Goal: Contribute content: Contribute content

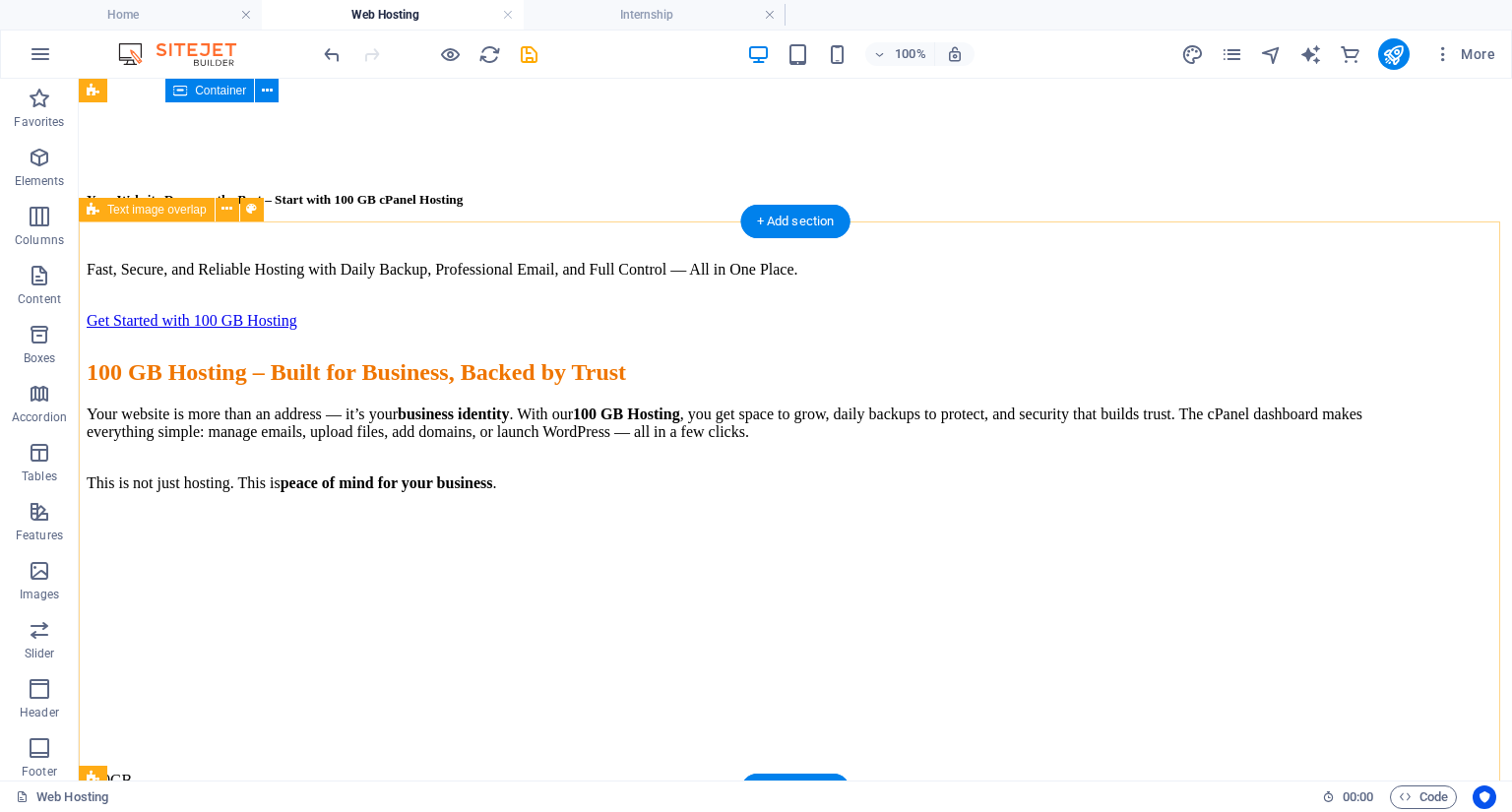
scroll to position [2334, 0]
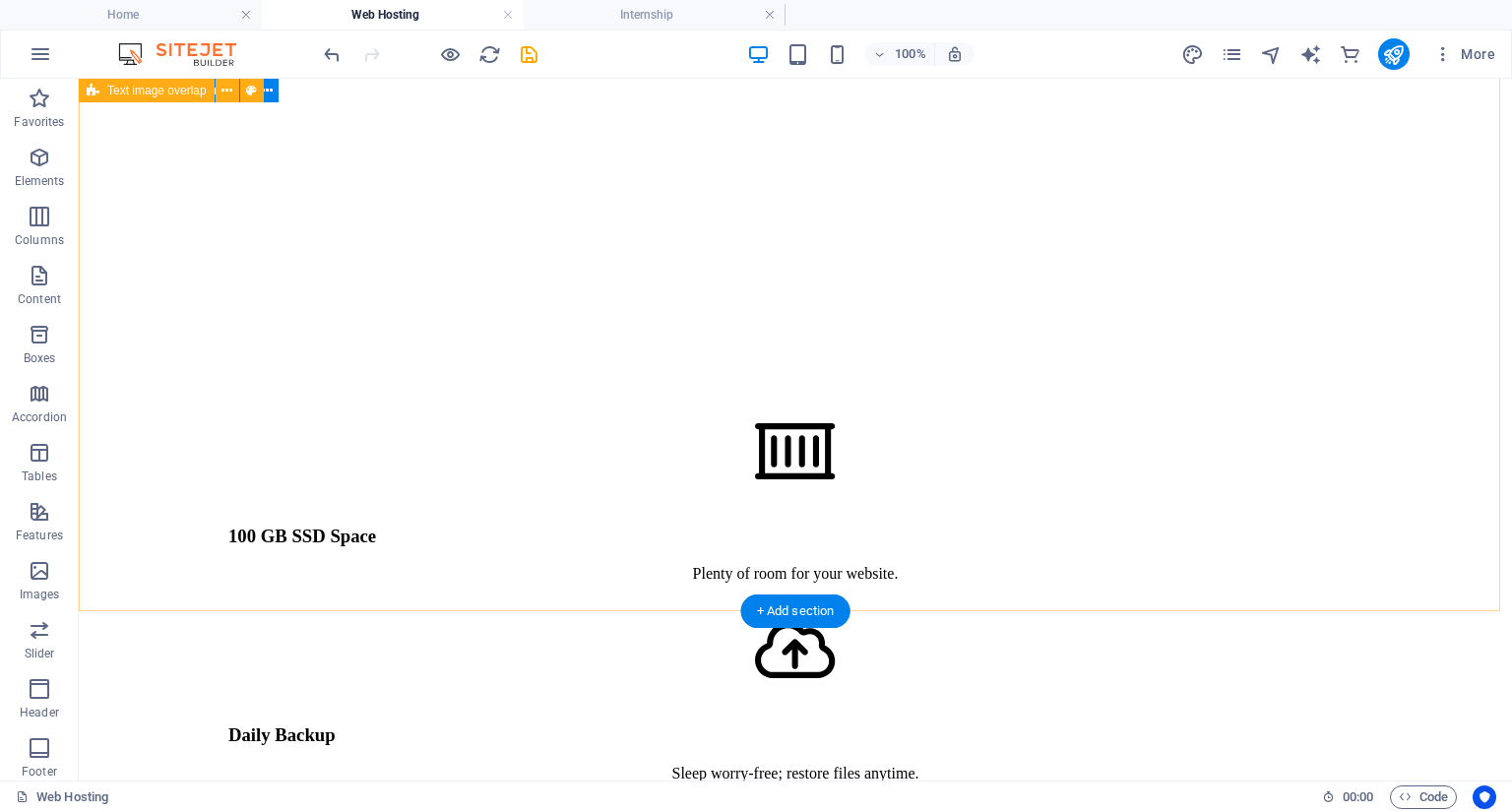
scroll to position [3671, 0]
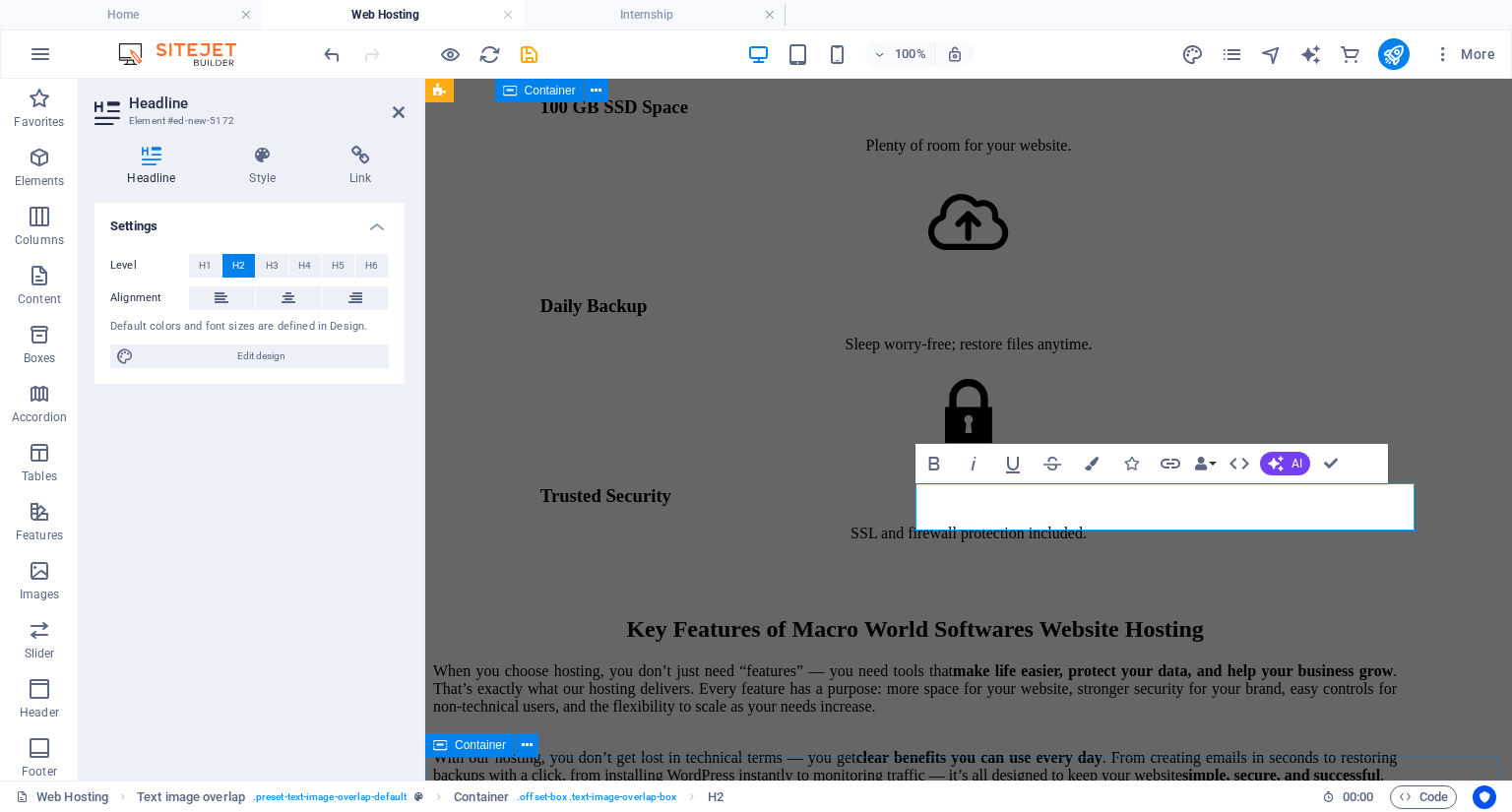
scroll to position [3769, 0]
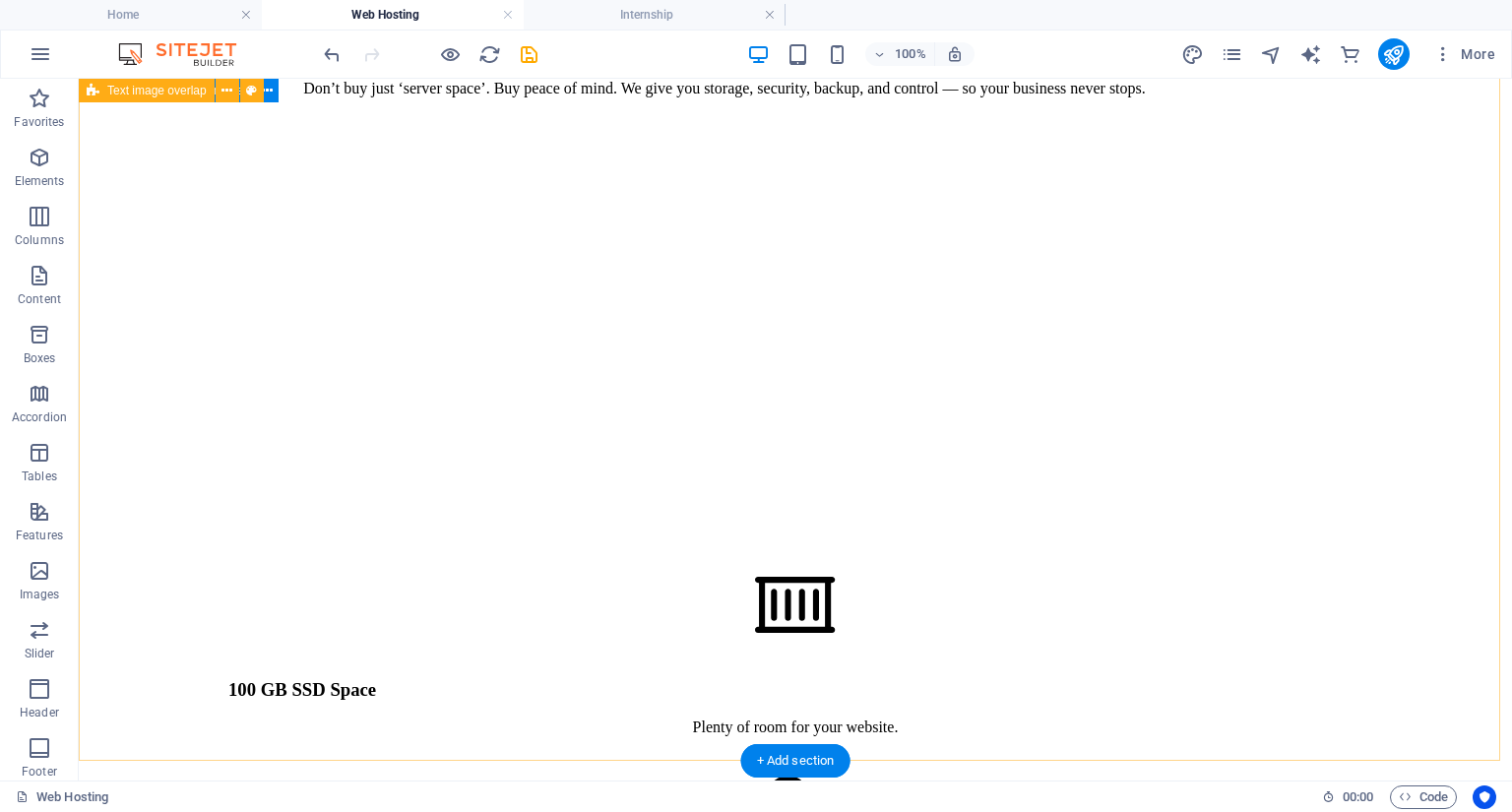
scroll to position [3364, 0]
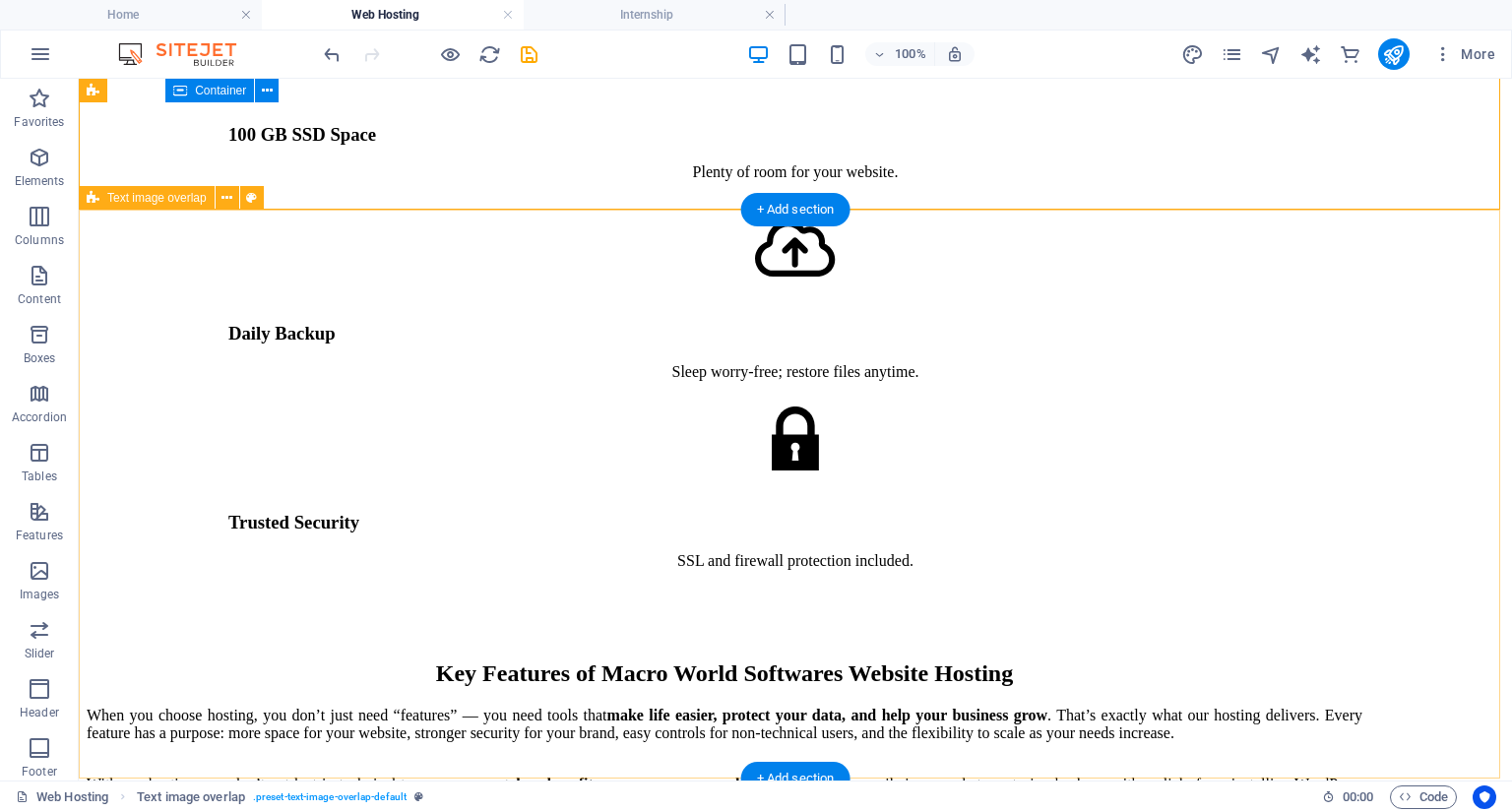
scroll to position [4388, 0]
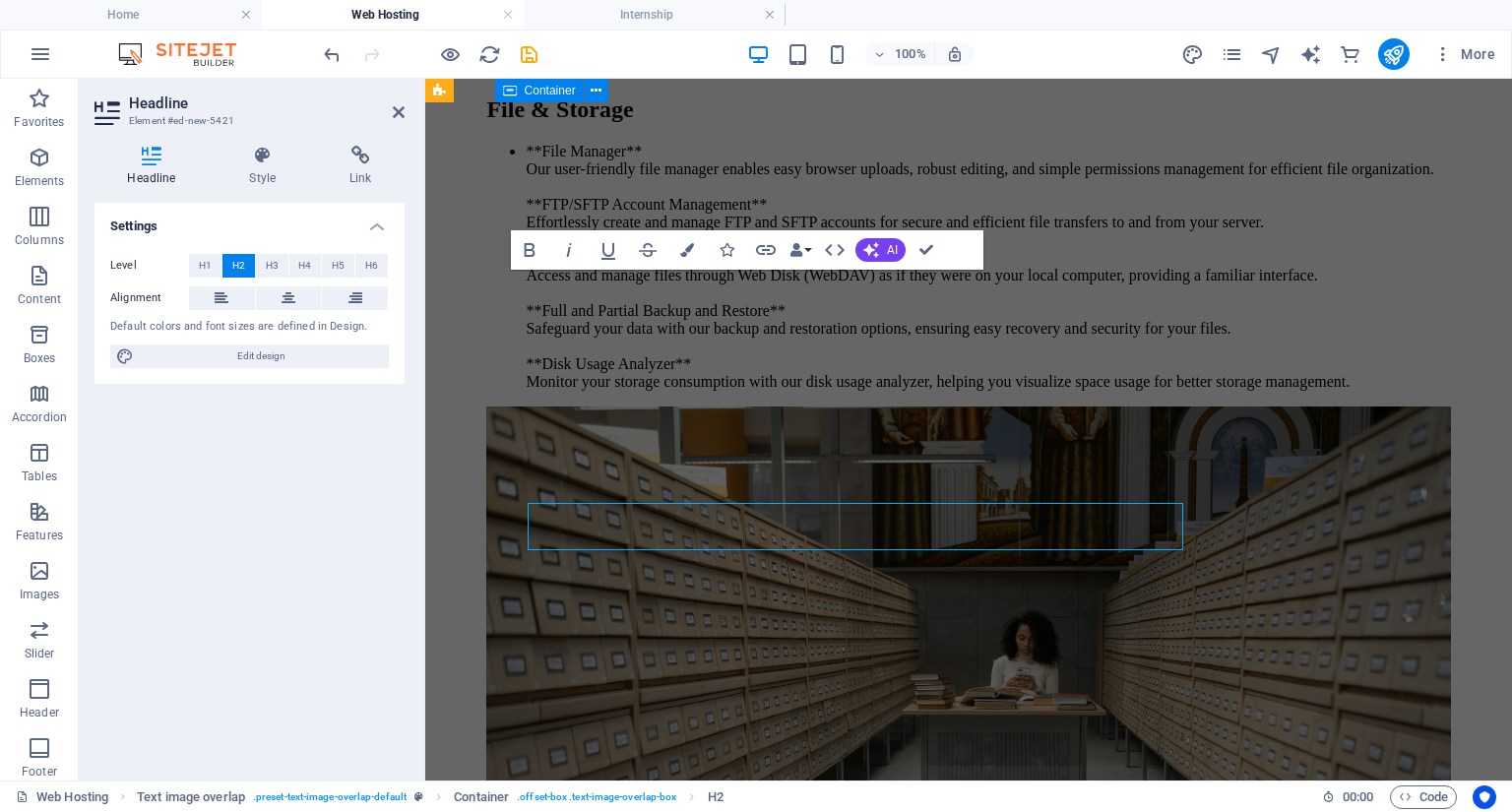
scroll to position [4294, 0]
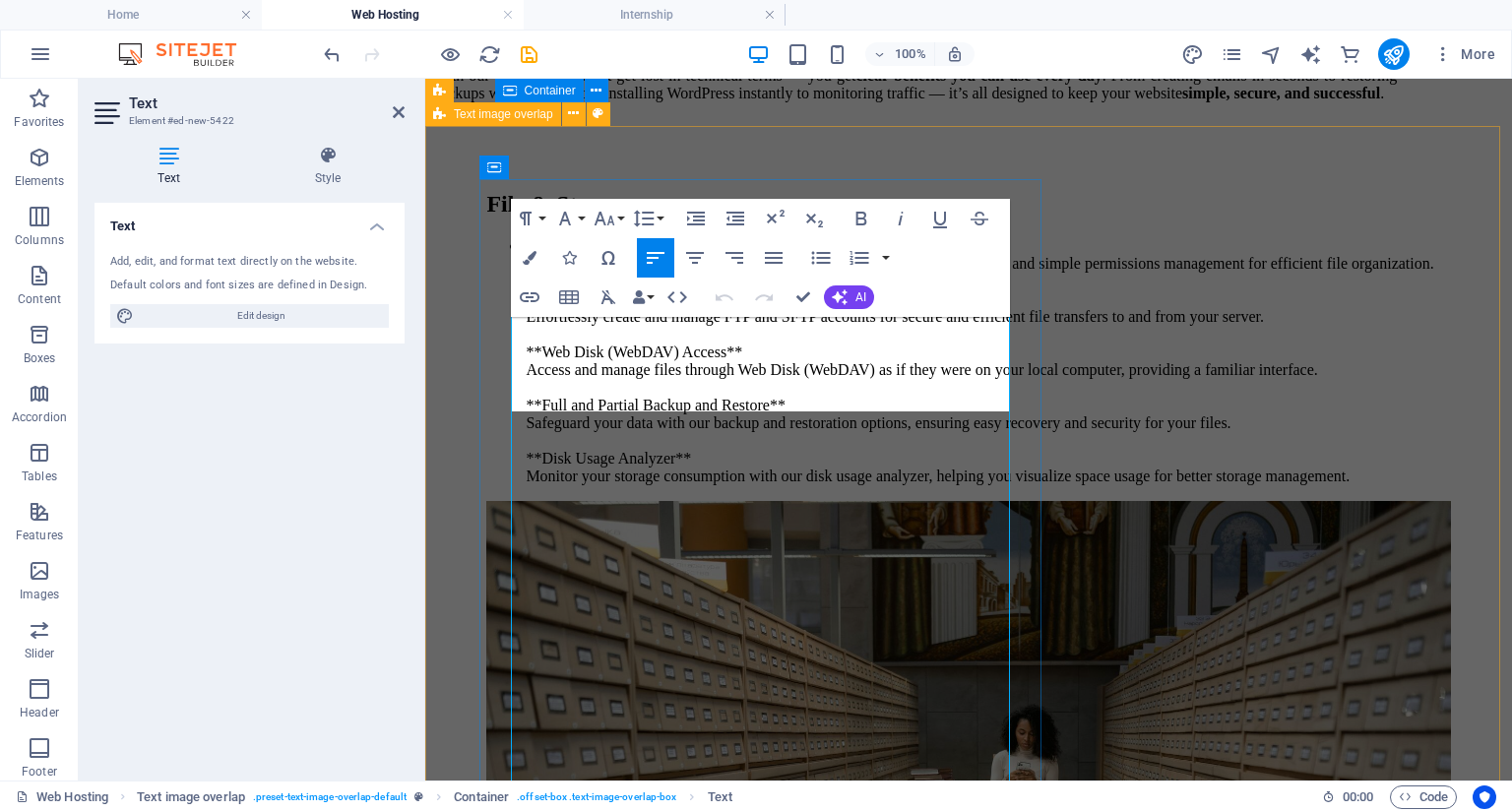
scroll to position [4353, 0]
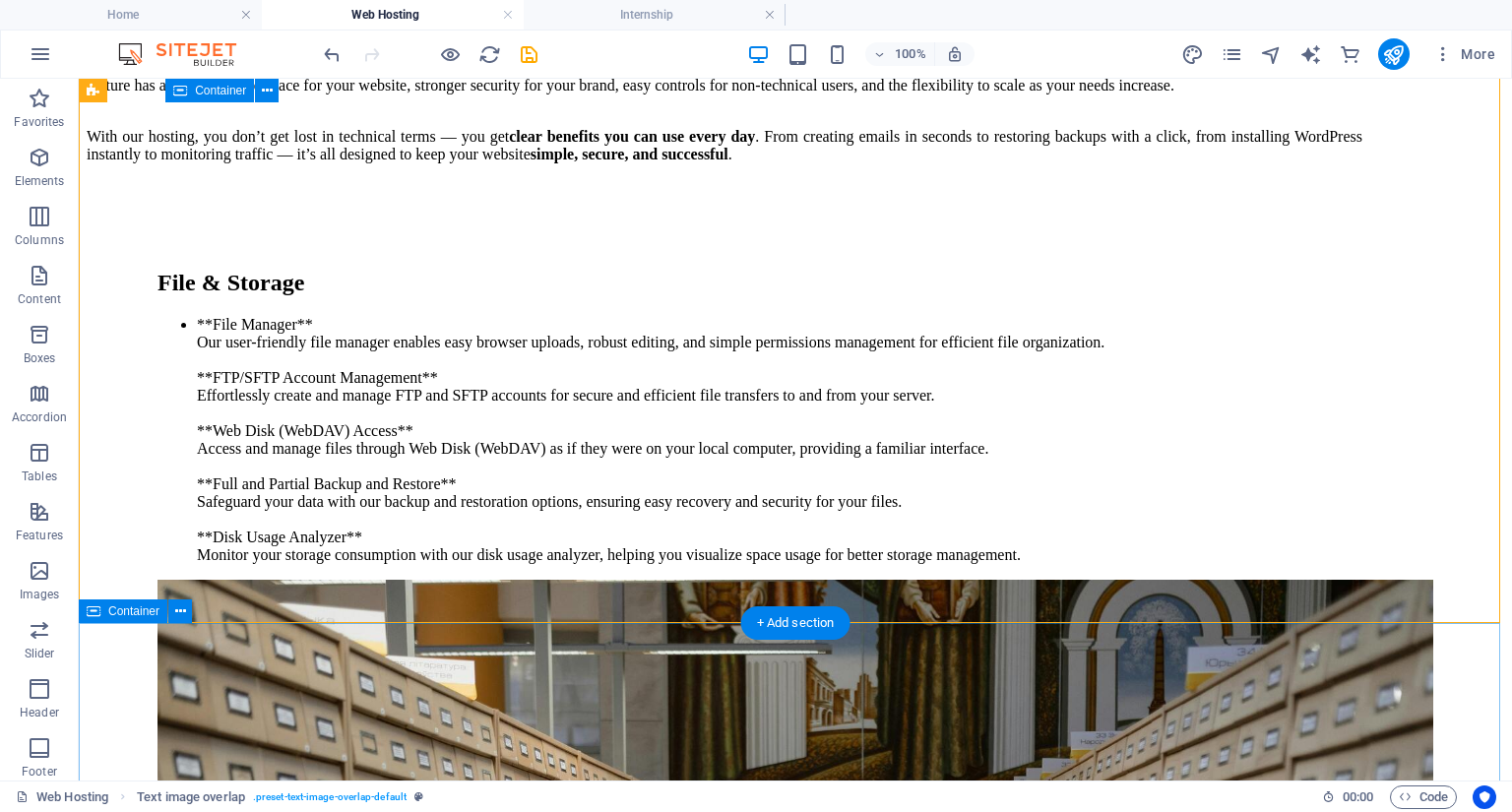
scroll to position [4467, 0]
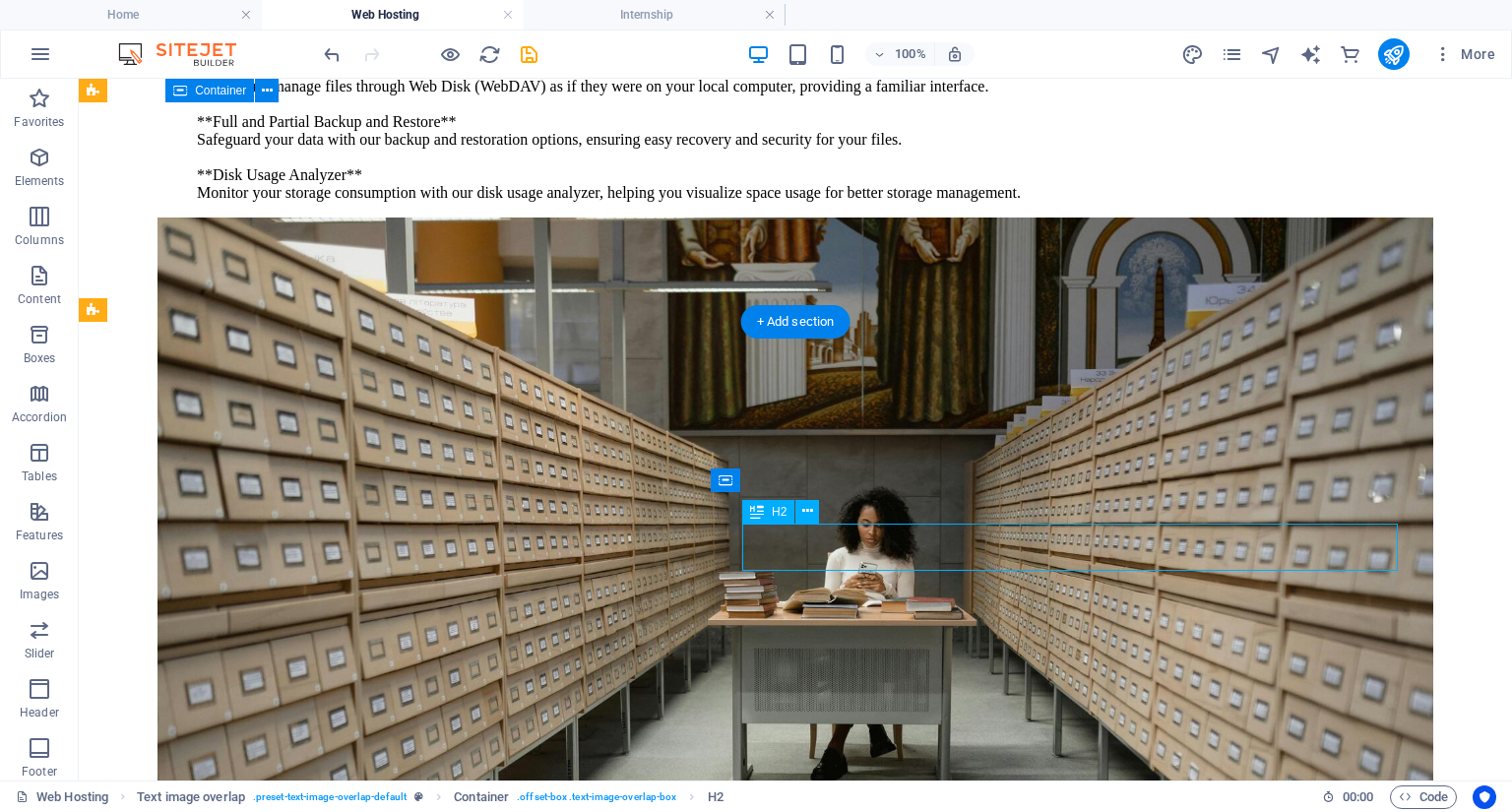
scroll to position [4656, 0]
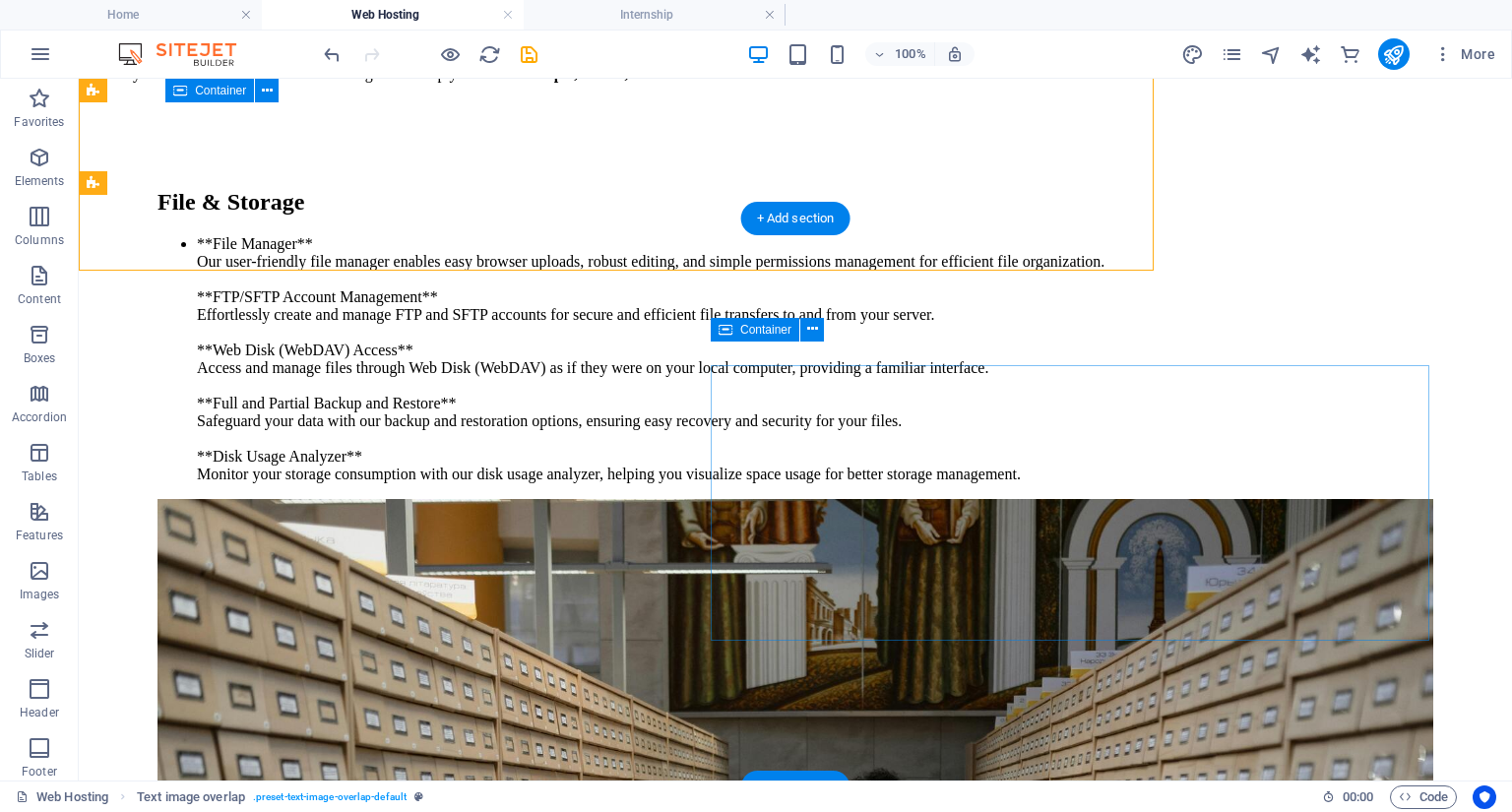
scroll to position [5067, 0]
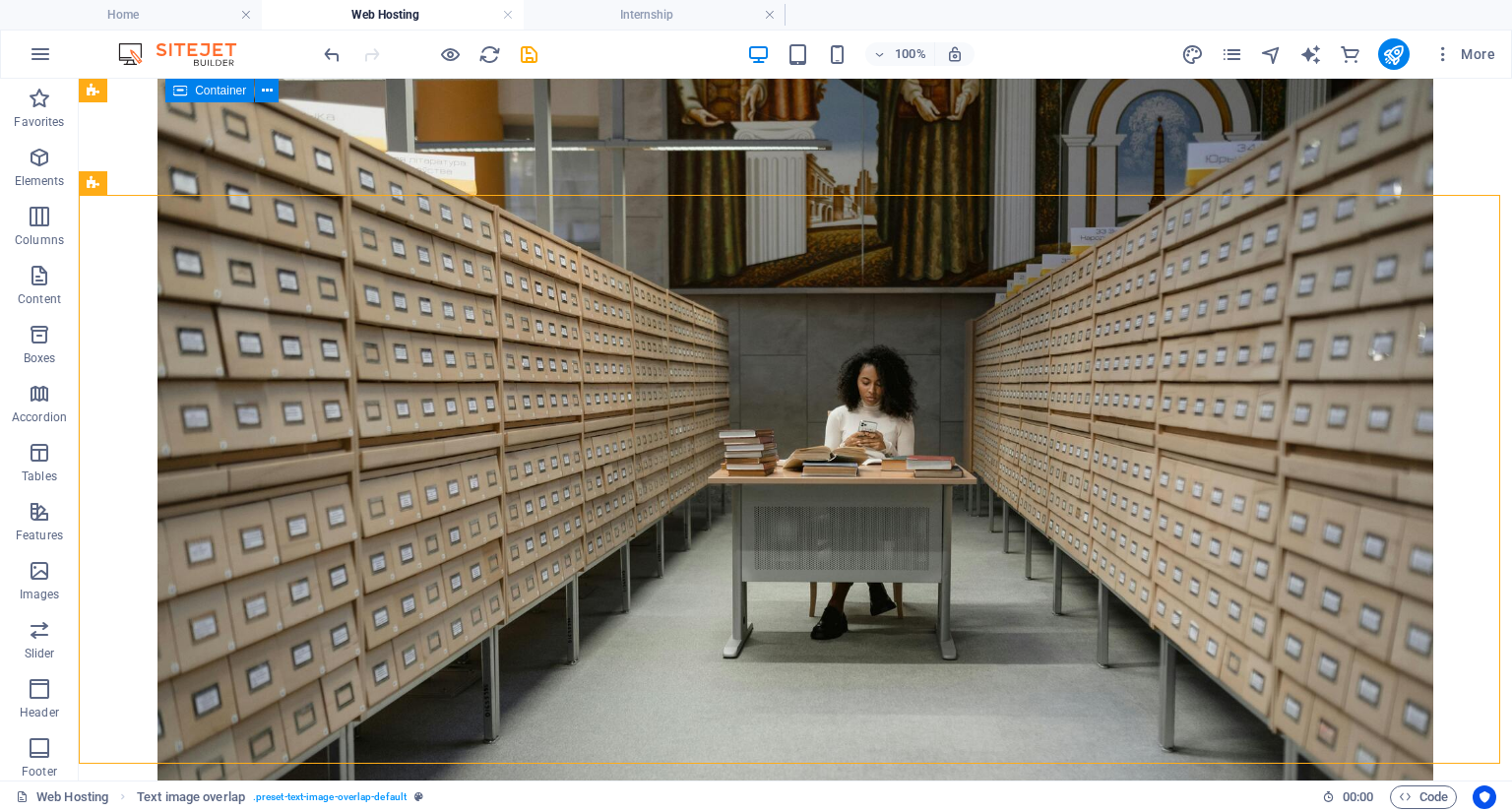
click at [522, 48] on icon "save" at bounding box center [529, 55] width 23 height 23
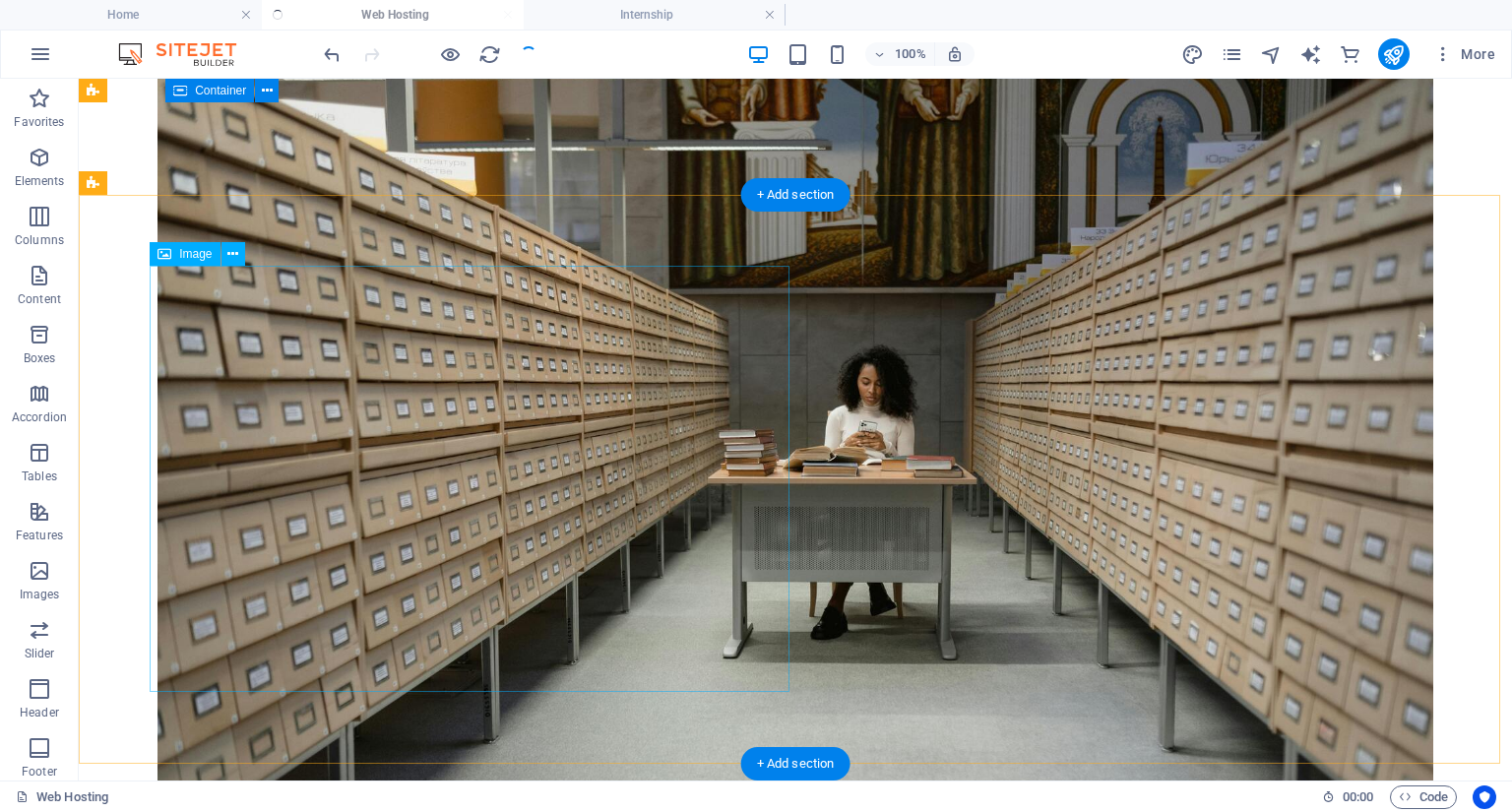
scroll to position [5460, 0]
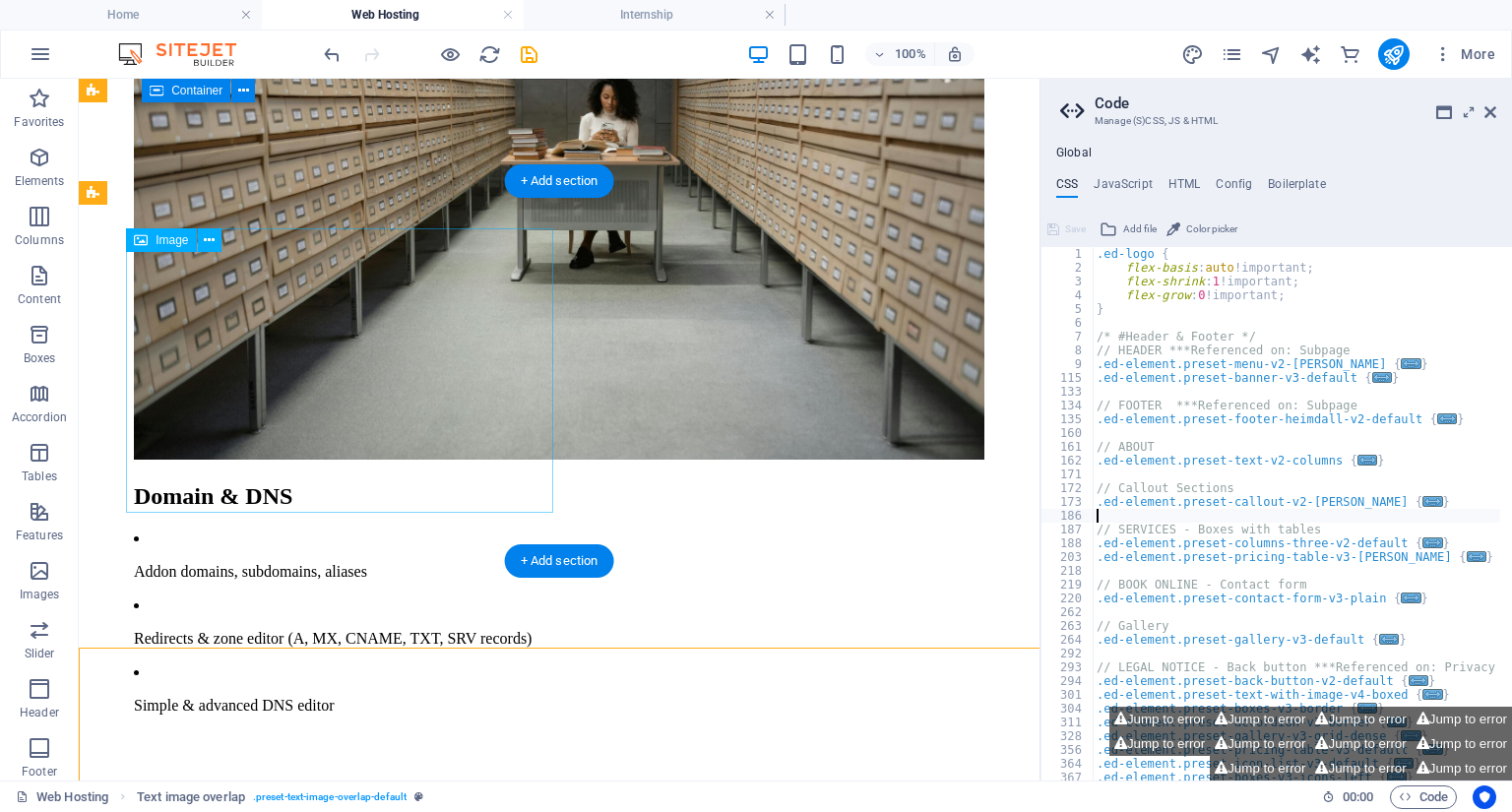
scroll to position [5183, 0]
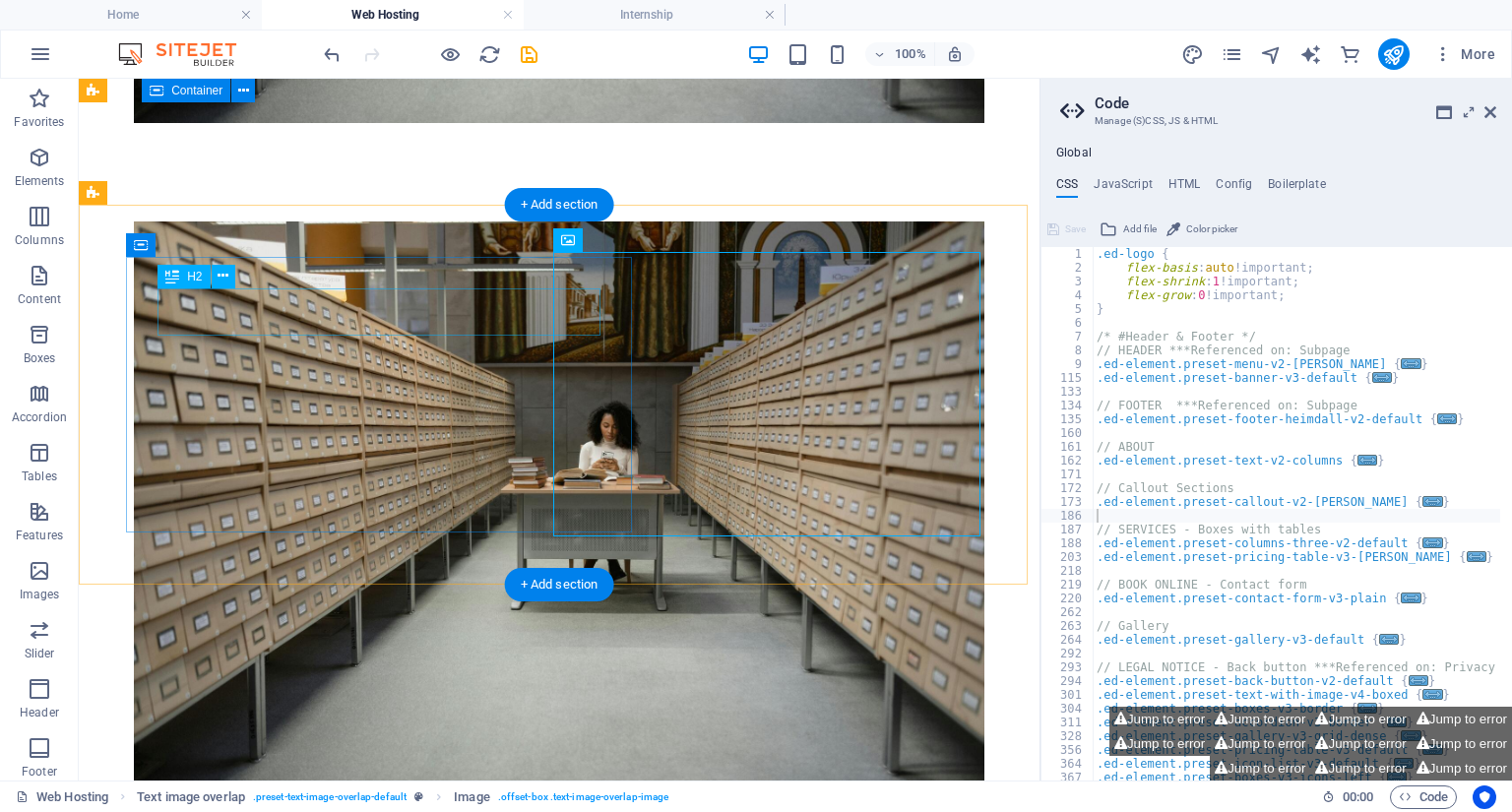
drag, startPoint x: 256, startPoint y: 307, endPoint x: 343, endPoint y: 390, distance: 120.2
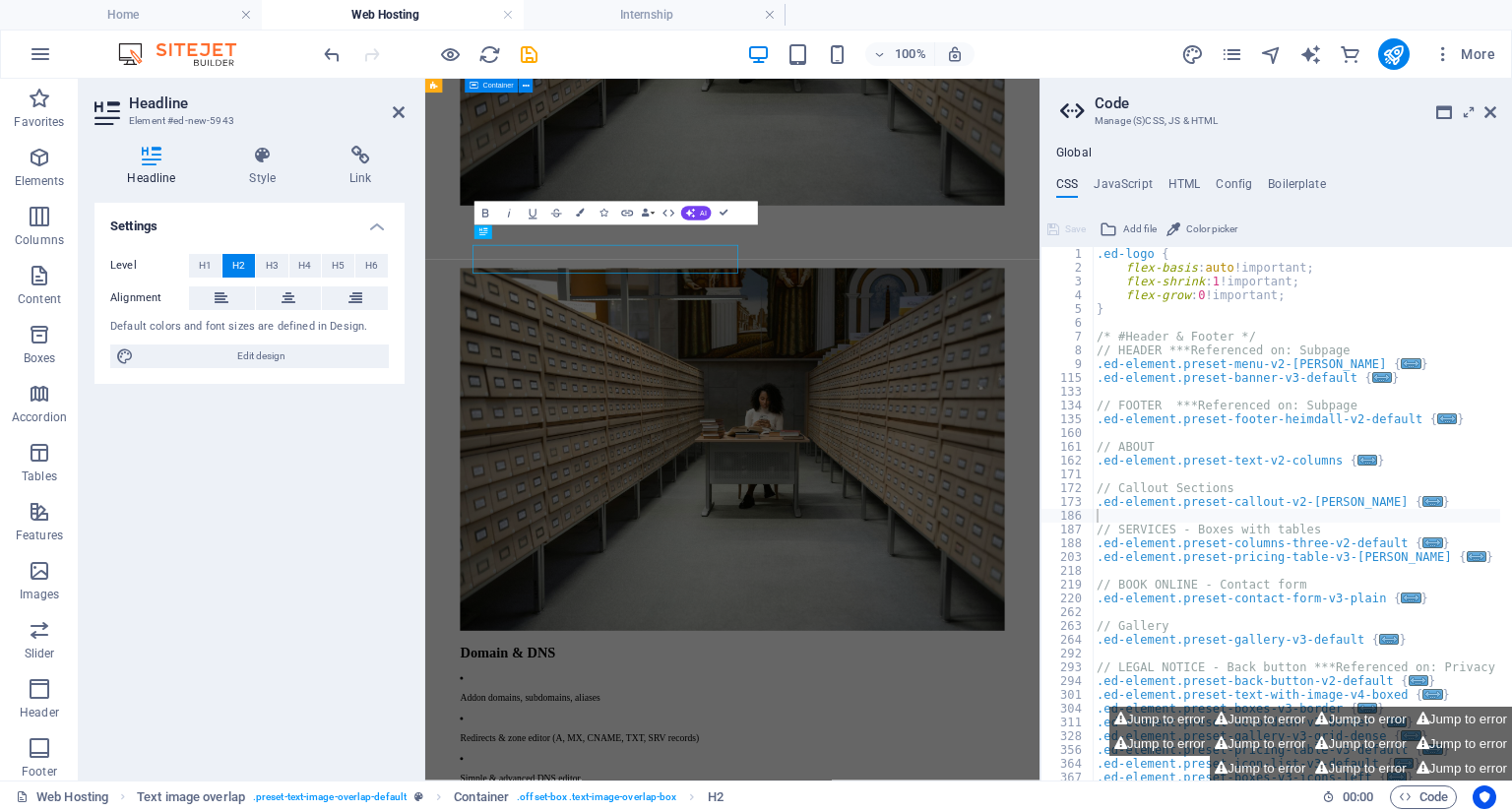
scroll to position [5116, 0]
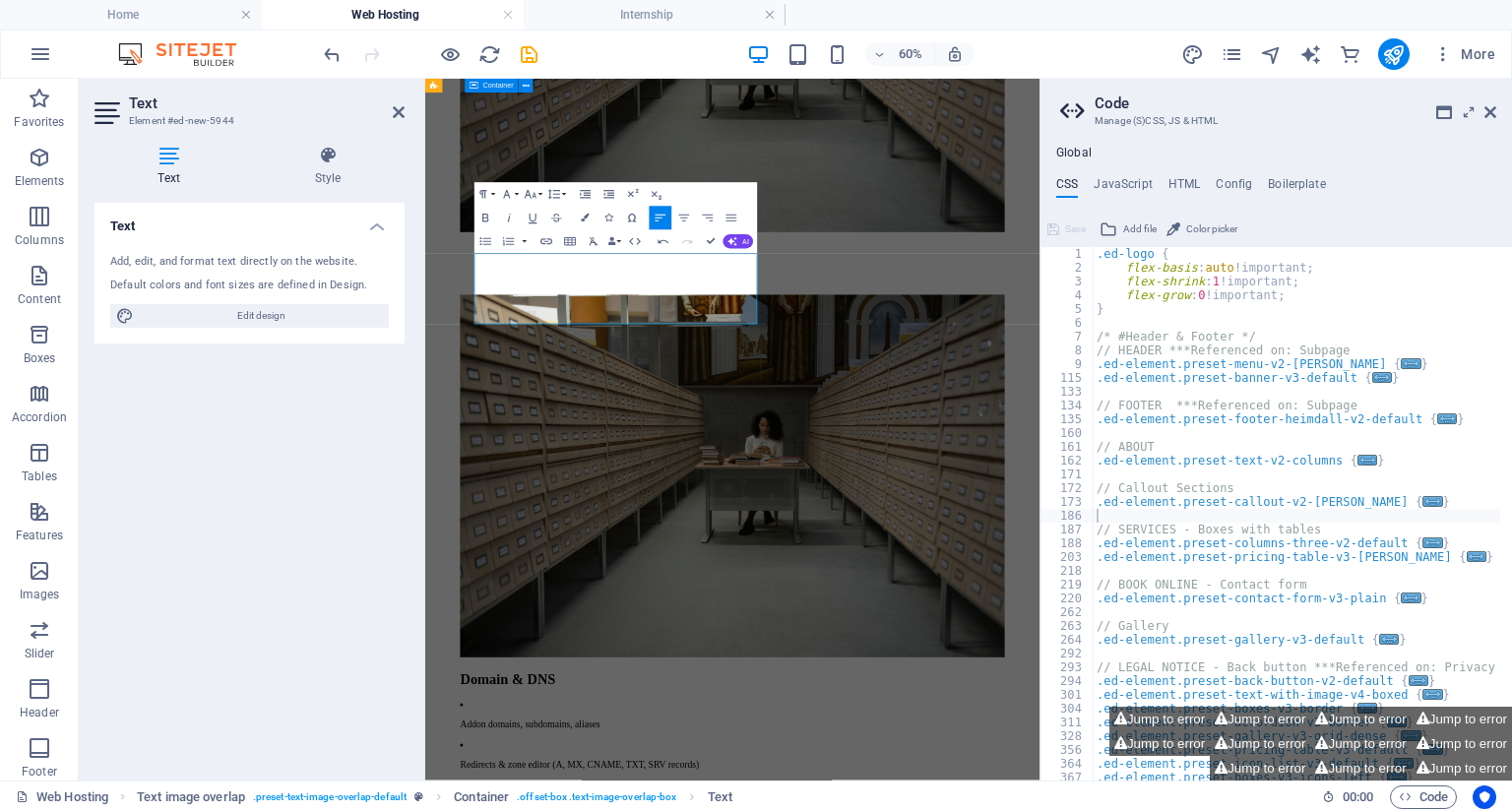
click at [242, 490] on div "Text Add, edit, and format text directly on the website. Default colors and fon…" at bounding box center [250, 483] width 310 height 562
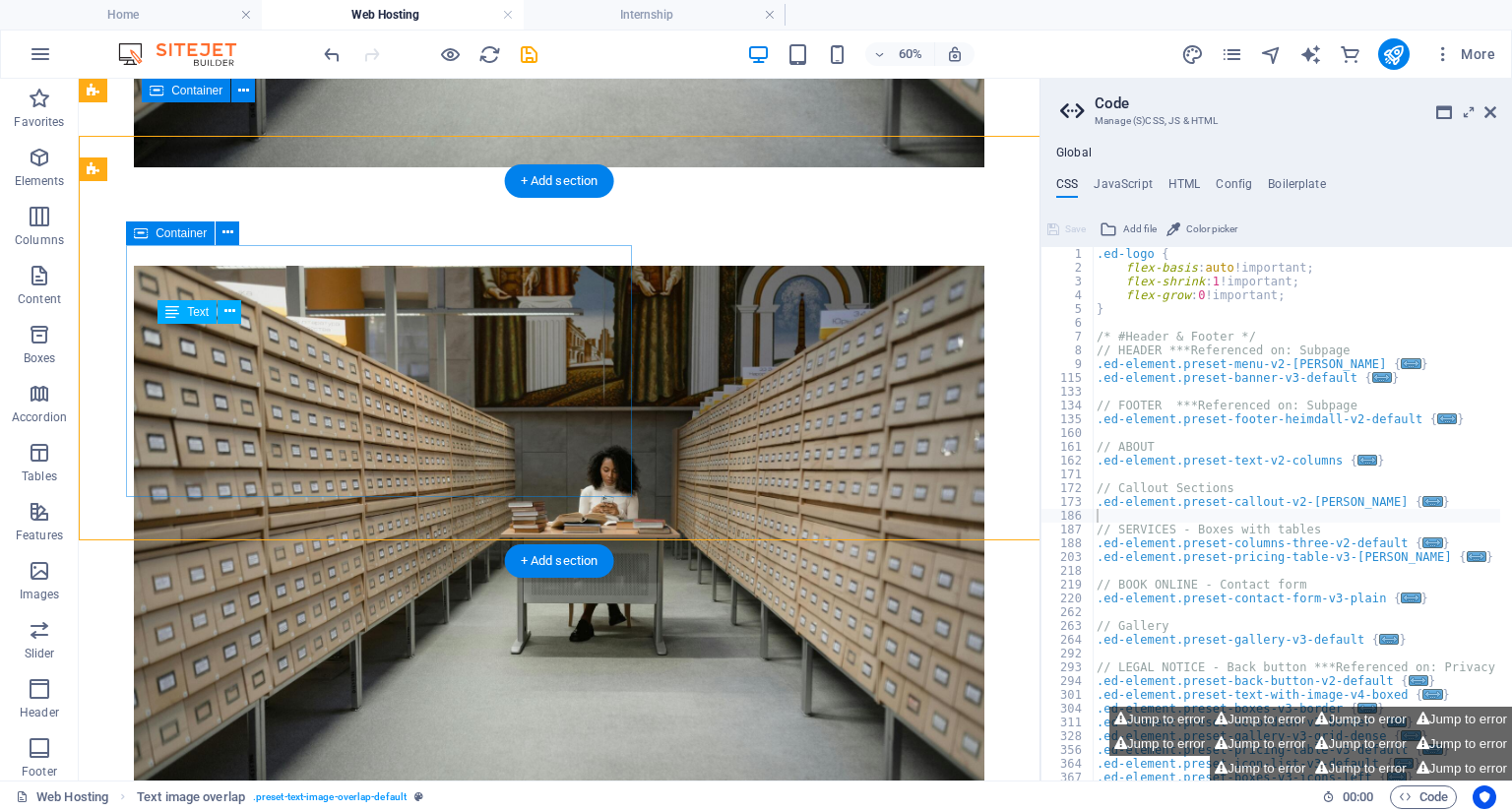
scroll to position [5207, 0]
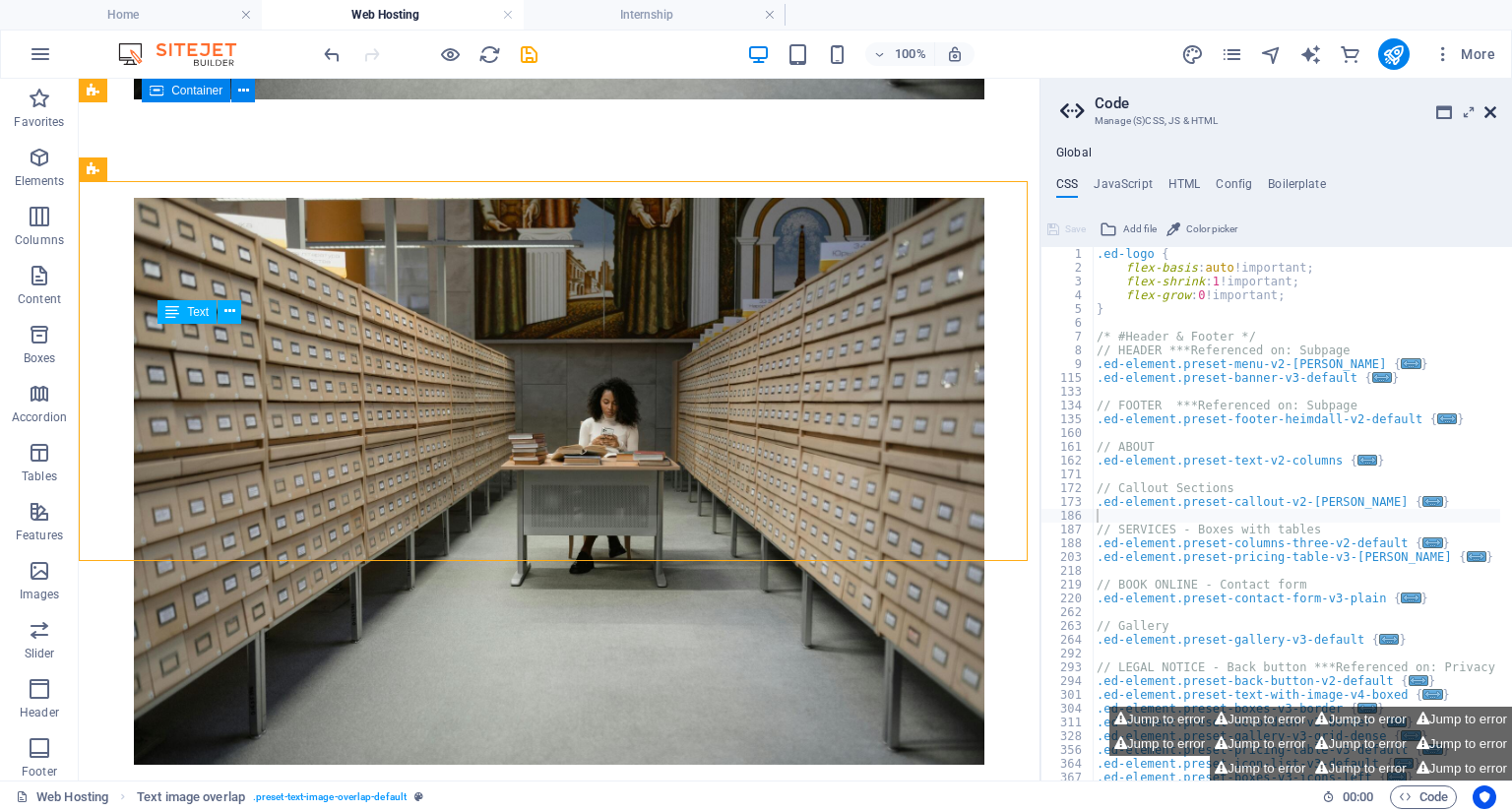
click at [1488, 104] on icon at bounding box center [1490, 112] width 12 height 16
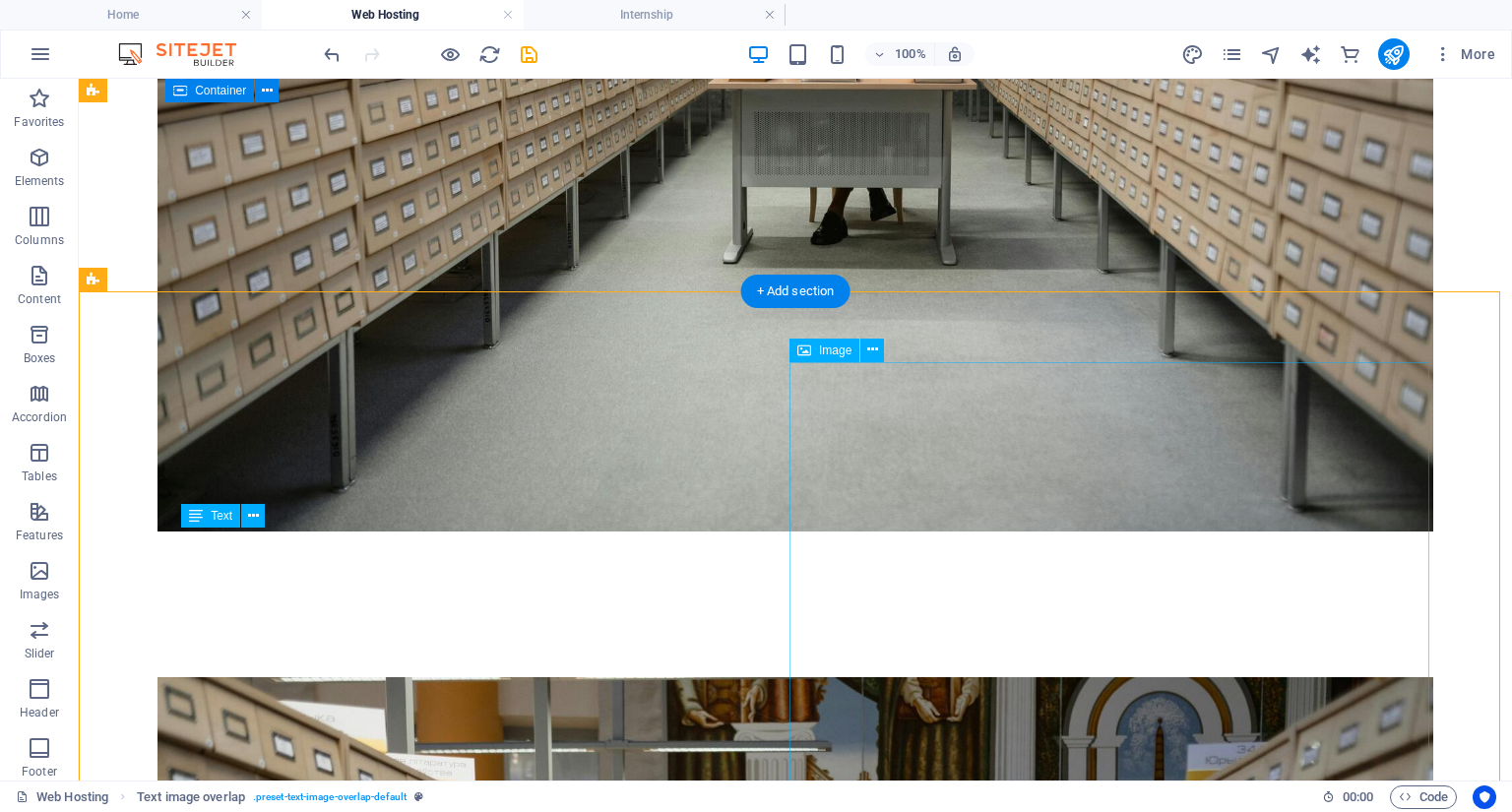
scroll to position [5105, 0]
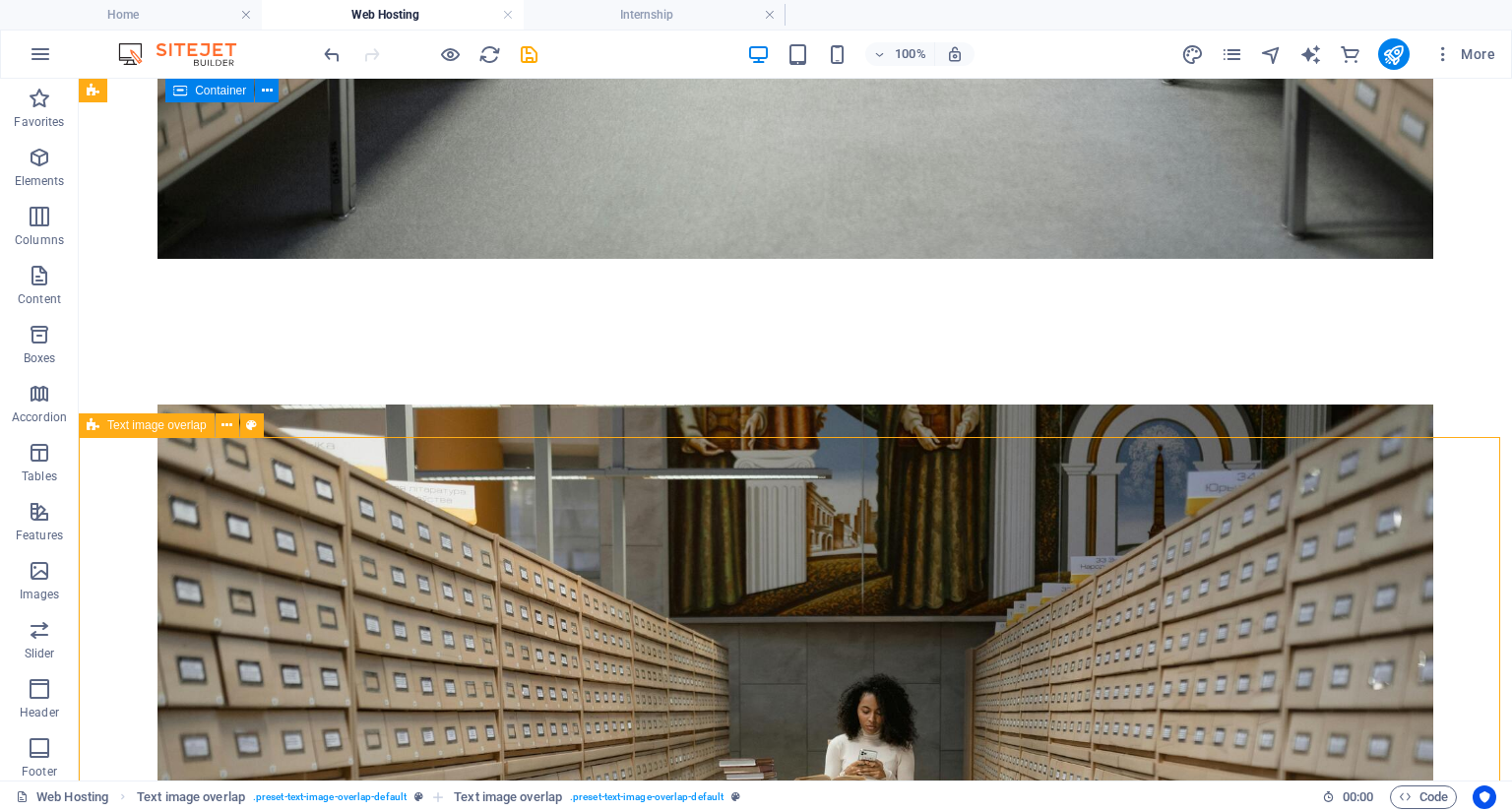
scroll to position [6050, 0]
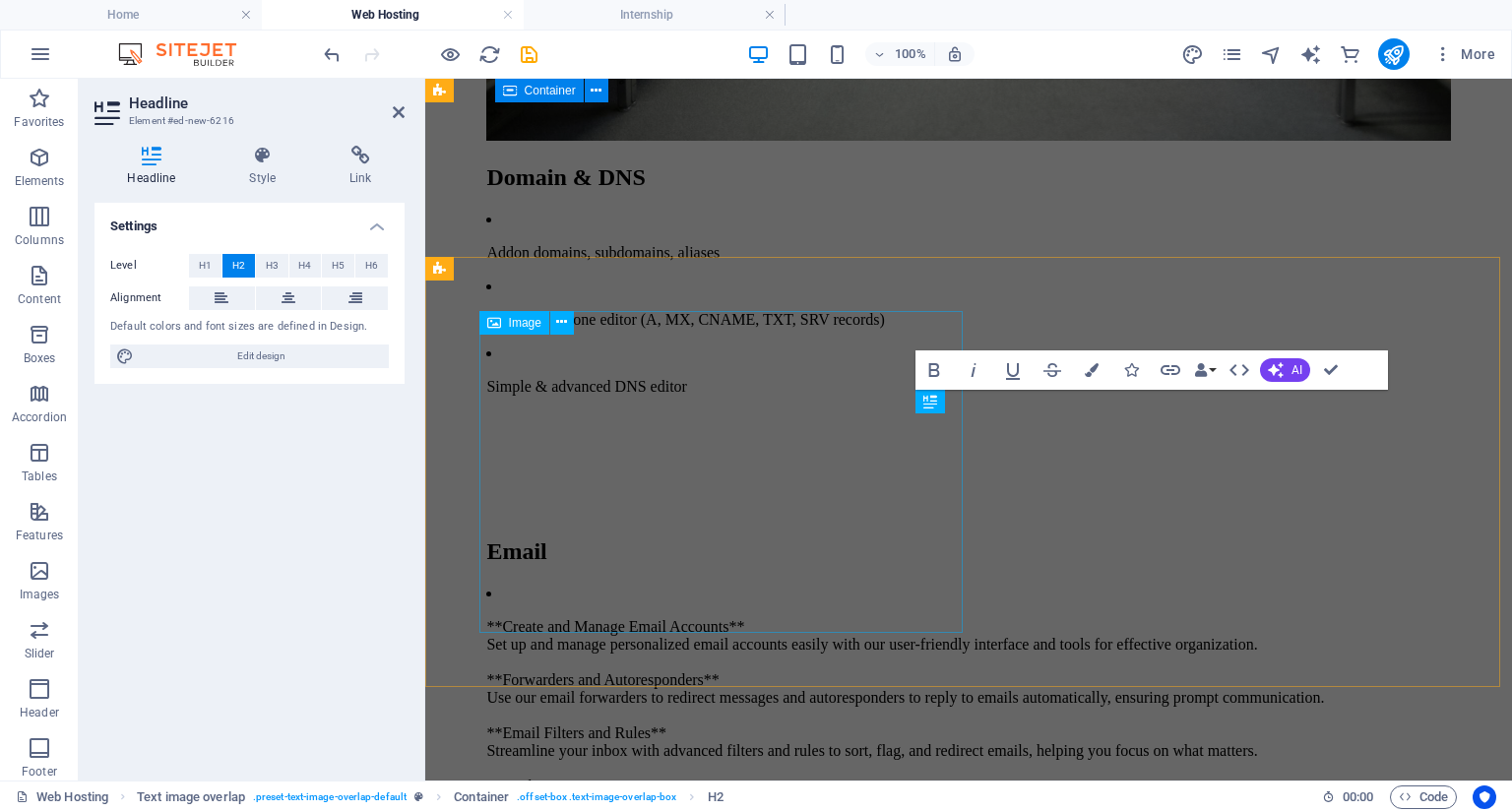
scroll to position [5487, 0]
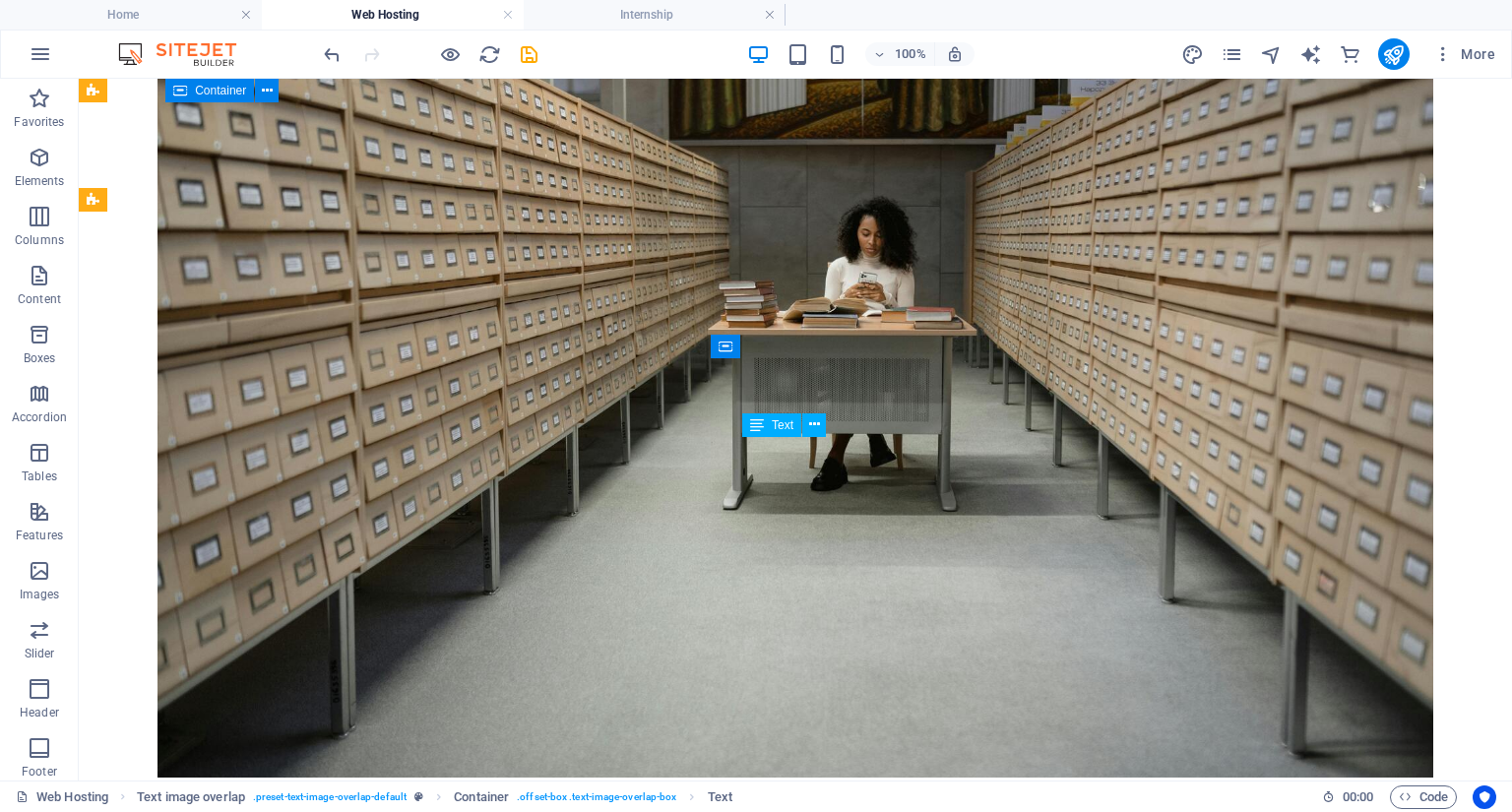
scroll to position [6188, 0]
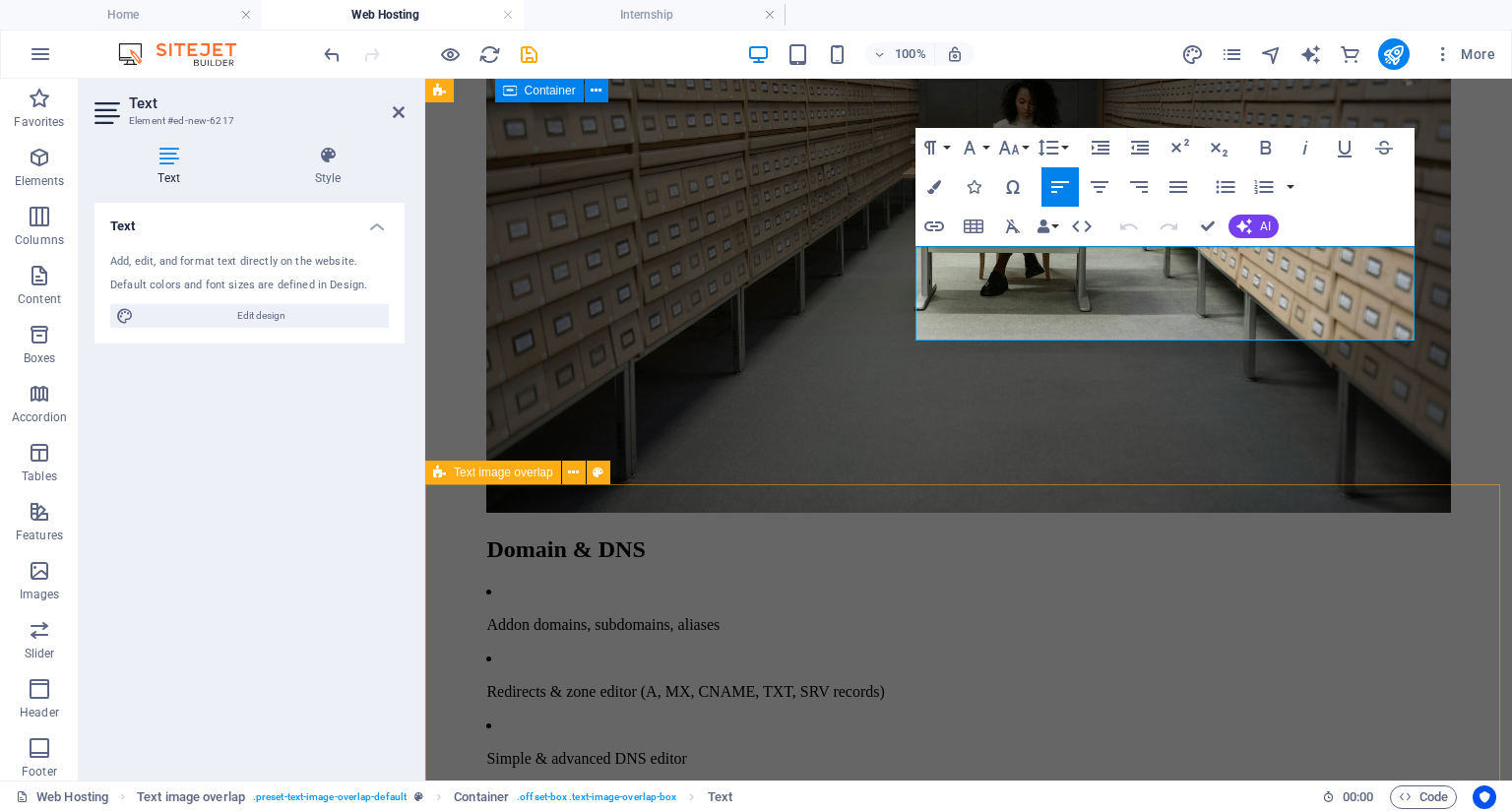
scroll to position [5713, 0]
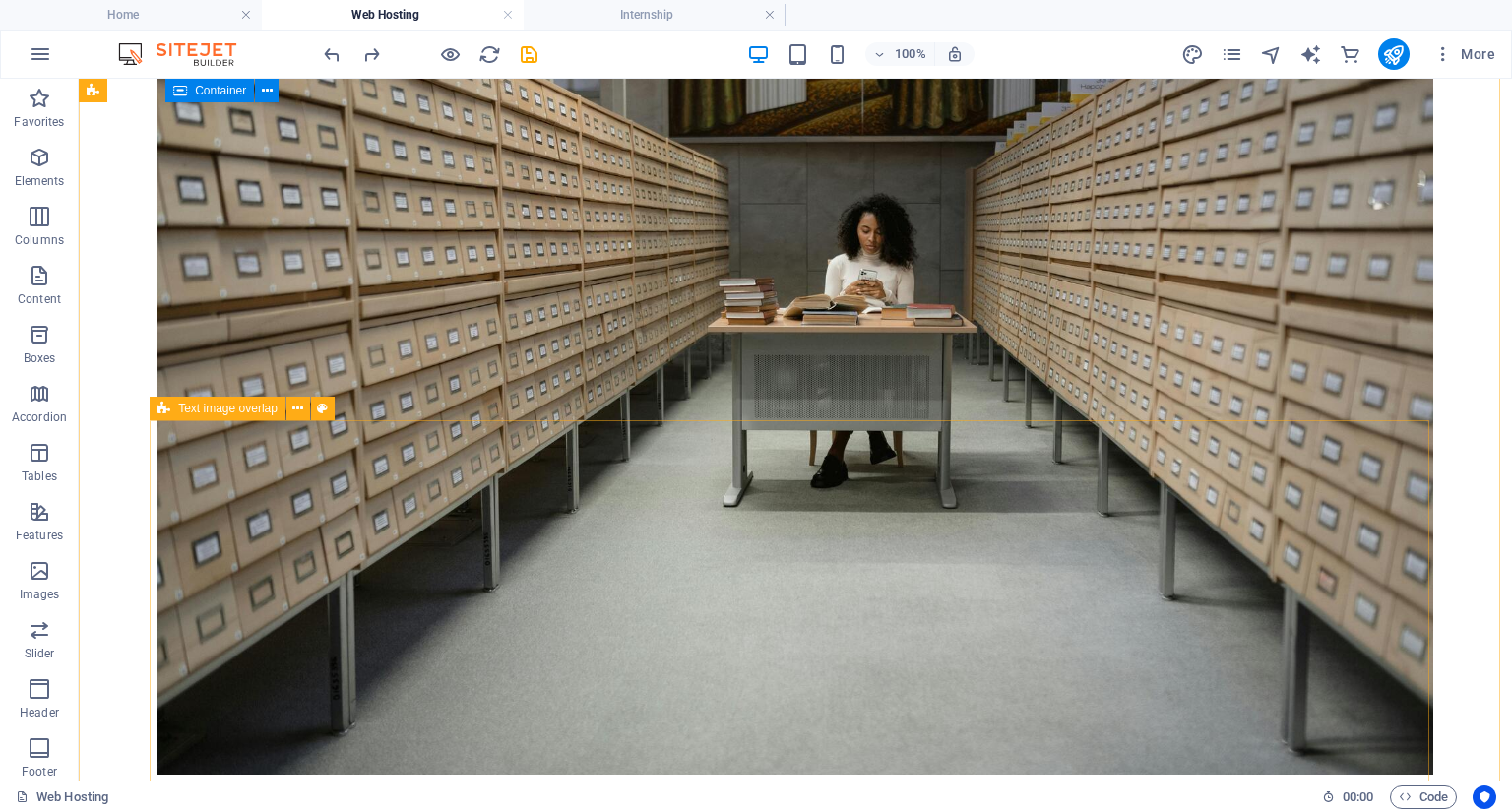
scroll to position [6125, 0]
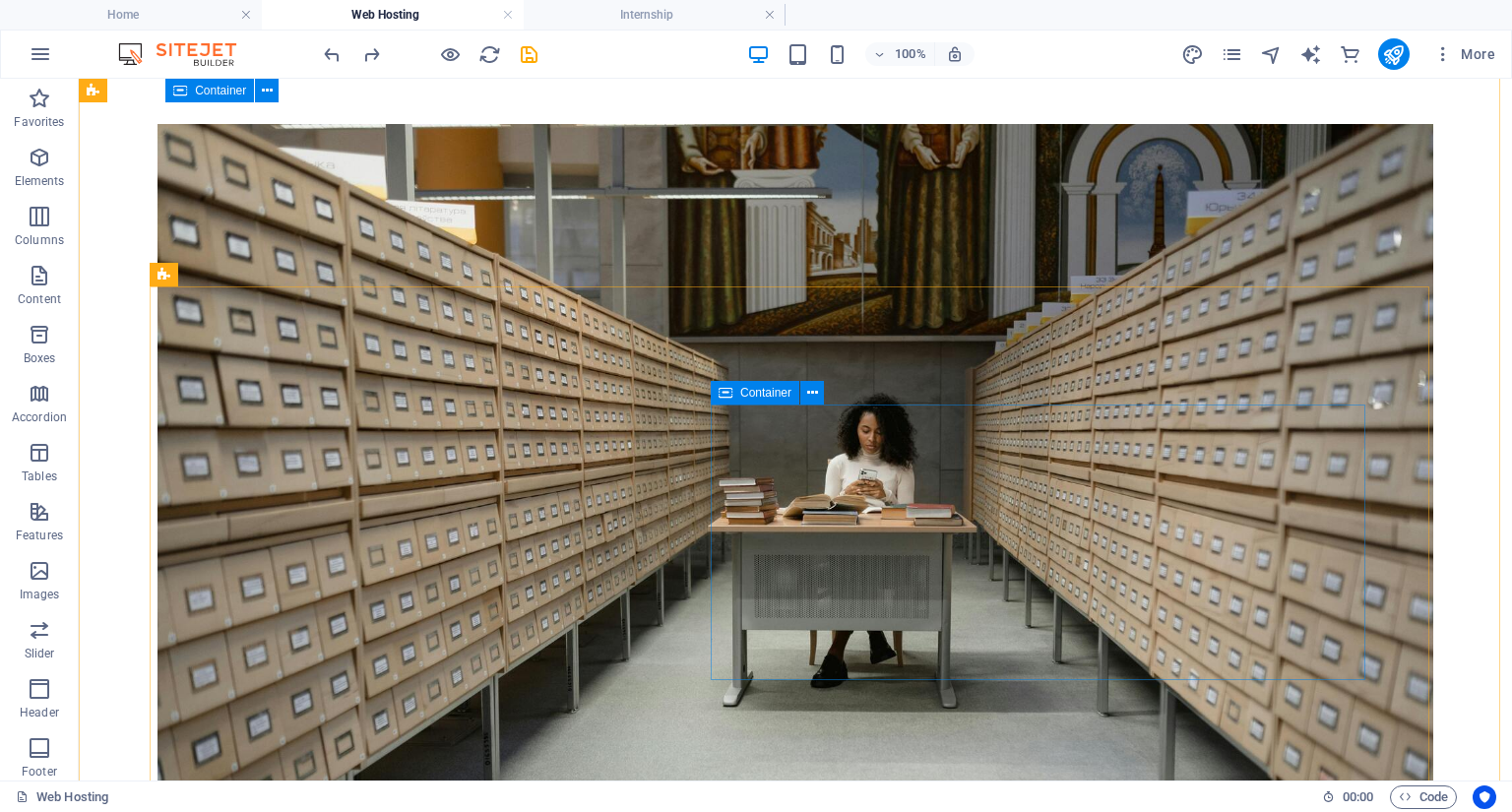
scroll to position [6204, 0]
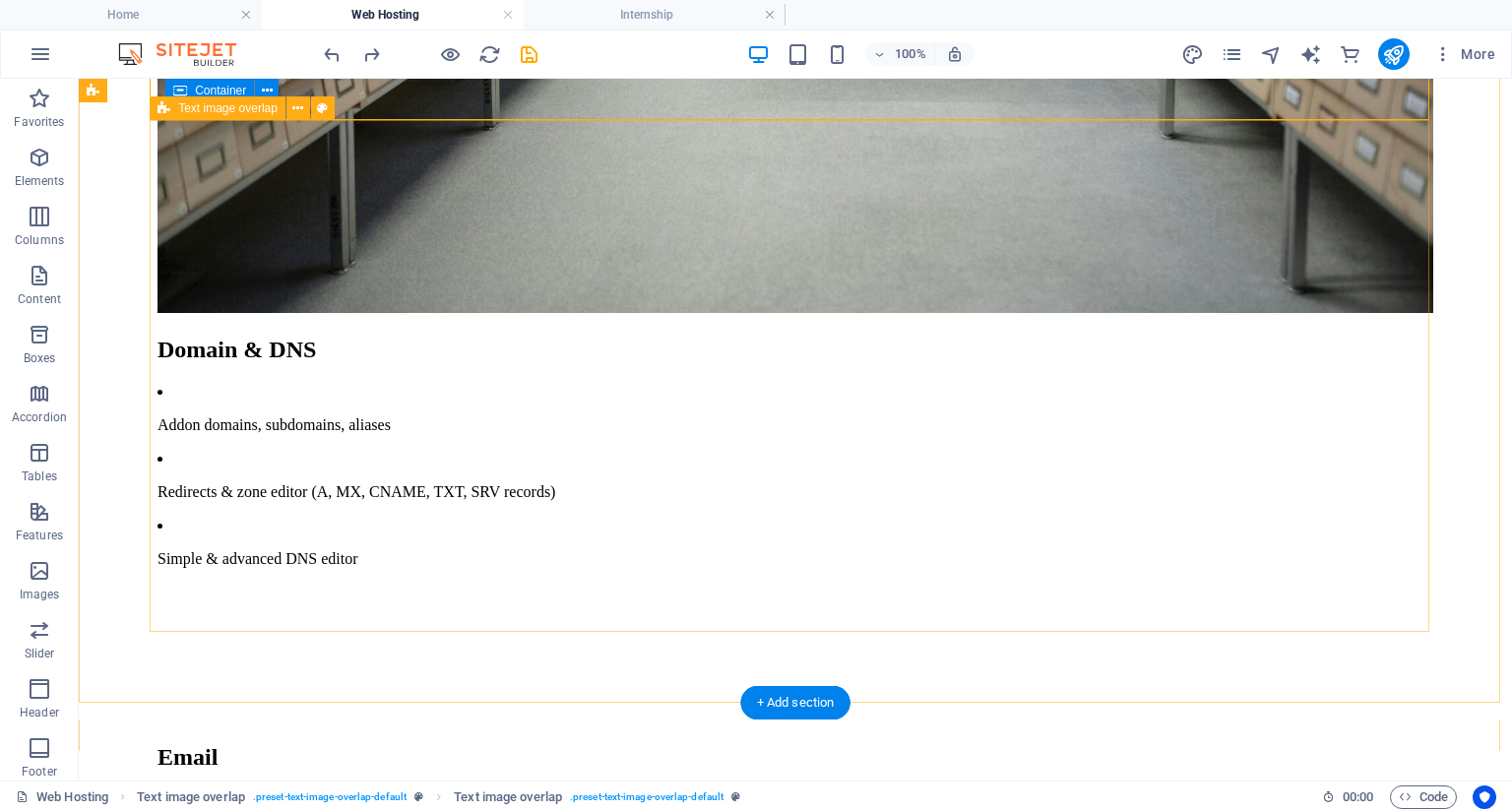
scroll to position [6912, 0]
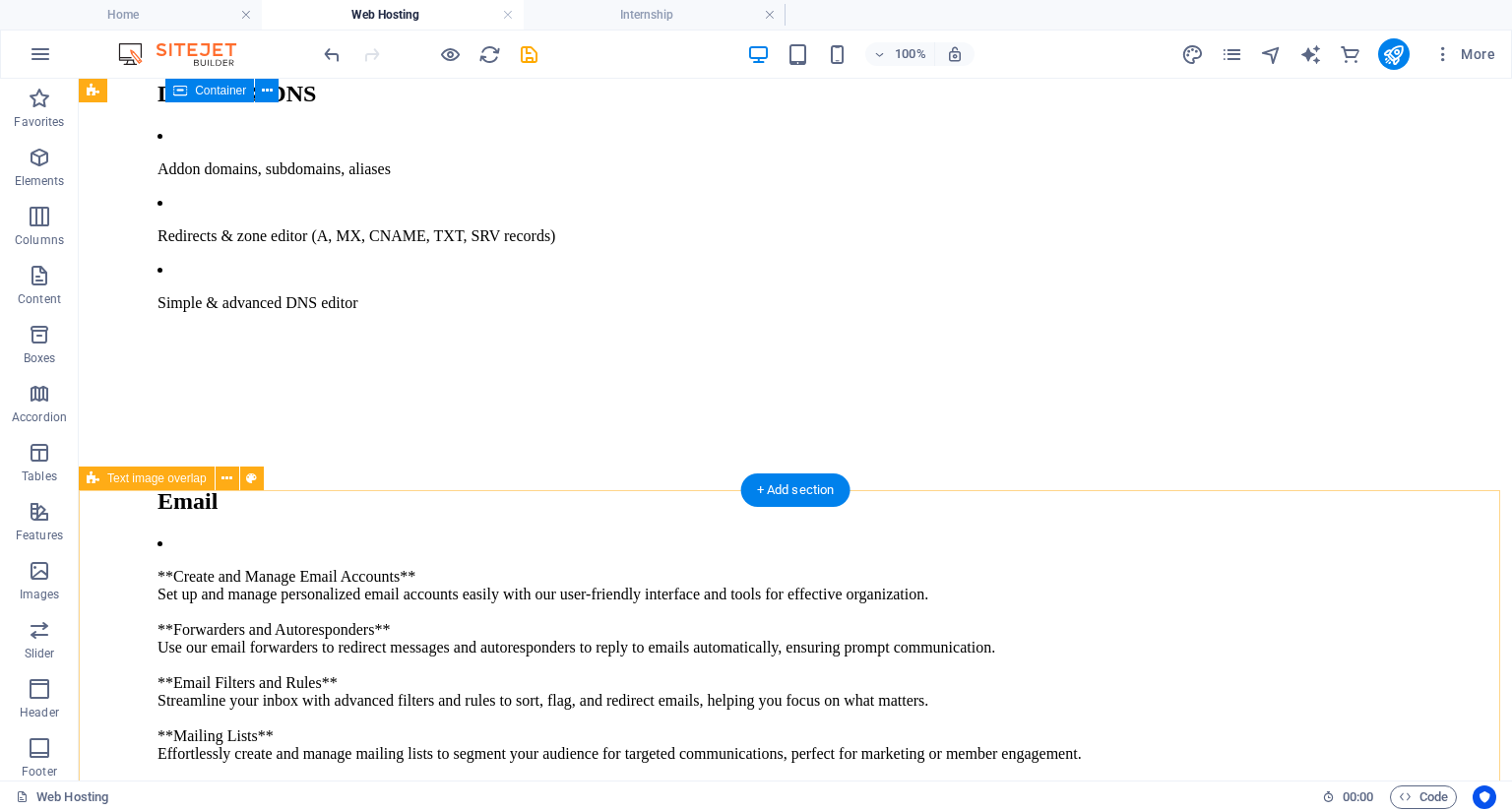
scroll to position [7011, 0]
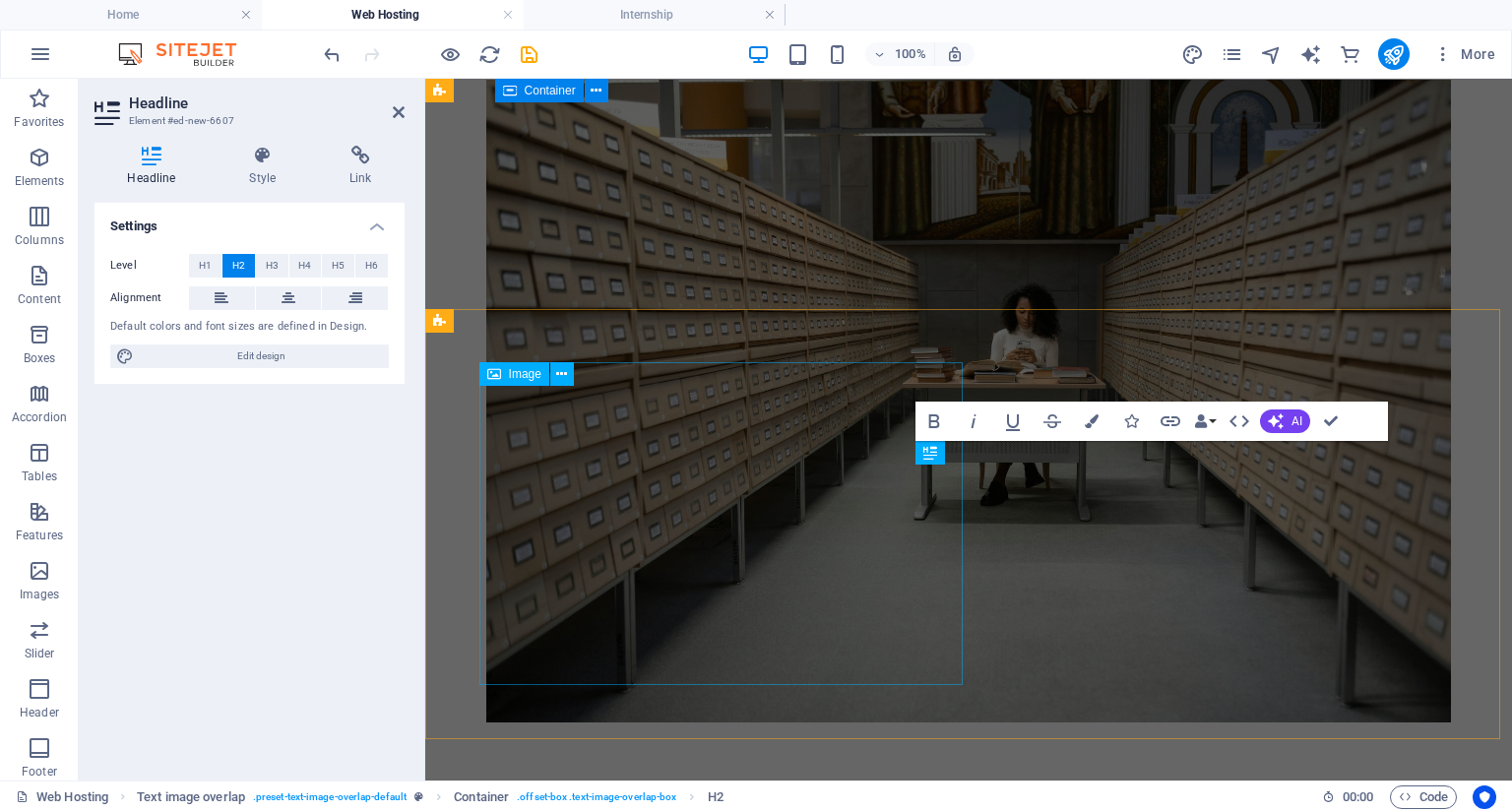
scroll to position [6209, 0]
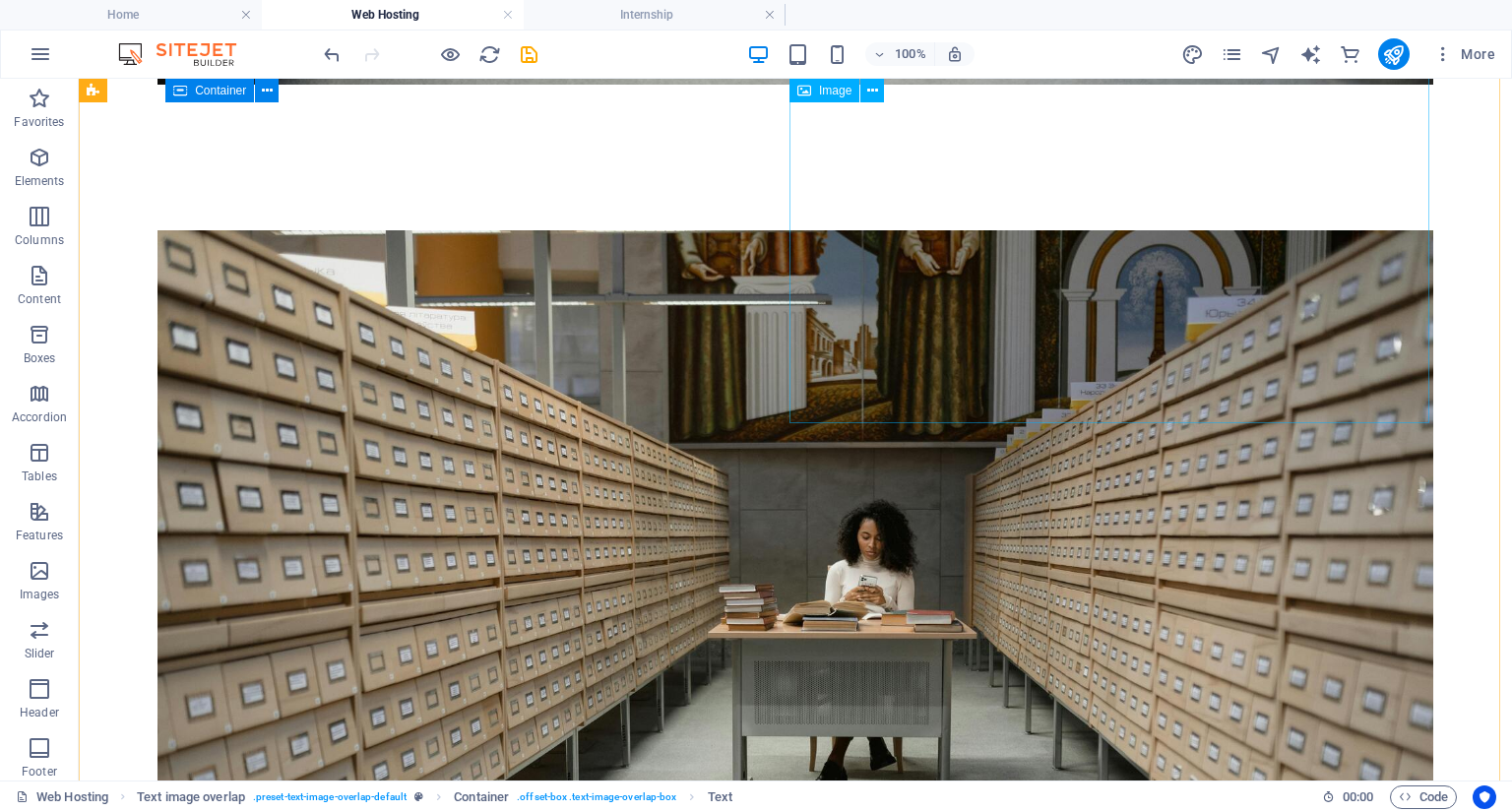
scroll to position [5515, 0]
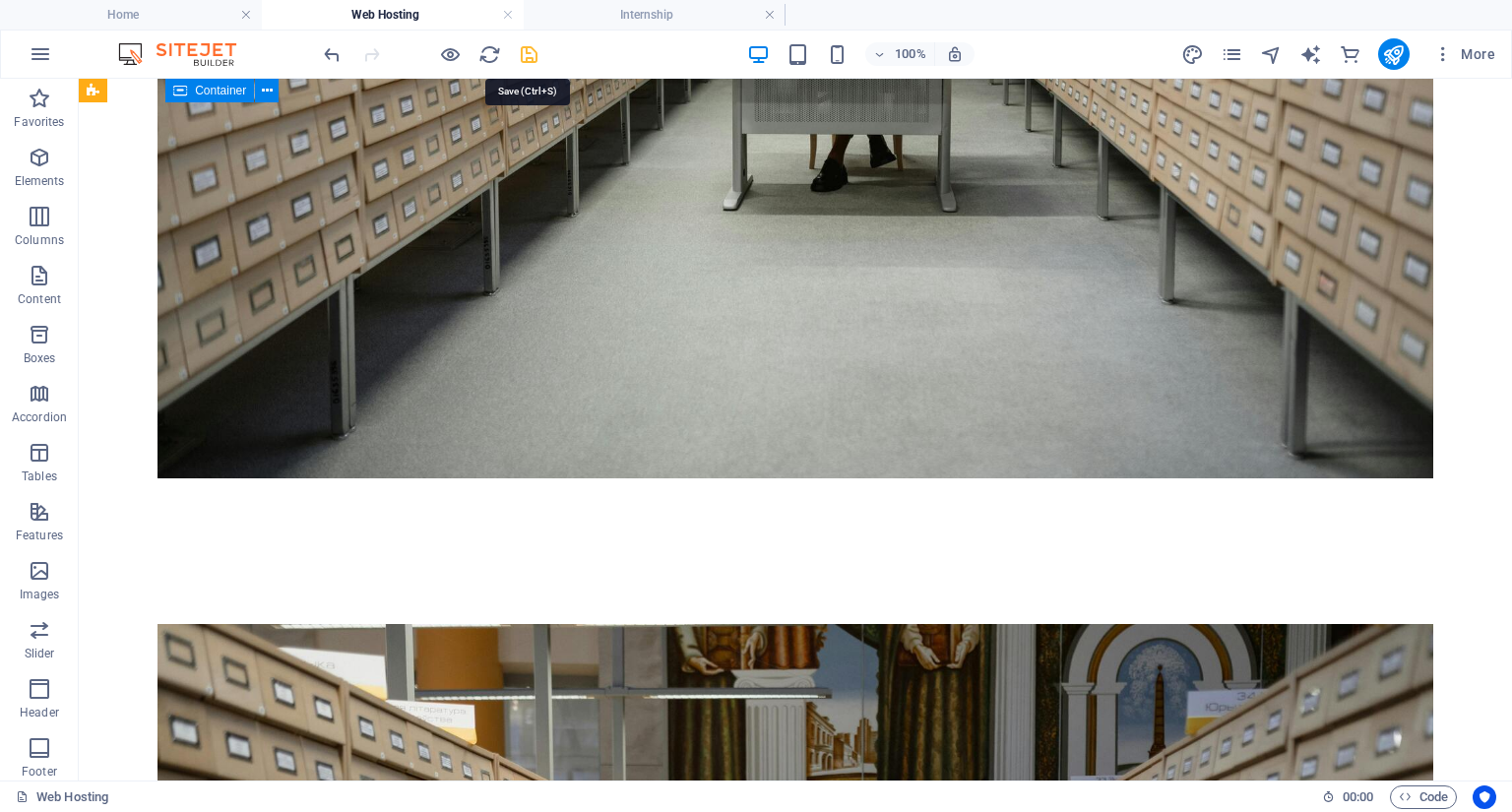
click at [529, 46] on icon "save" at bounding box center [529, 55] width 23 height 23
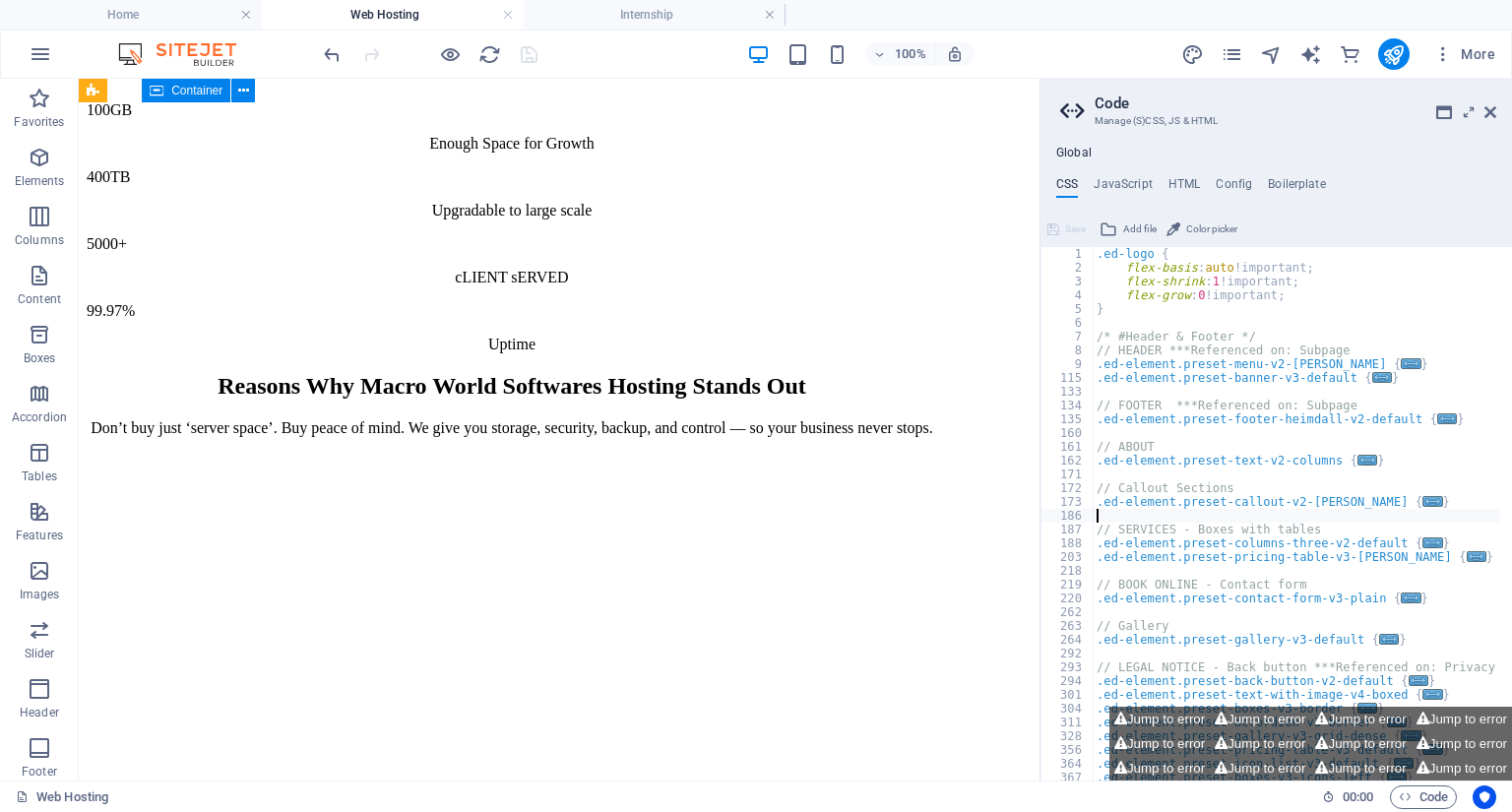
scroll to position [3232, 0]
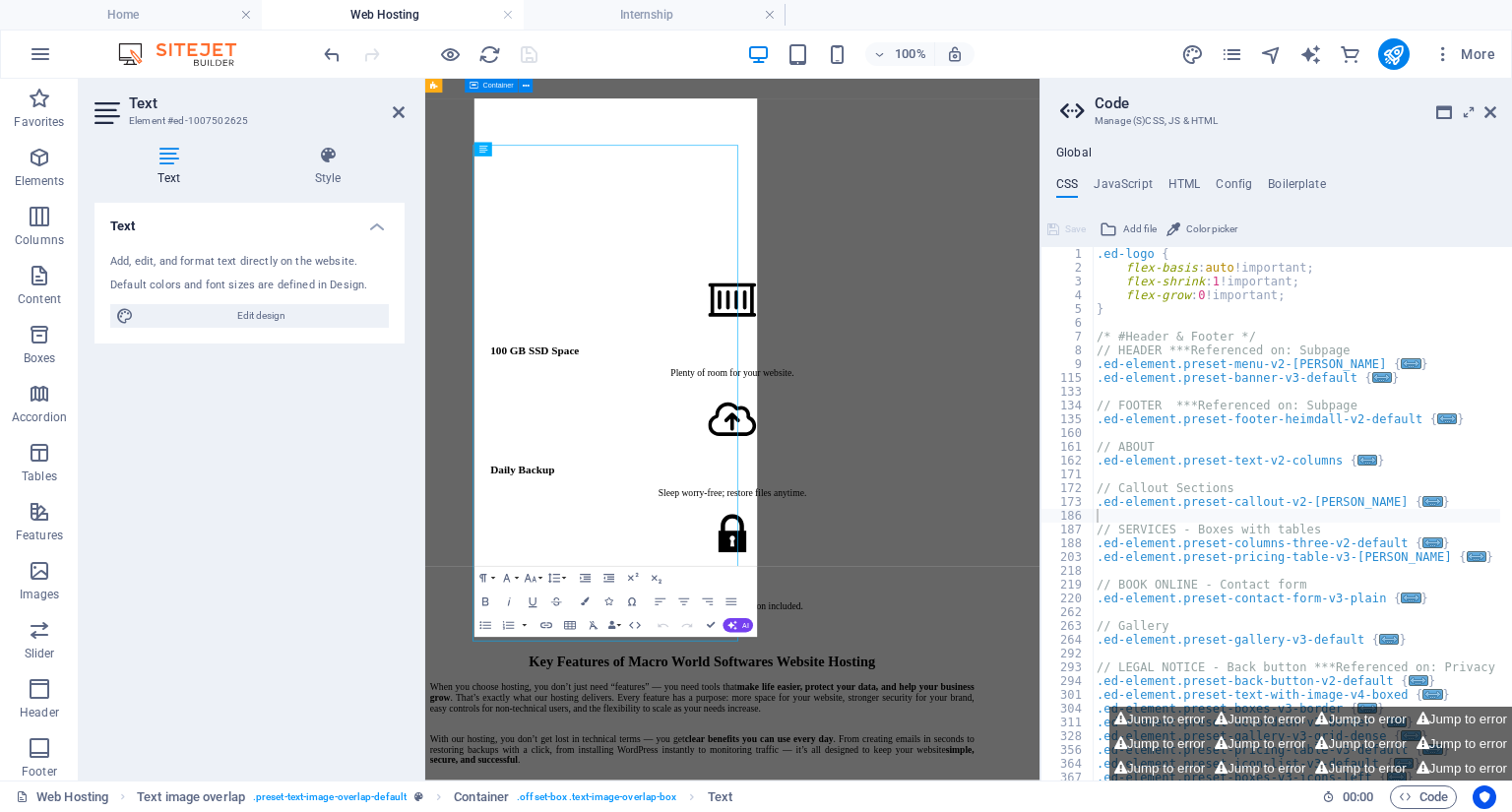
scroll to position [3155, 0]
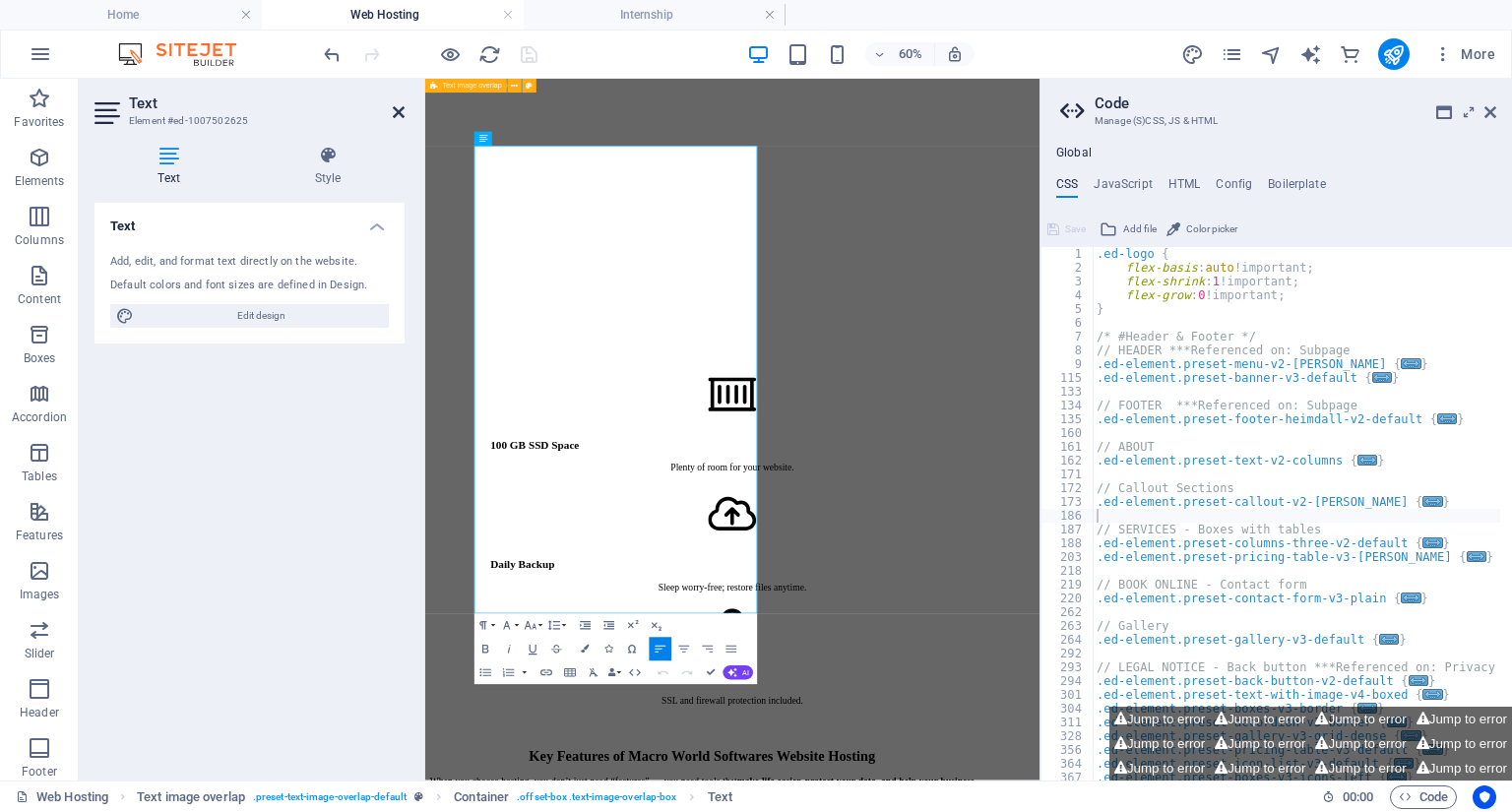
click at [393, 110] on icon at bounding box center [399, 112] width 12 height 16
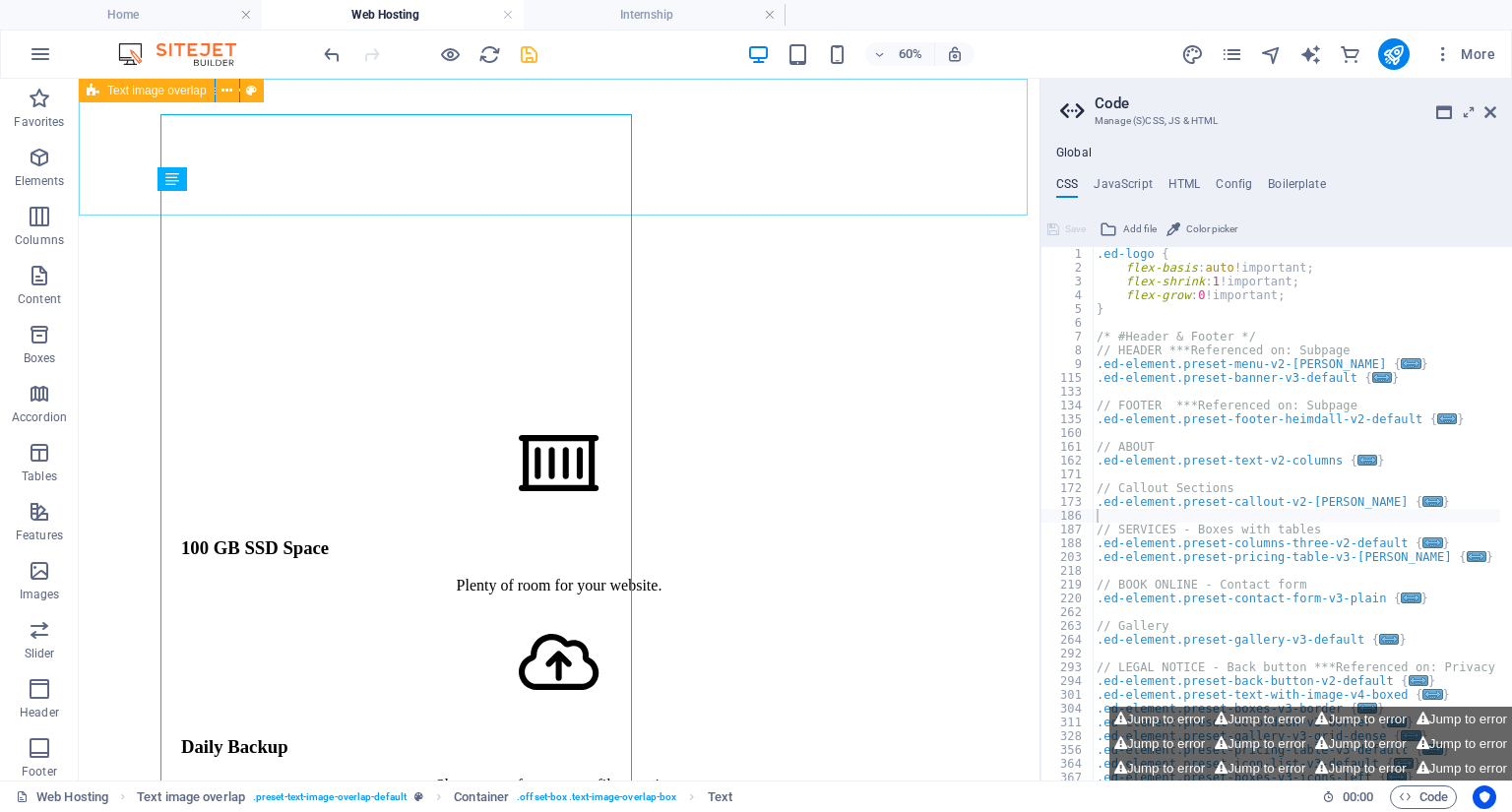
scroll to position [3154, 0]
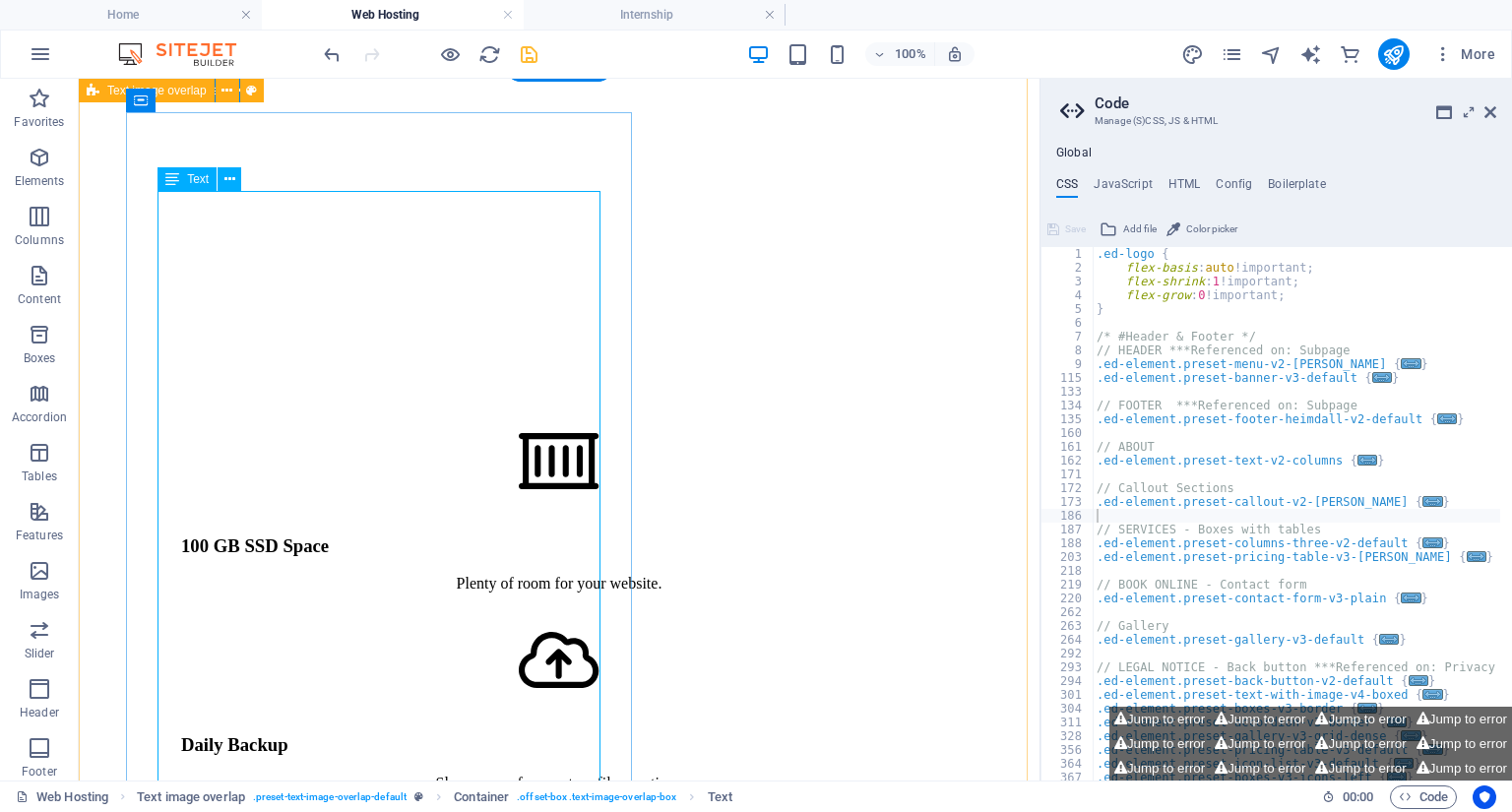
scroll to position [3075, 0]
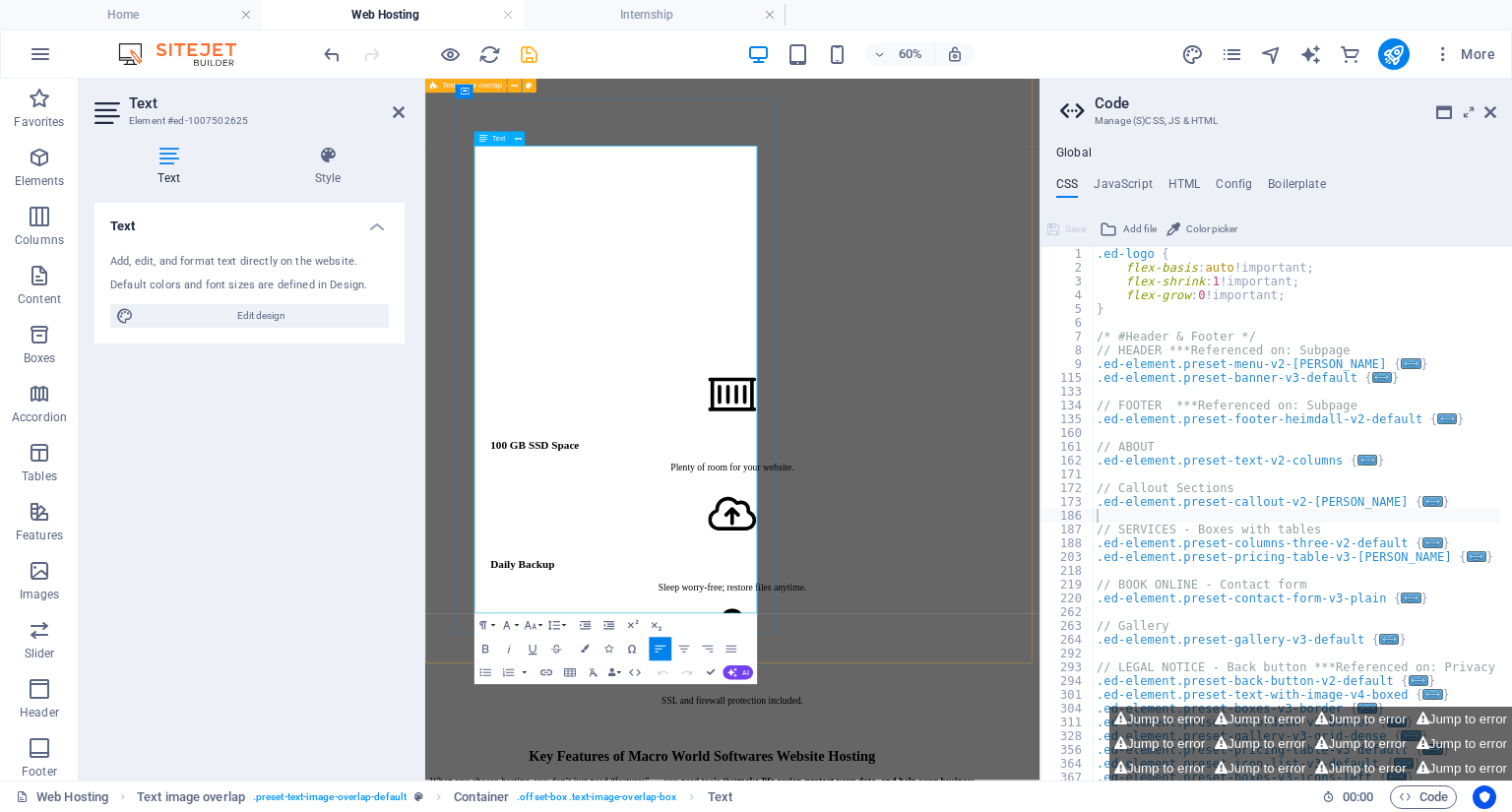
drag, startPoint x: 1488, startPoint y: 107, endPoint x: 503, endPoint y: 317, distance: 1007.1
click at [1488, 107] on icon at bounding box center [1490, 112] width 12 height 16
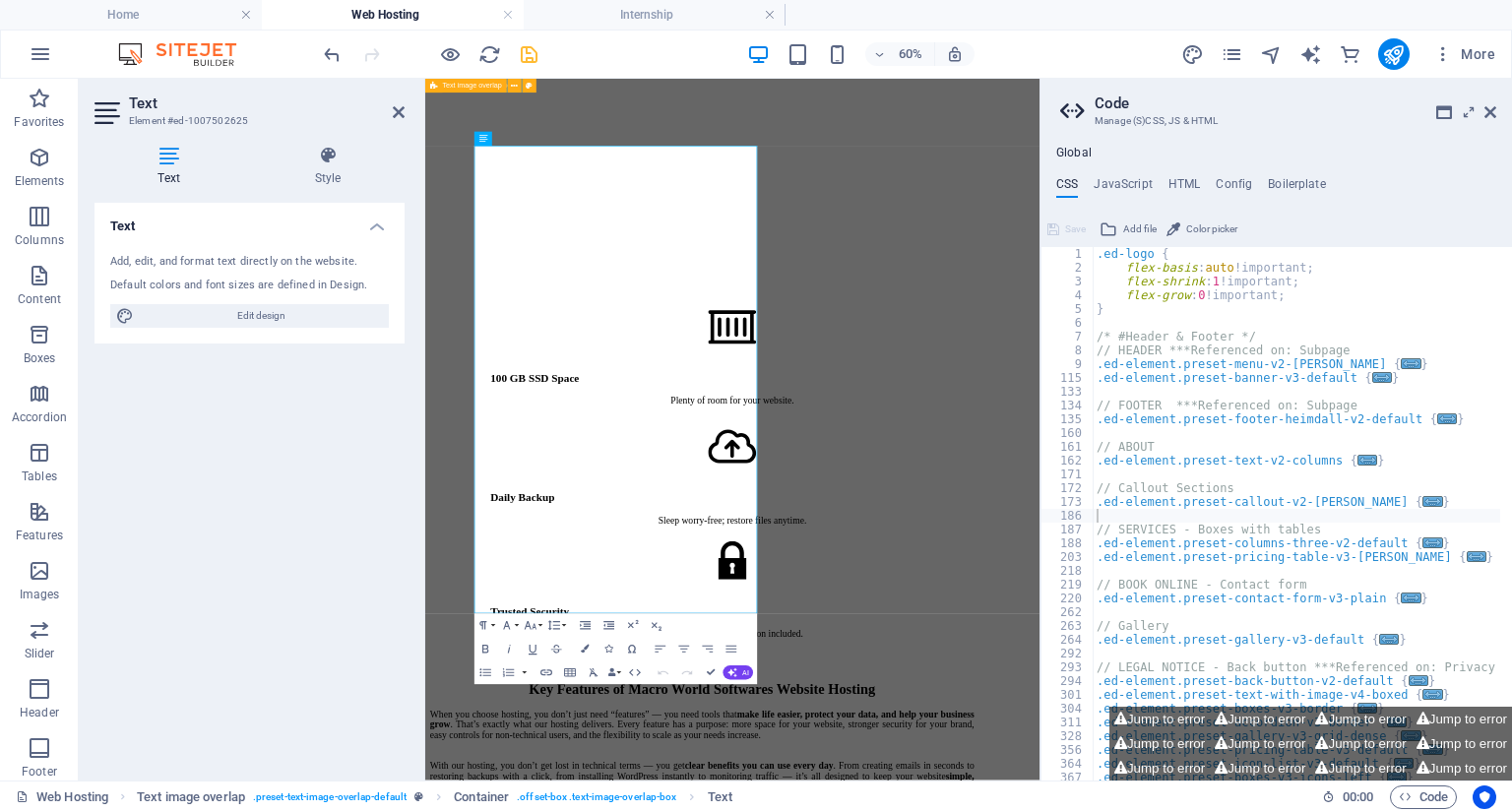
scroll to position [3015, 0]
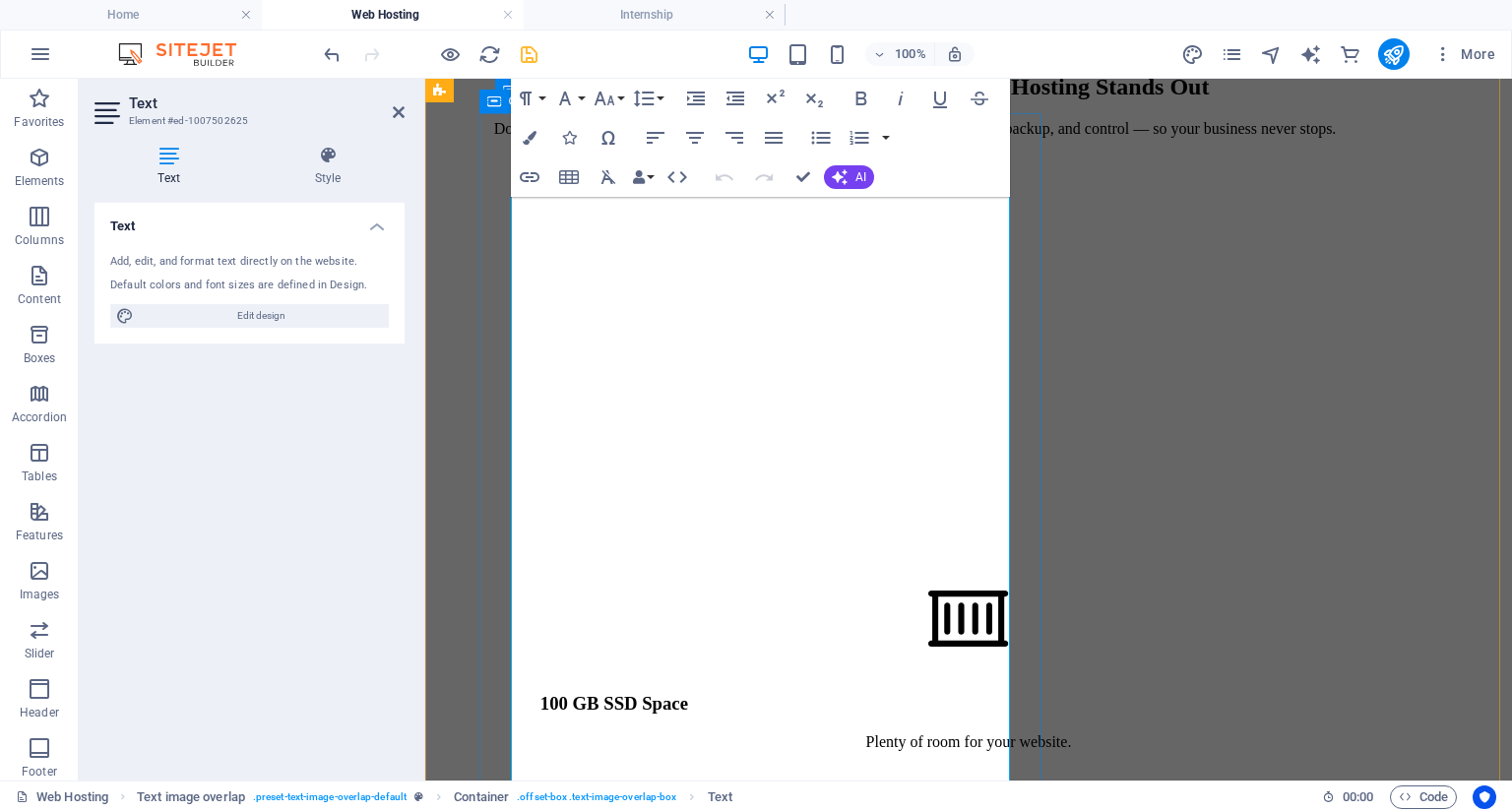
click at [858, 173] on span "AI" at bounding box center [860, 177] width 11 height 12
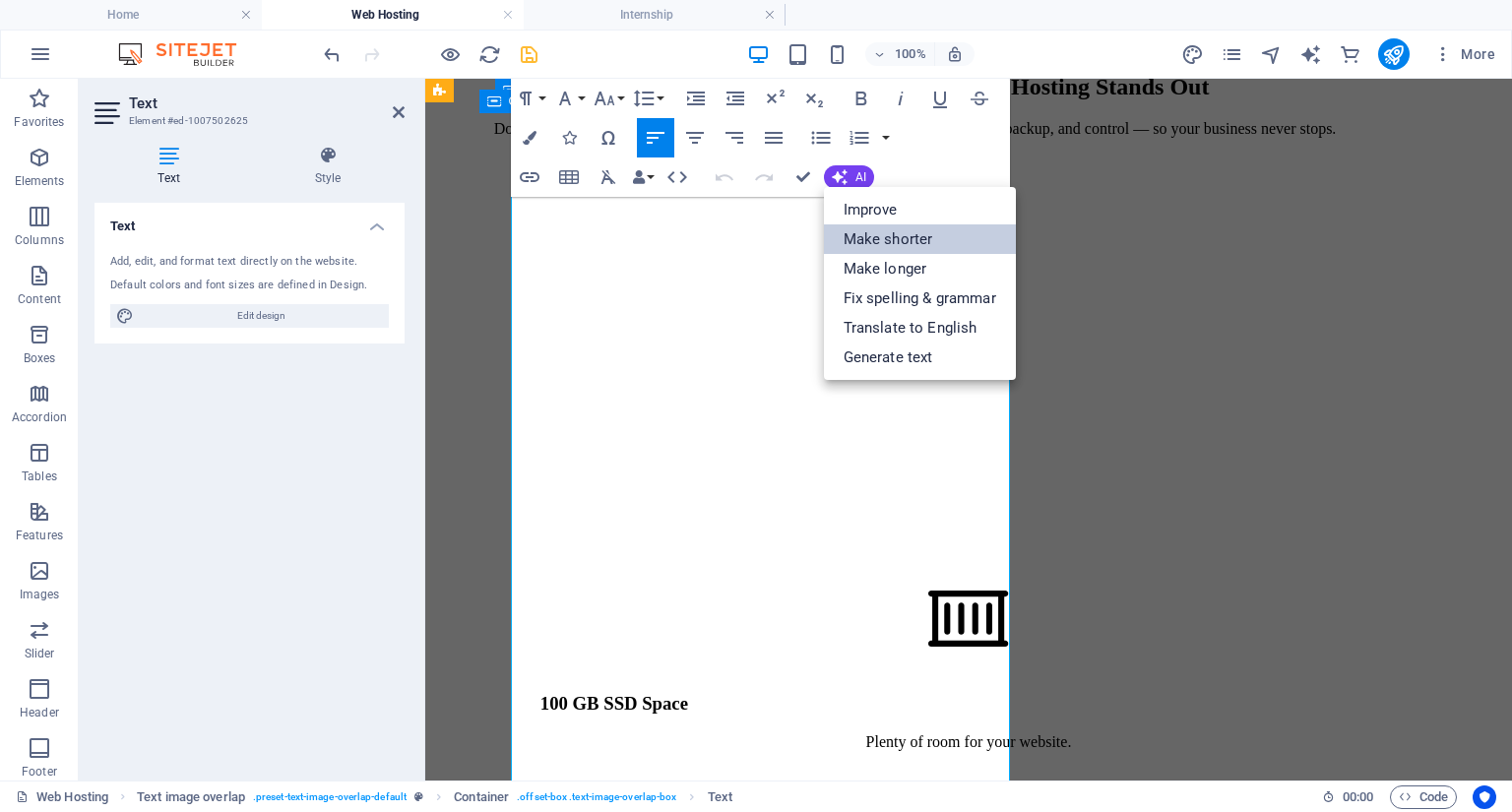
click at [888, 236] on link "Make shorter" at bounding box center [920, 240] width 192 height 30
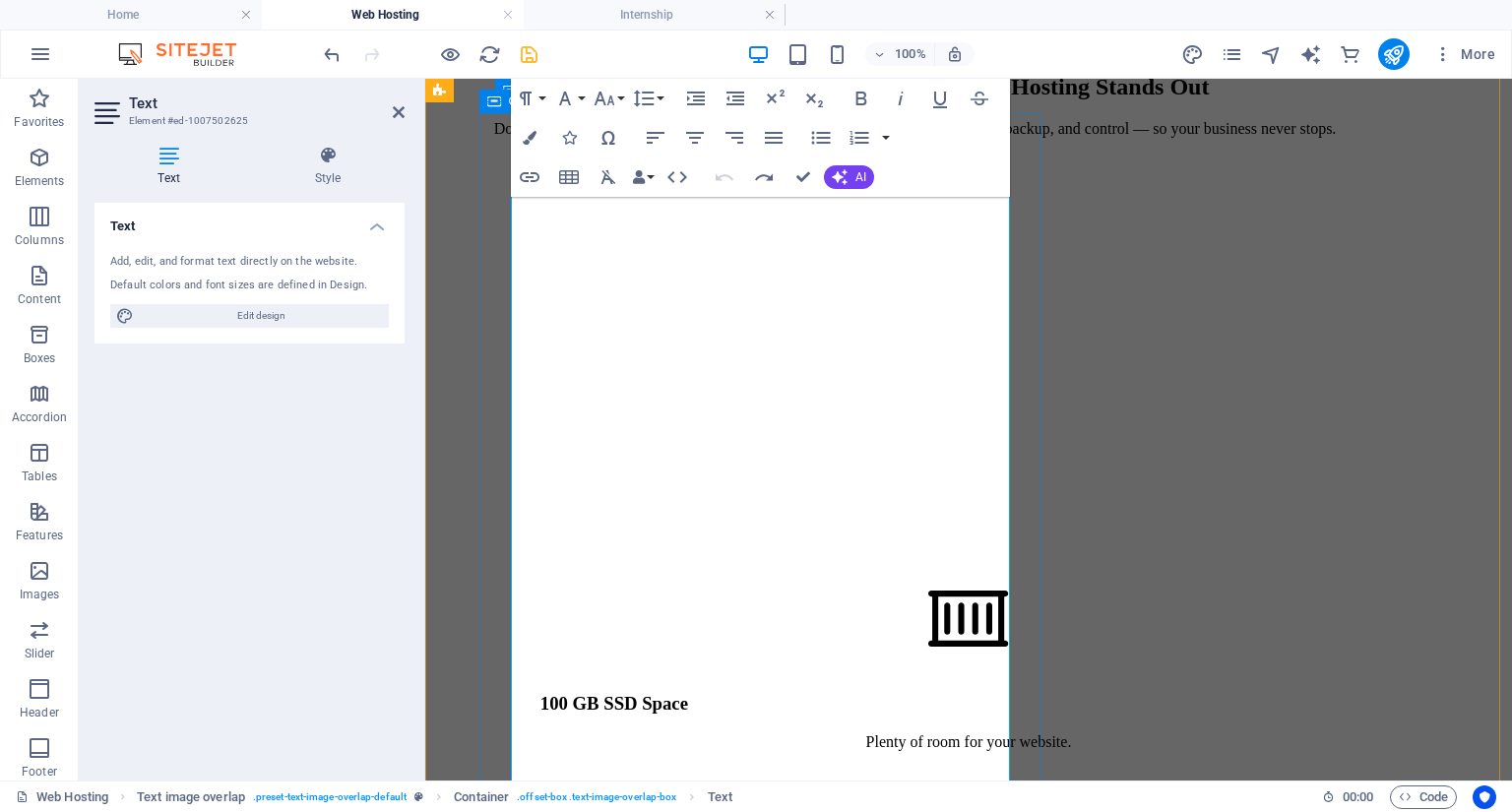
drag, startPoint x: 761, startPoint y: 294, endPoint x: 751, endPoint y: 293, distance: 10.0
click at [815, 131] on icon "button" at bounding box center [821, 138] width 24 height 24
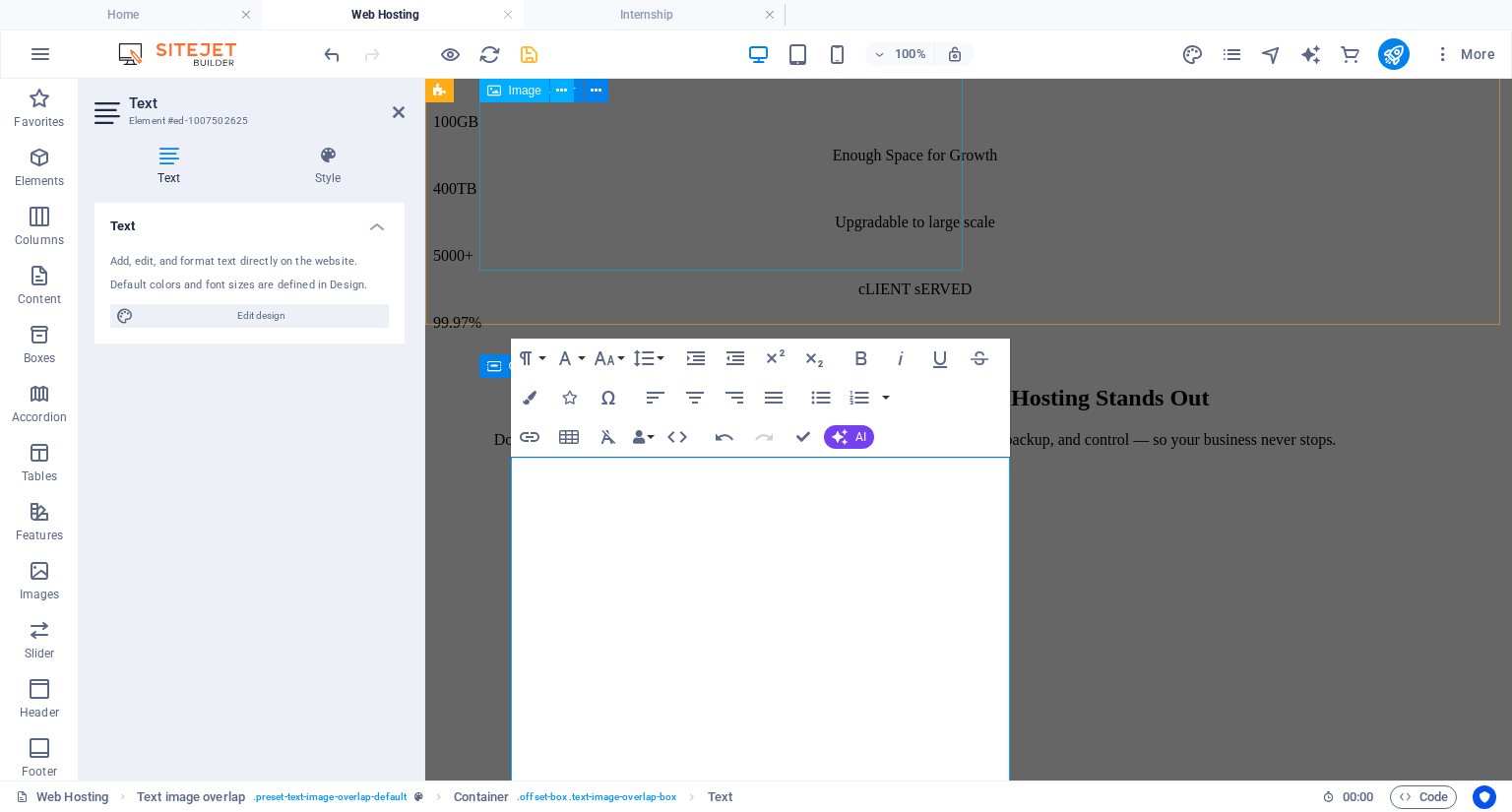
scroll to position [2700, 0]
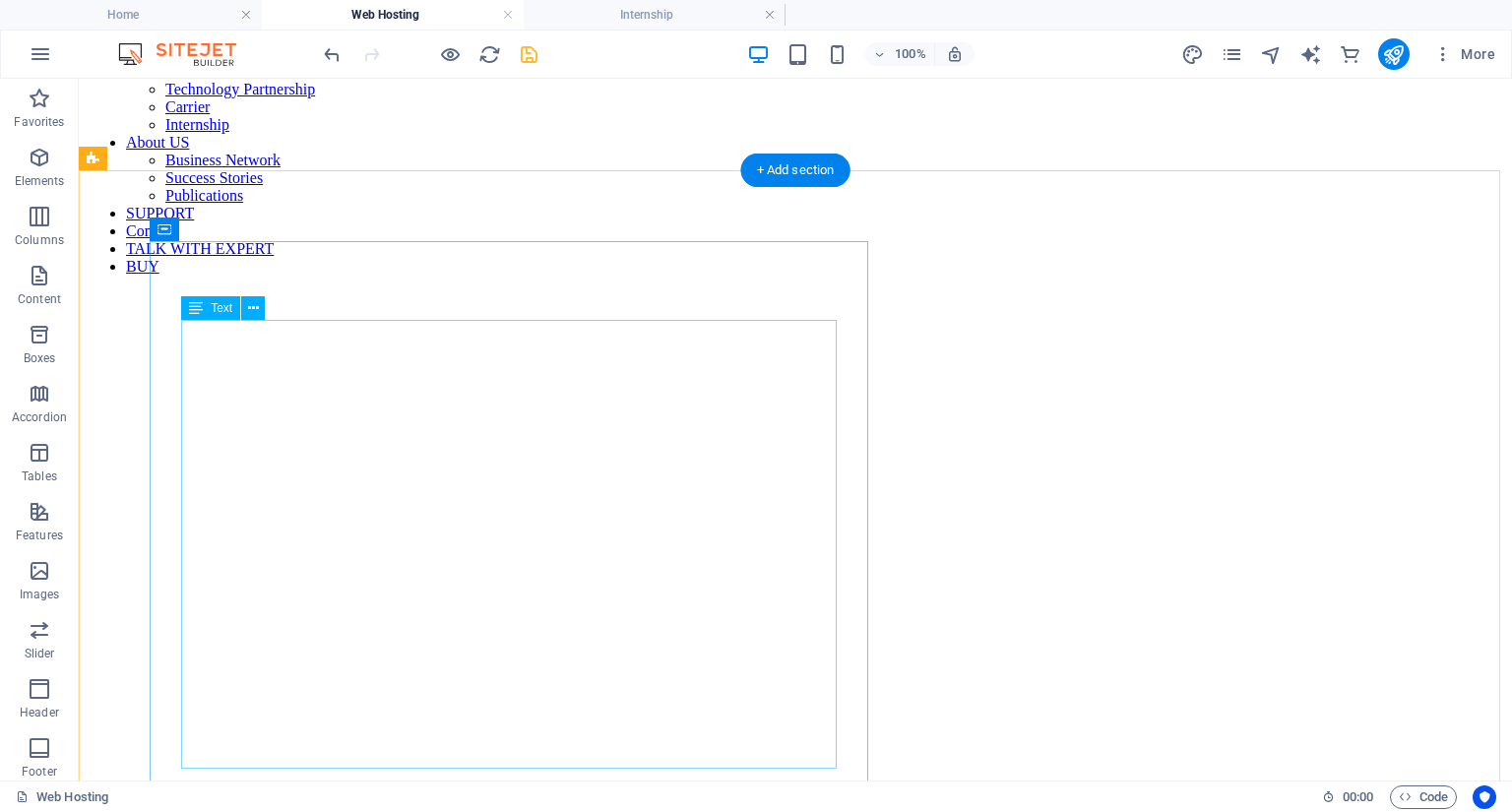
scroll to position [1701, 0]
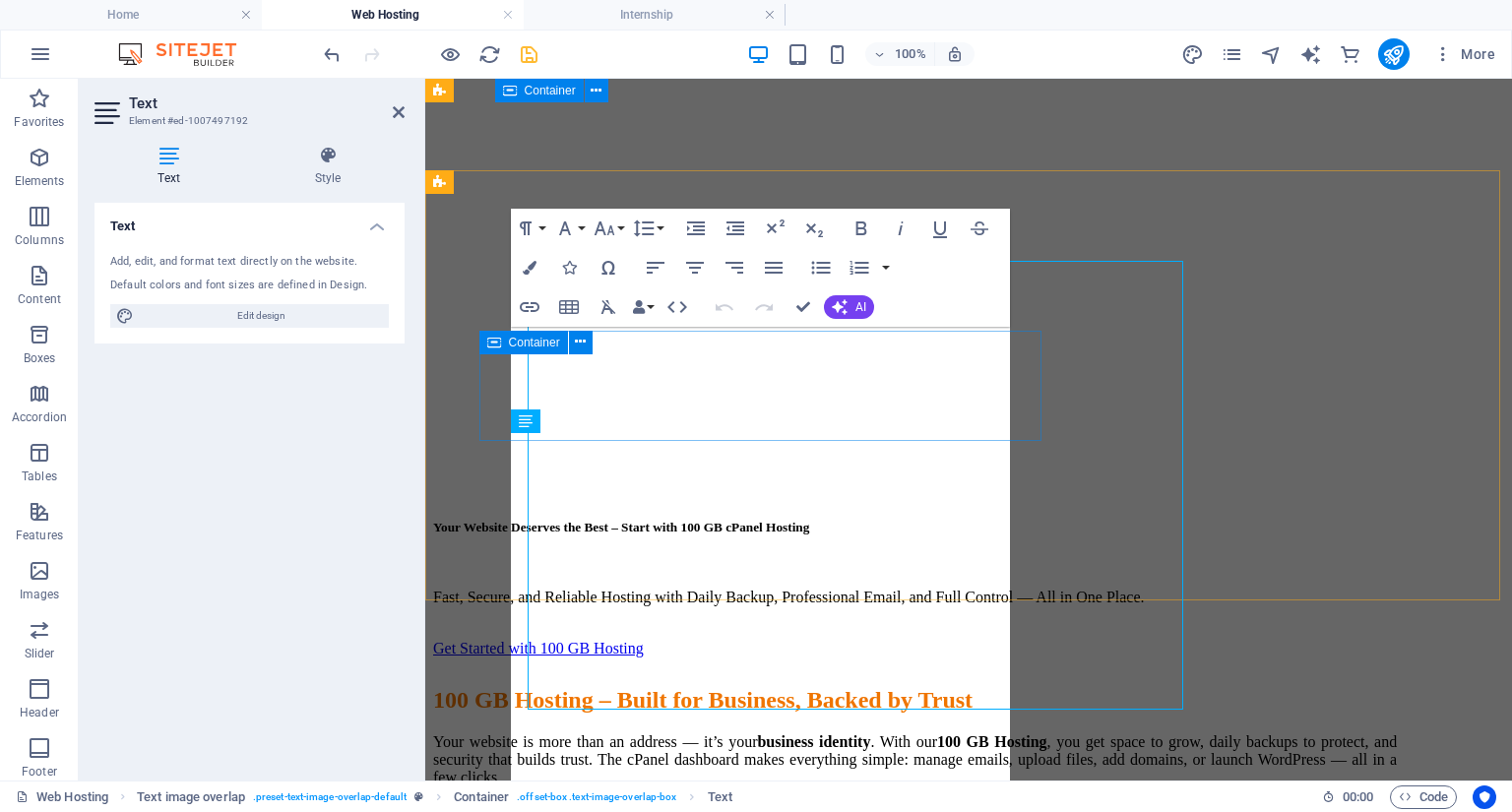
scroll to position [1760, 0]
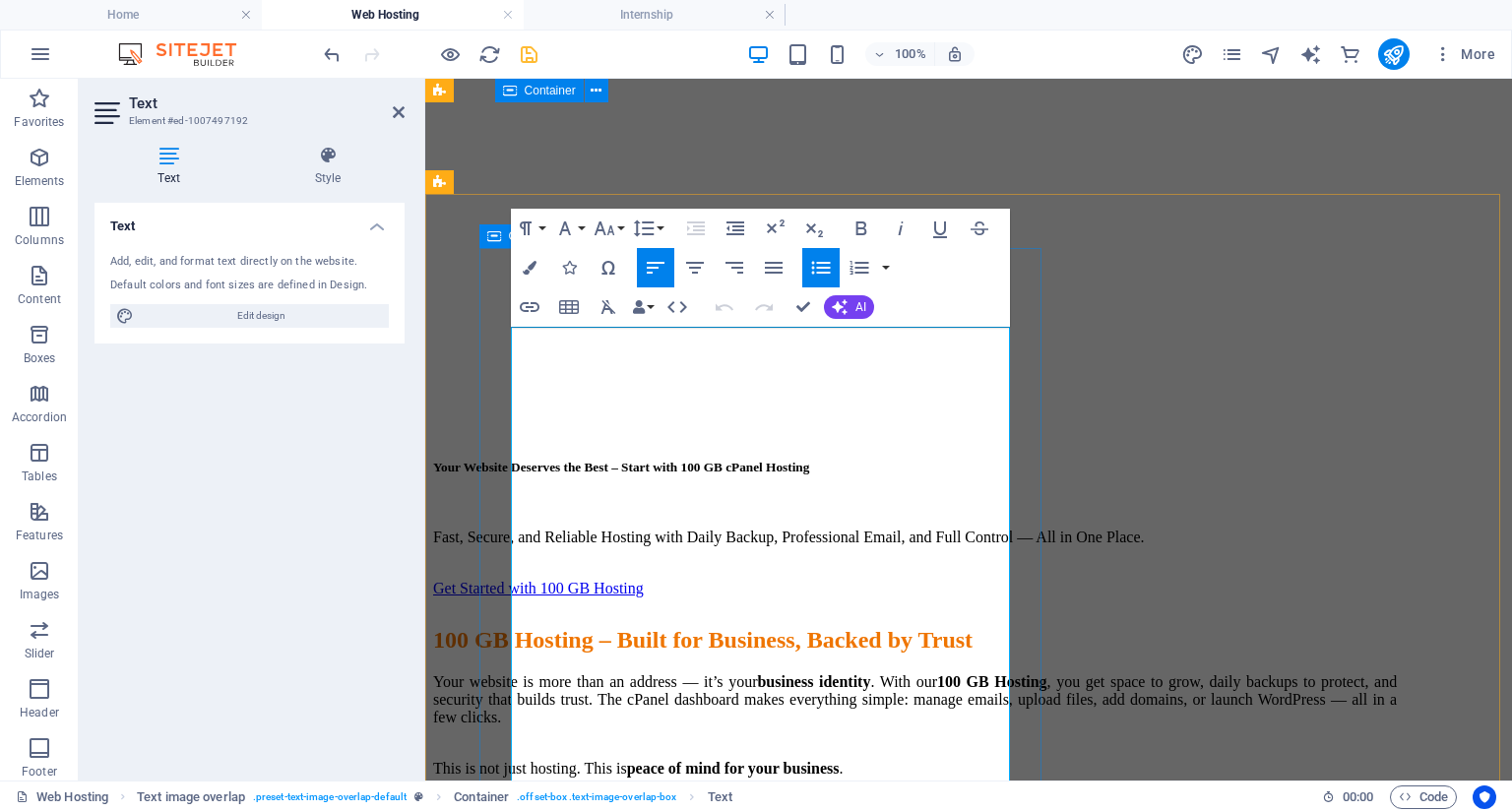
copy li "**File Manager** Our user-friendly file manager enables easy browser uploads, r…"
click at [810, 269] on icon "button" at bounding box center [821, 267] width 24 height 24
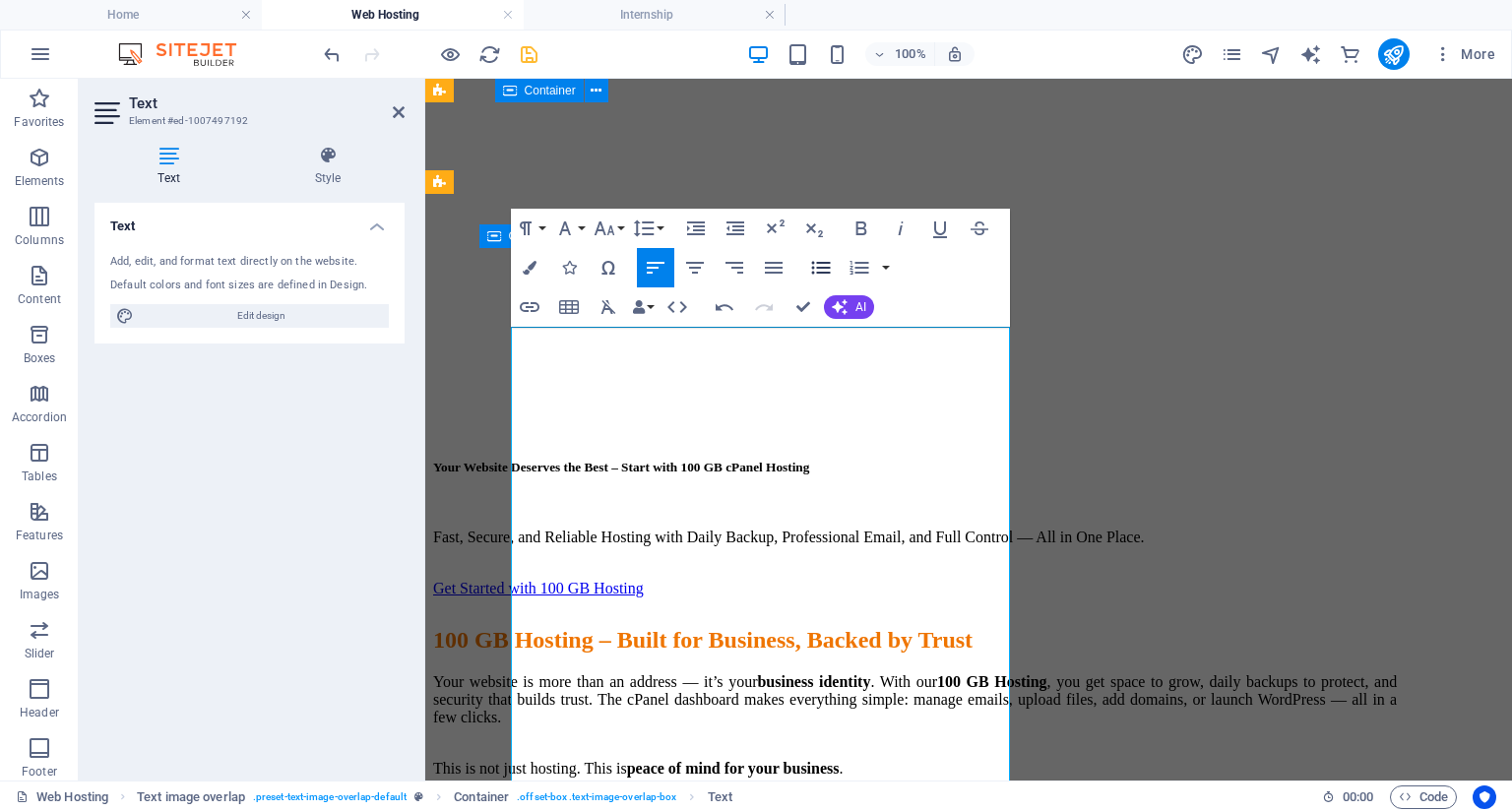
click at [816, 264] on icon "button" at bounding box center [821, 267] width 24 height 24
click at [823, 267] on icon "button" at bounding box center [820, 266] width 19 height 13
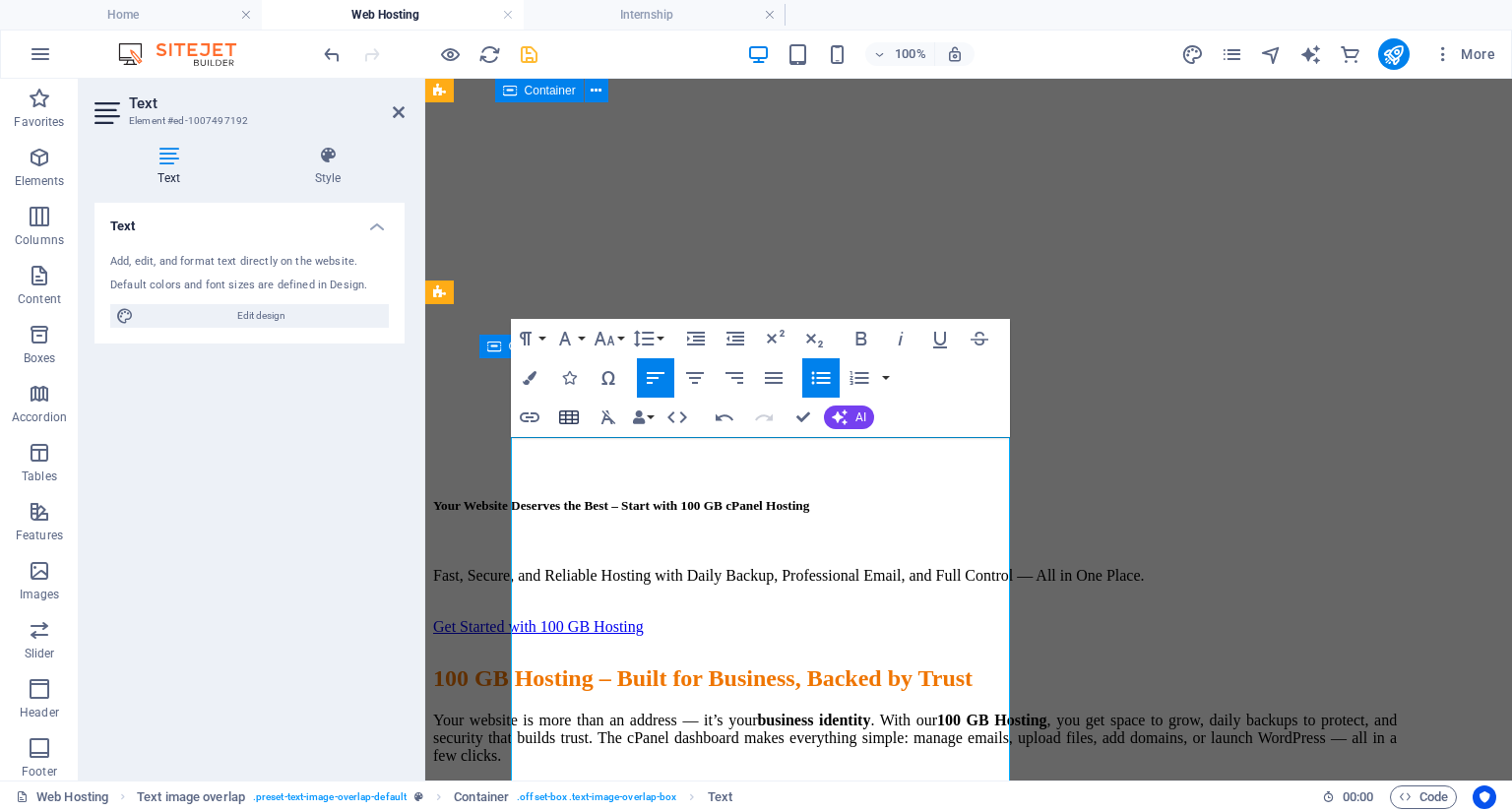
scroll to position [1644, 0]
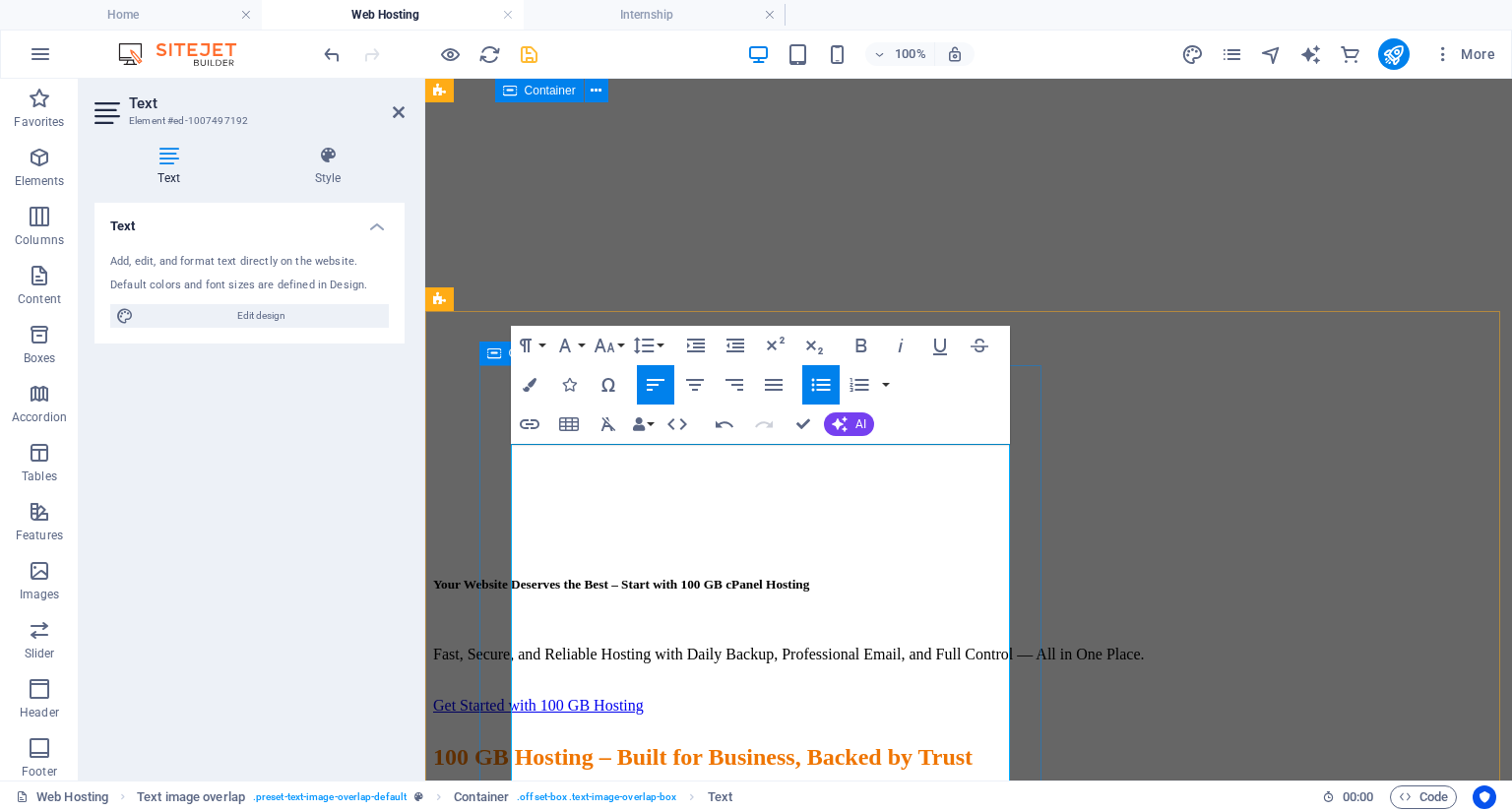
drag, startPoint x: 632, startPoint y: 449, endPoint x: 522, endPoint y: 452, distance: 110.0
drag, startPoint x: 720, startPoint y: 574, endPoint x: 524, endPoint y: 566, distance: 196.2
drag, startPoint x: 720, startPoint y: 673, endPoint x: 520, endPoint y: 674, distance: 200.0
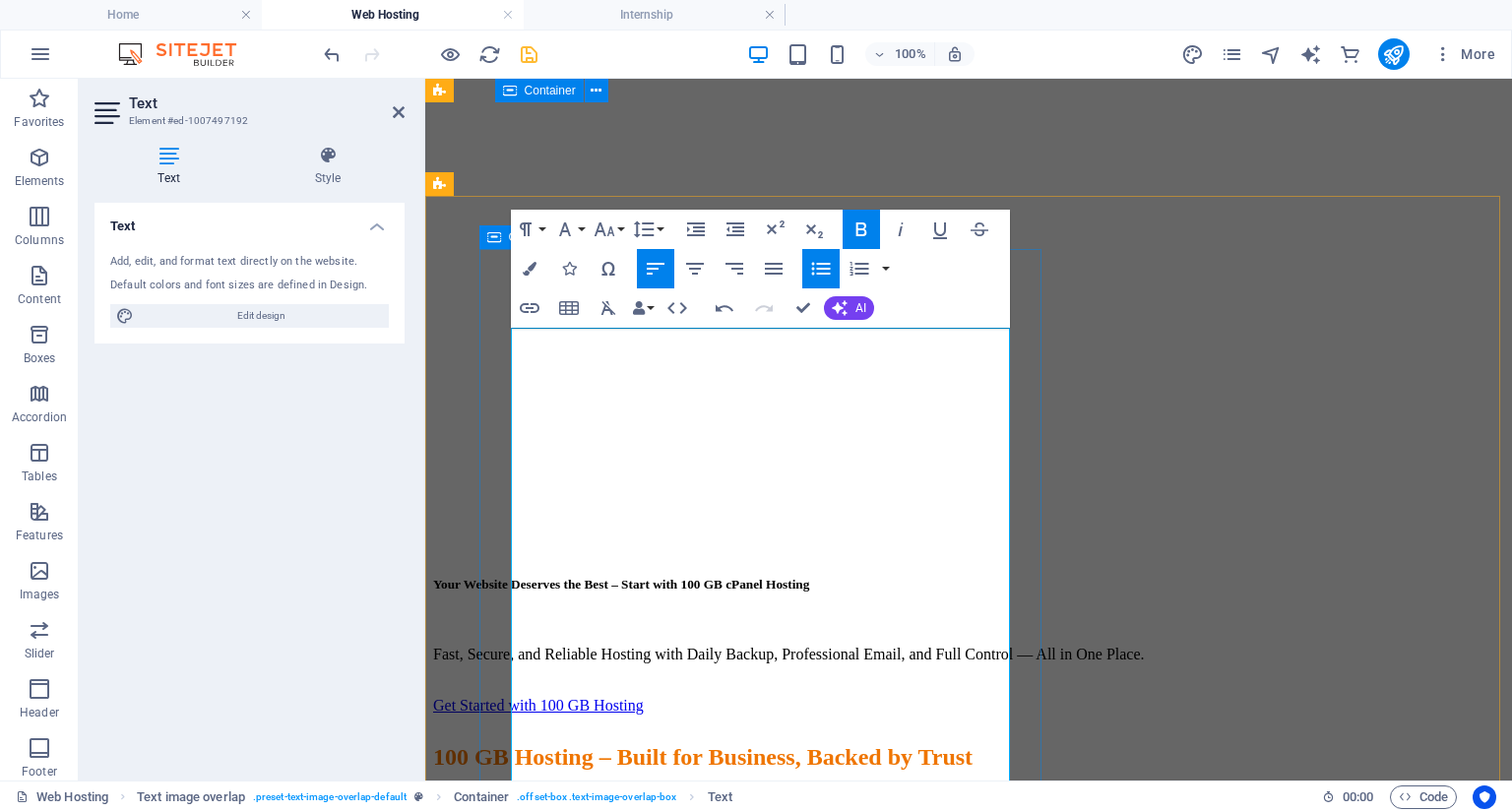
scroll to position [1801, 0]
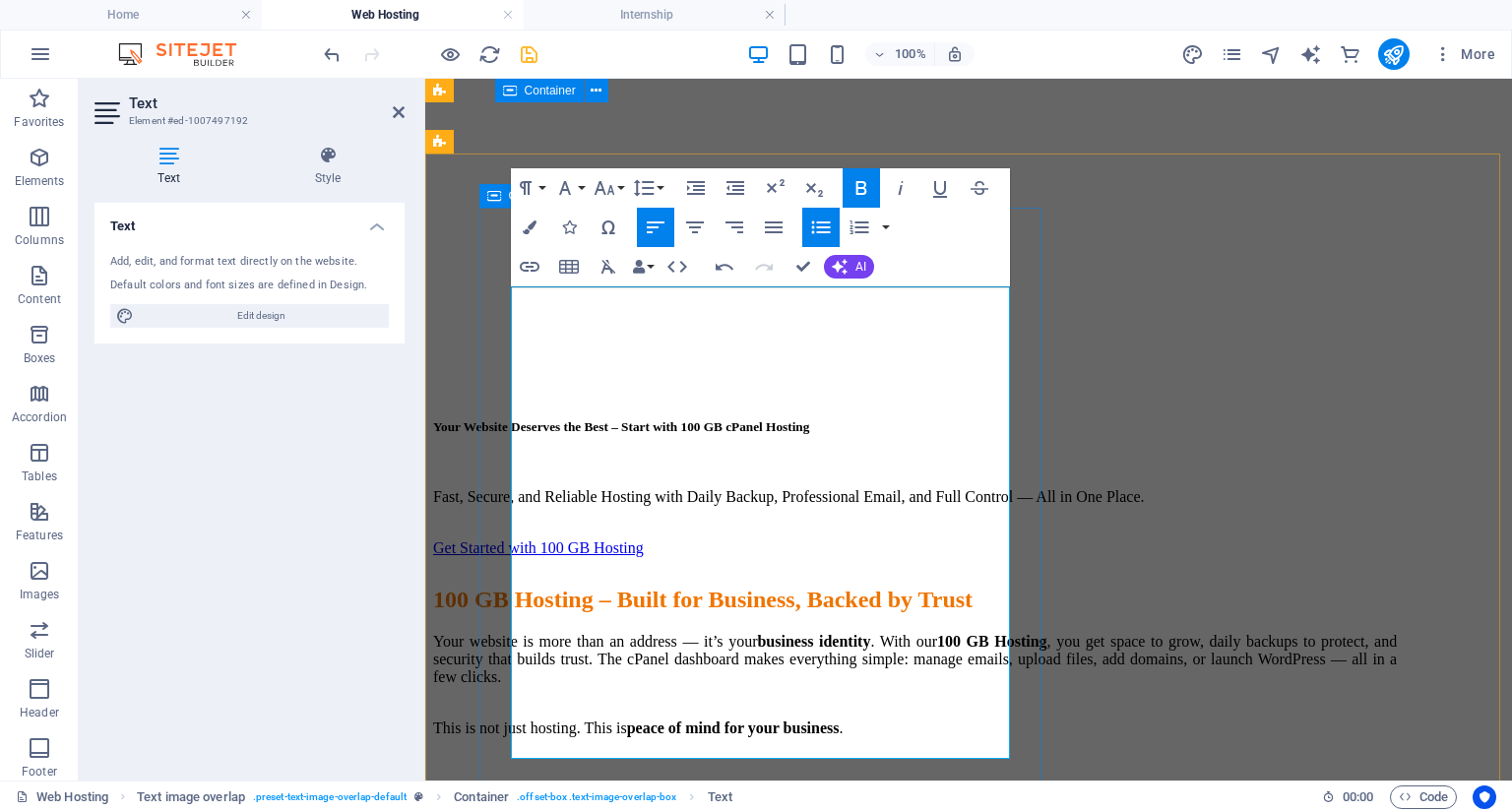
drag, startPoint x: 780, startPoint y: 607, endPoint x: 521, endPoint y: 608, distance: 259.0
drag, startPoint x: 677, startPoint y: 700, endPoint x: 472, endPoint y: 700, distance: 205.0
click at [781, 221] on icon "button" at bounding box center [773, 228] width 24 height 24
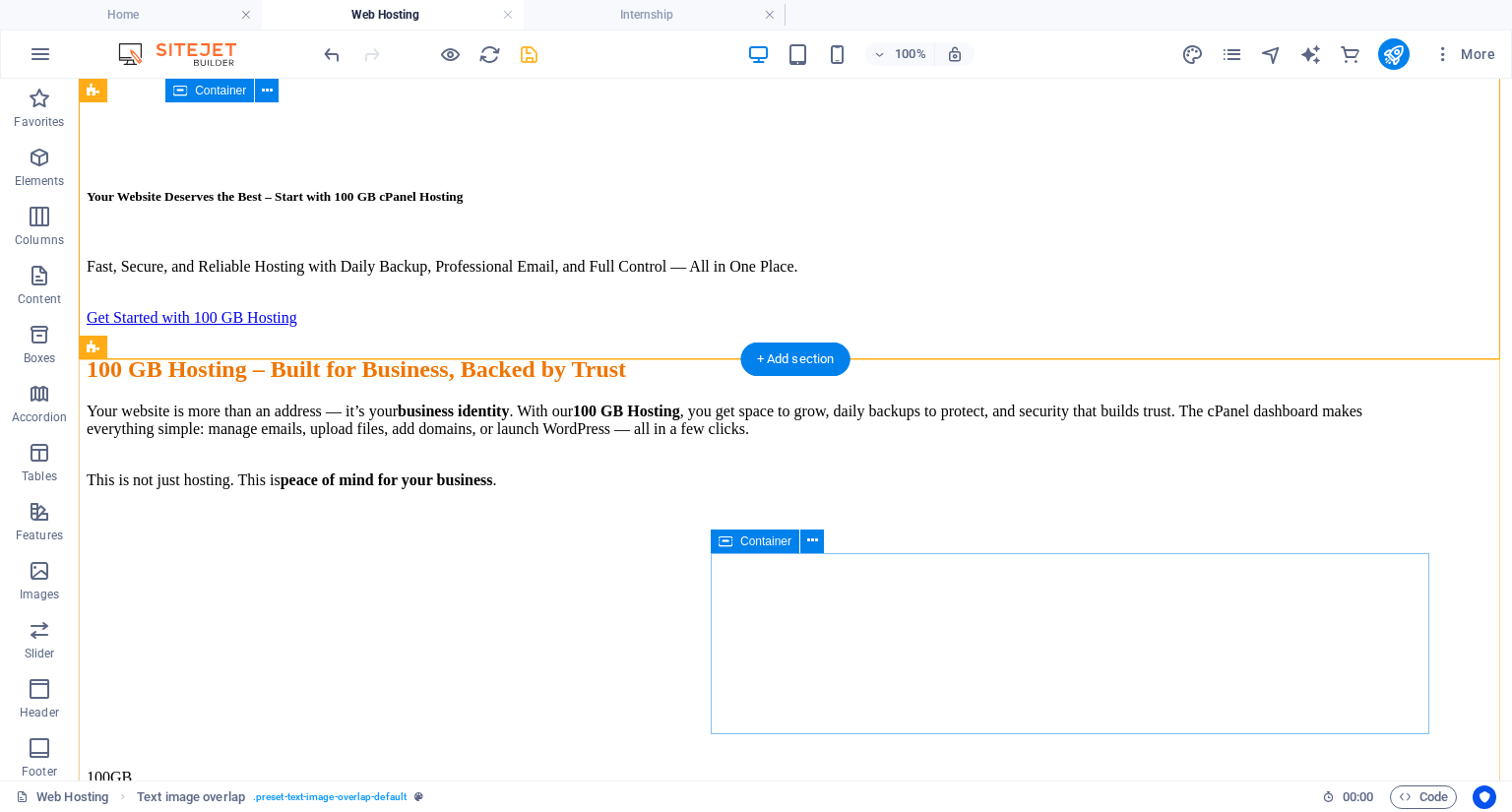
scroll to position [2364, 0]
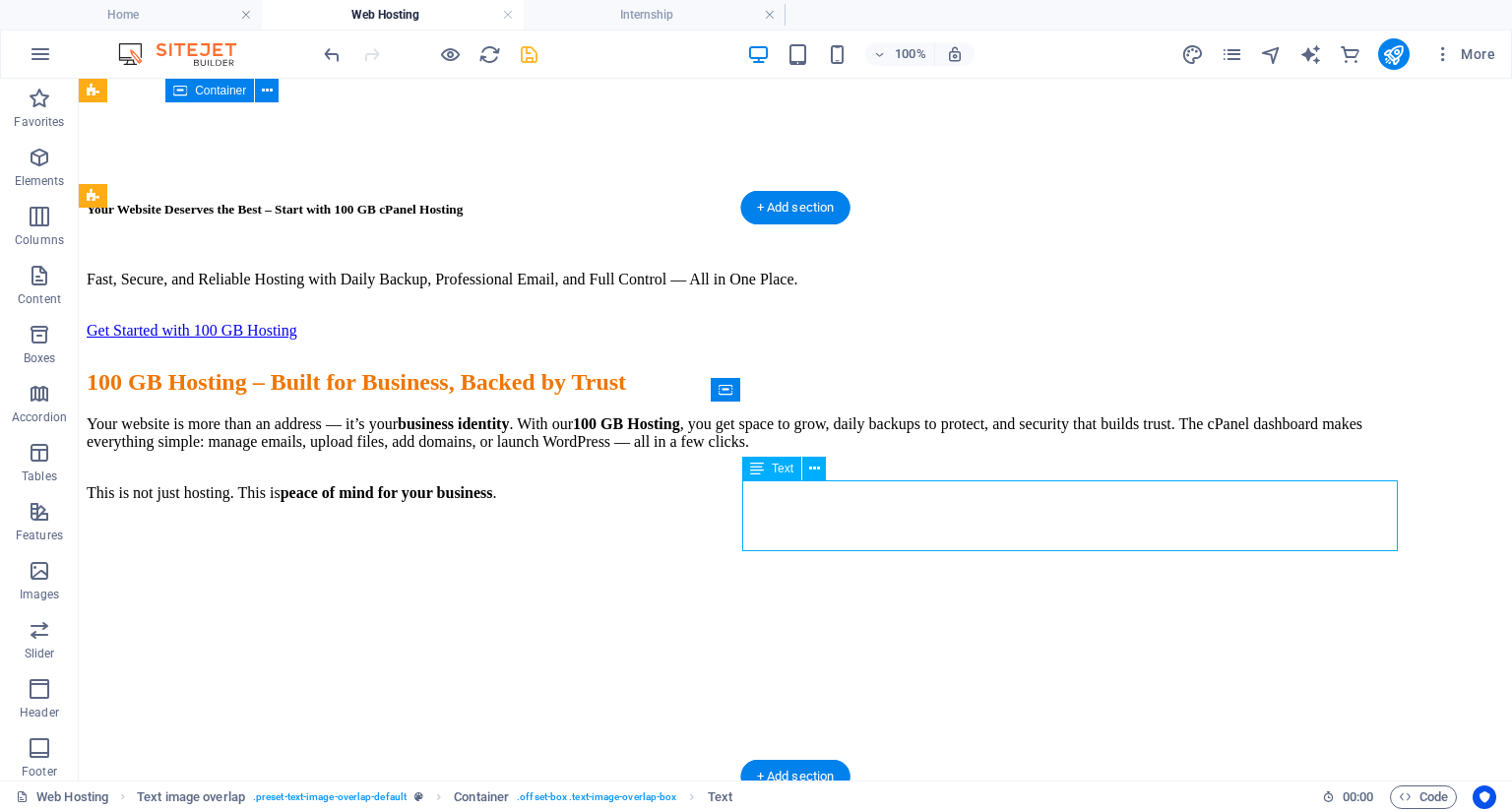
scroll to position [2455, 0]
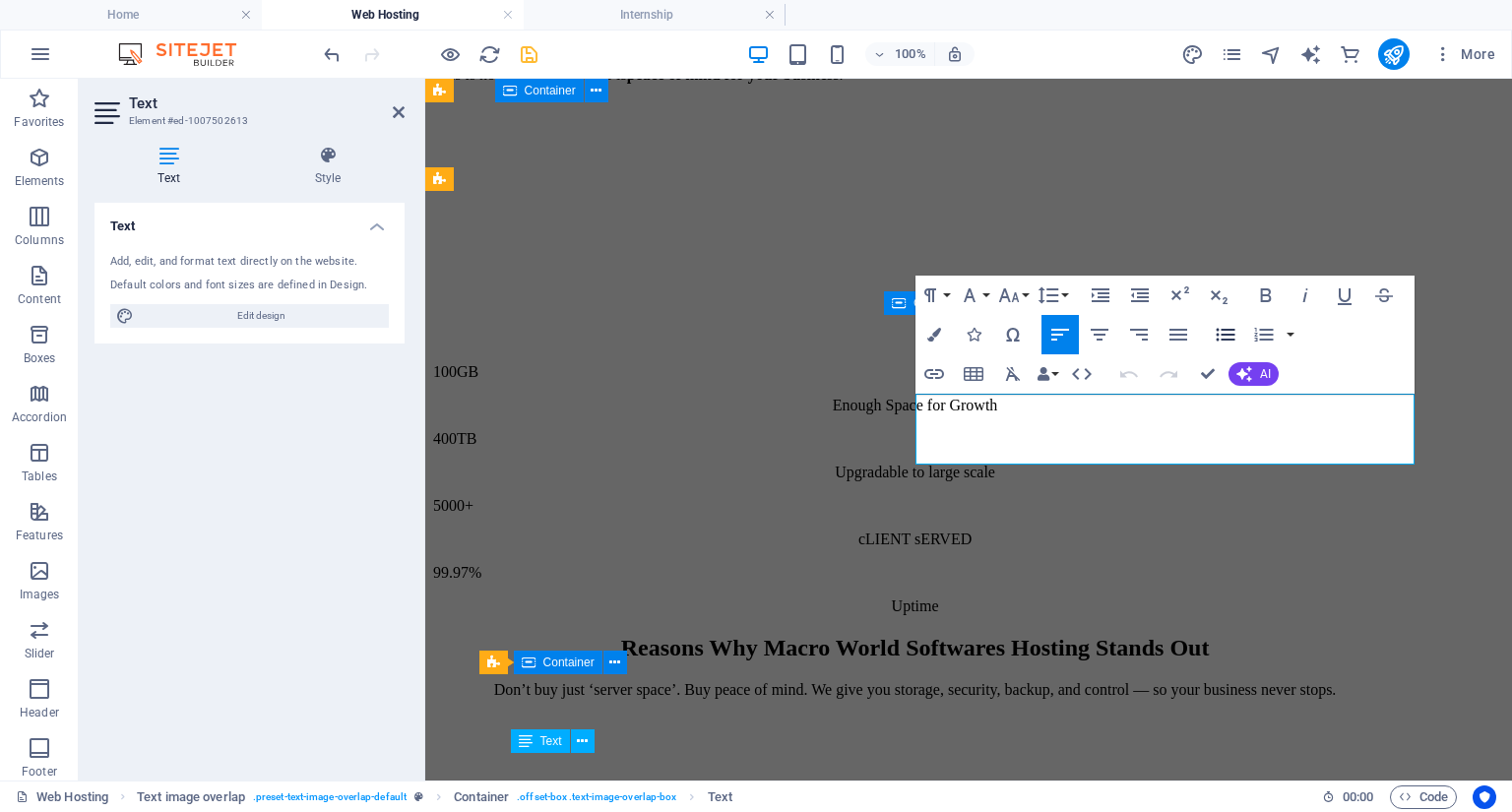
click at [1217, 335] on icon "button" at bounding box center [1226, 335] width 19 height 13
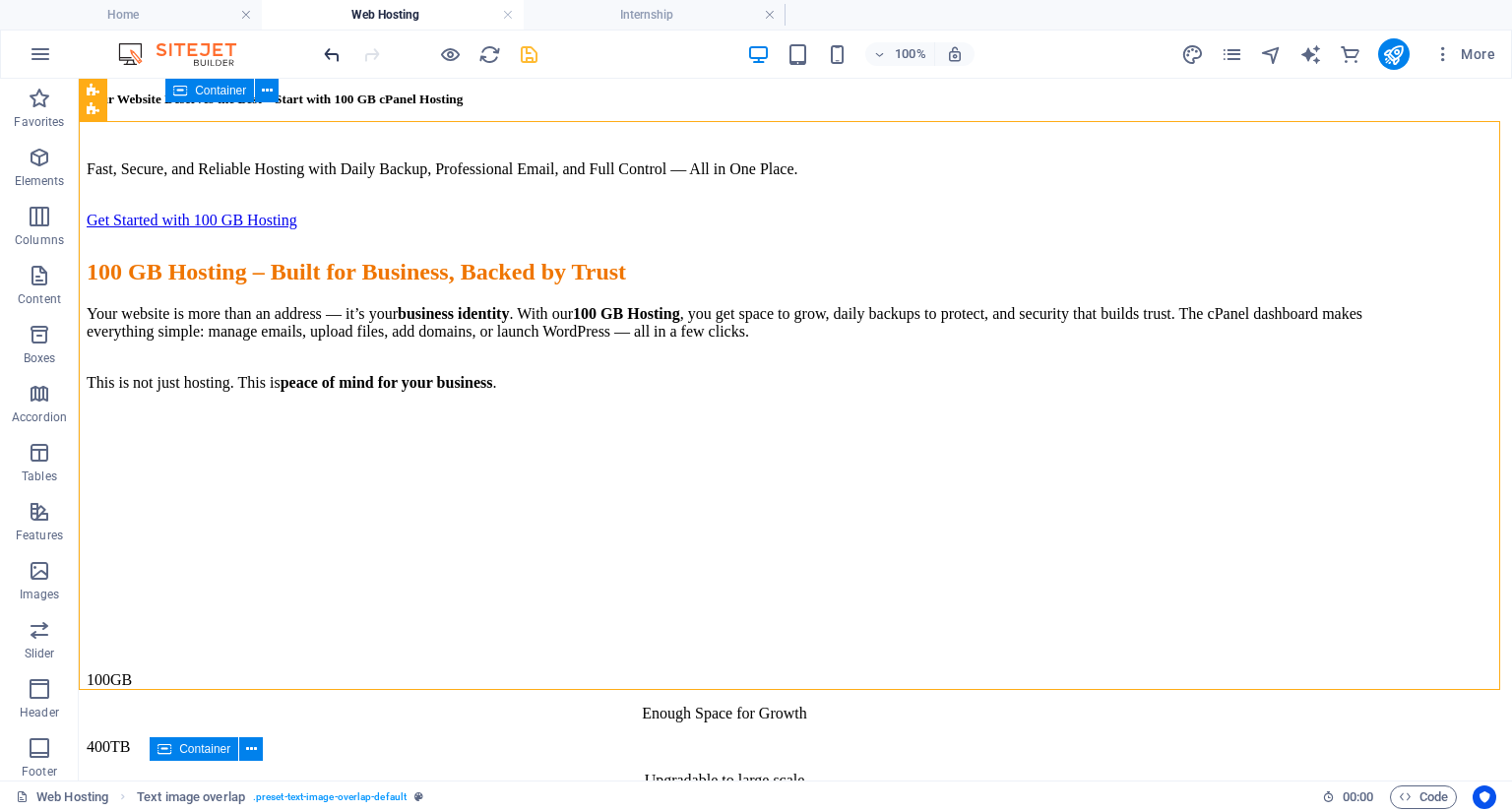
click at [338, 54] on icon "undo" at bounding box center [332, 55] width 23 height 23
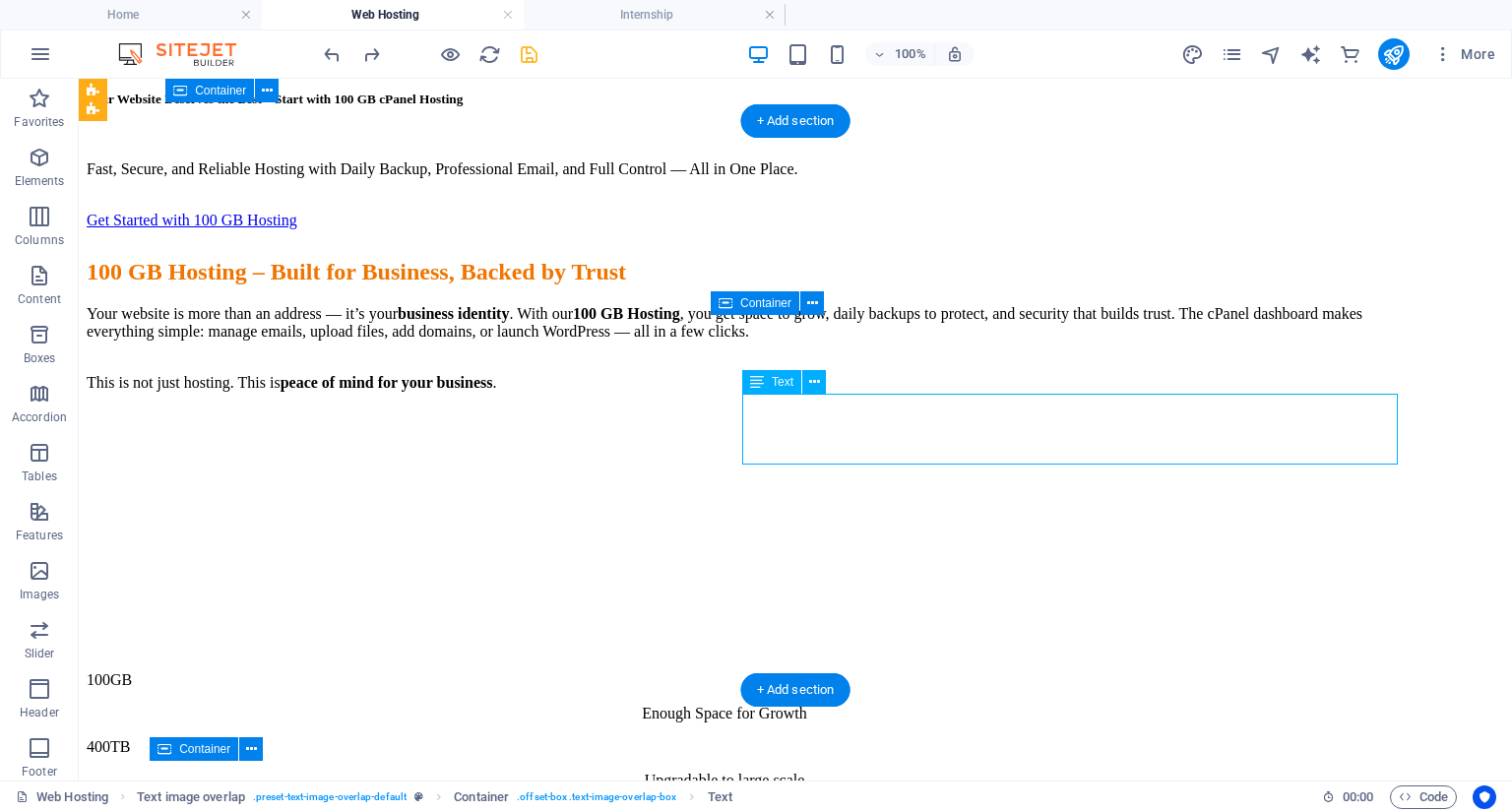
drag, startPoint x: 995, startPoint y: 420, endPoint x: 649, endPoint y: 421, distance: 346.0
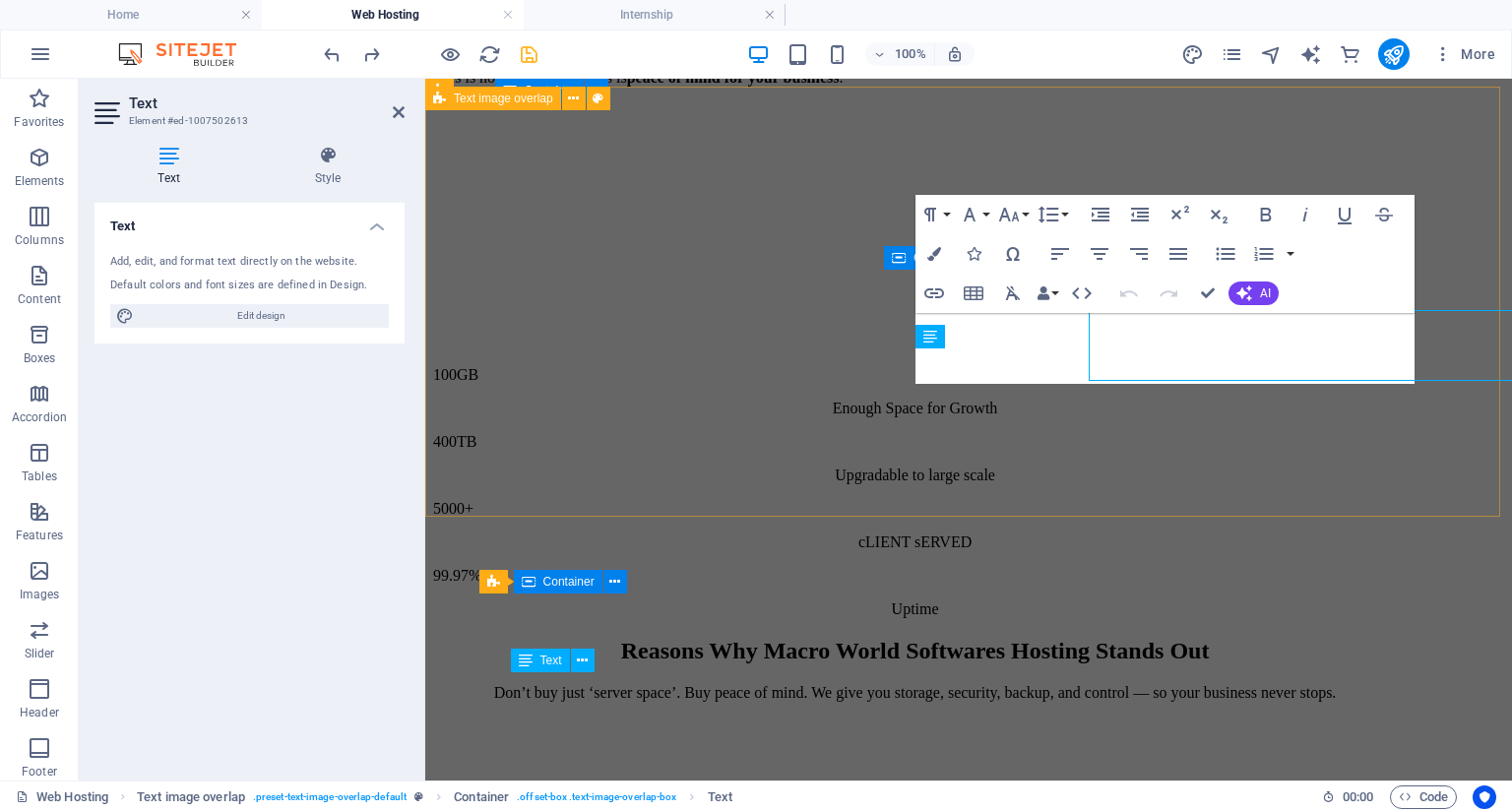
scroll to position [2535, 0]
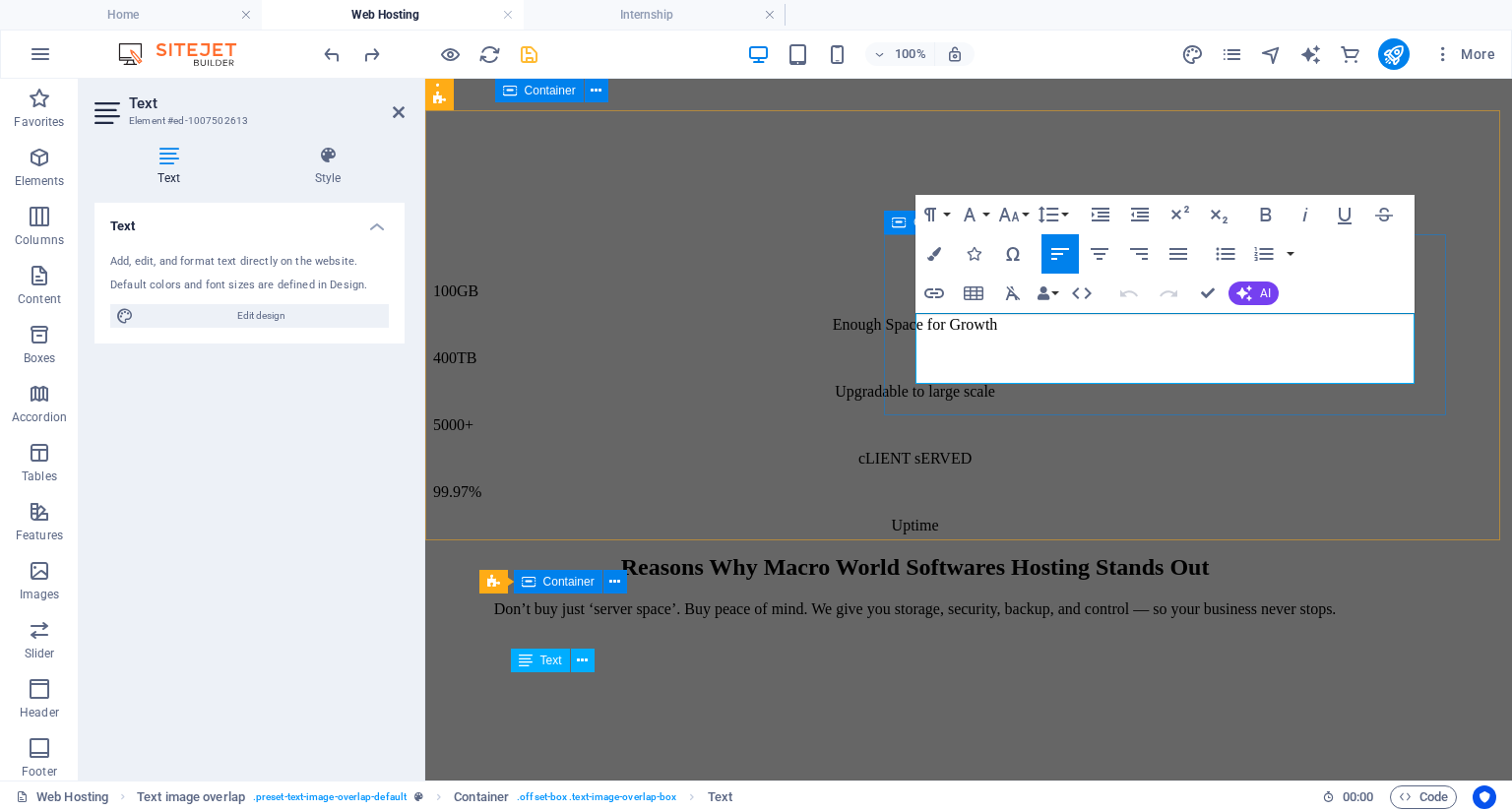
copy div "Addon domains, subdomains, aliases Redirects & zone editor (A, MX, CNAME, TXT, …"
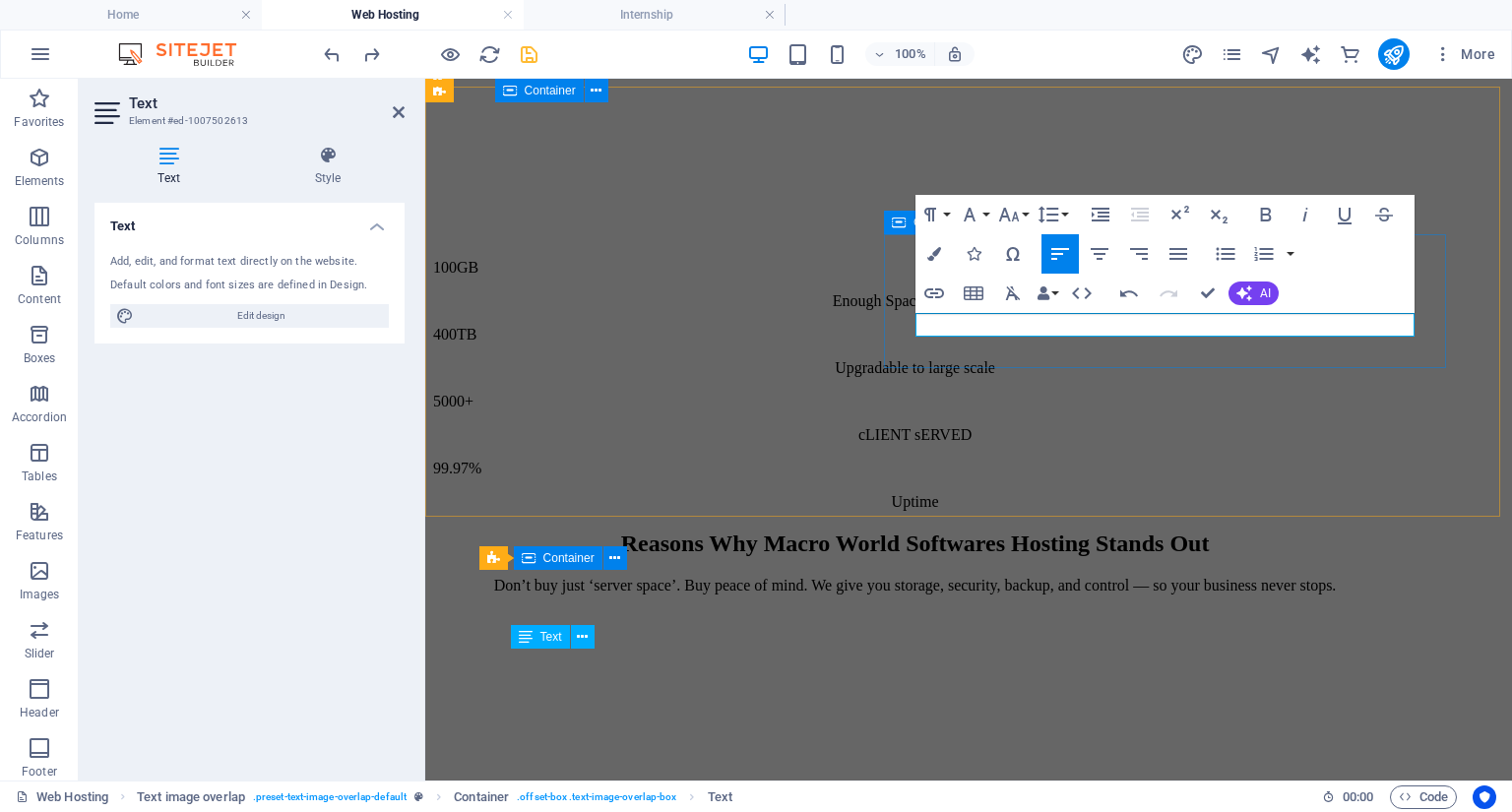
scroll to position [2512, 0]
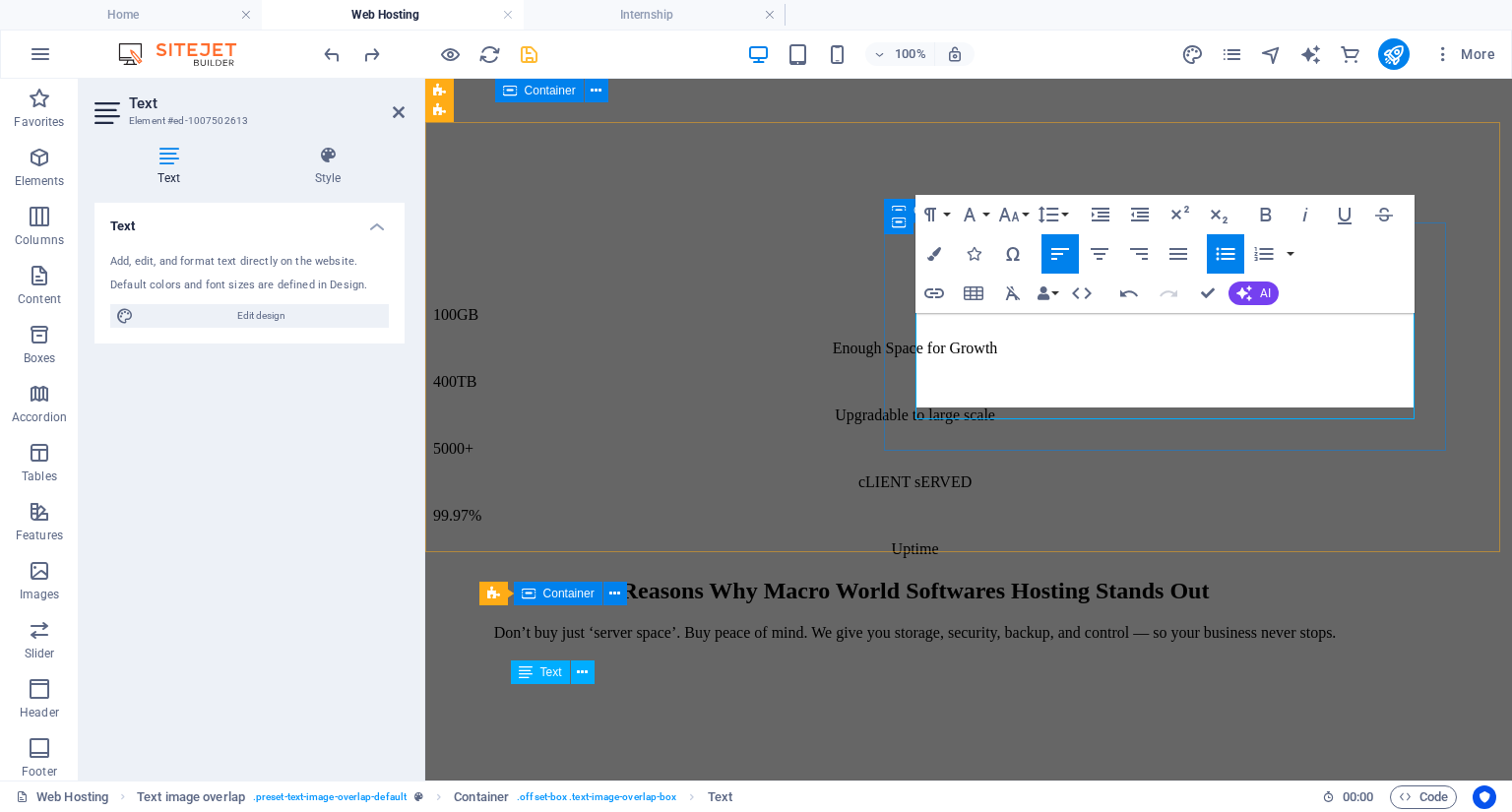
scroll to position [2523, 0]
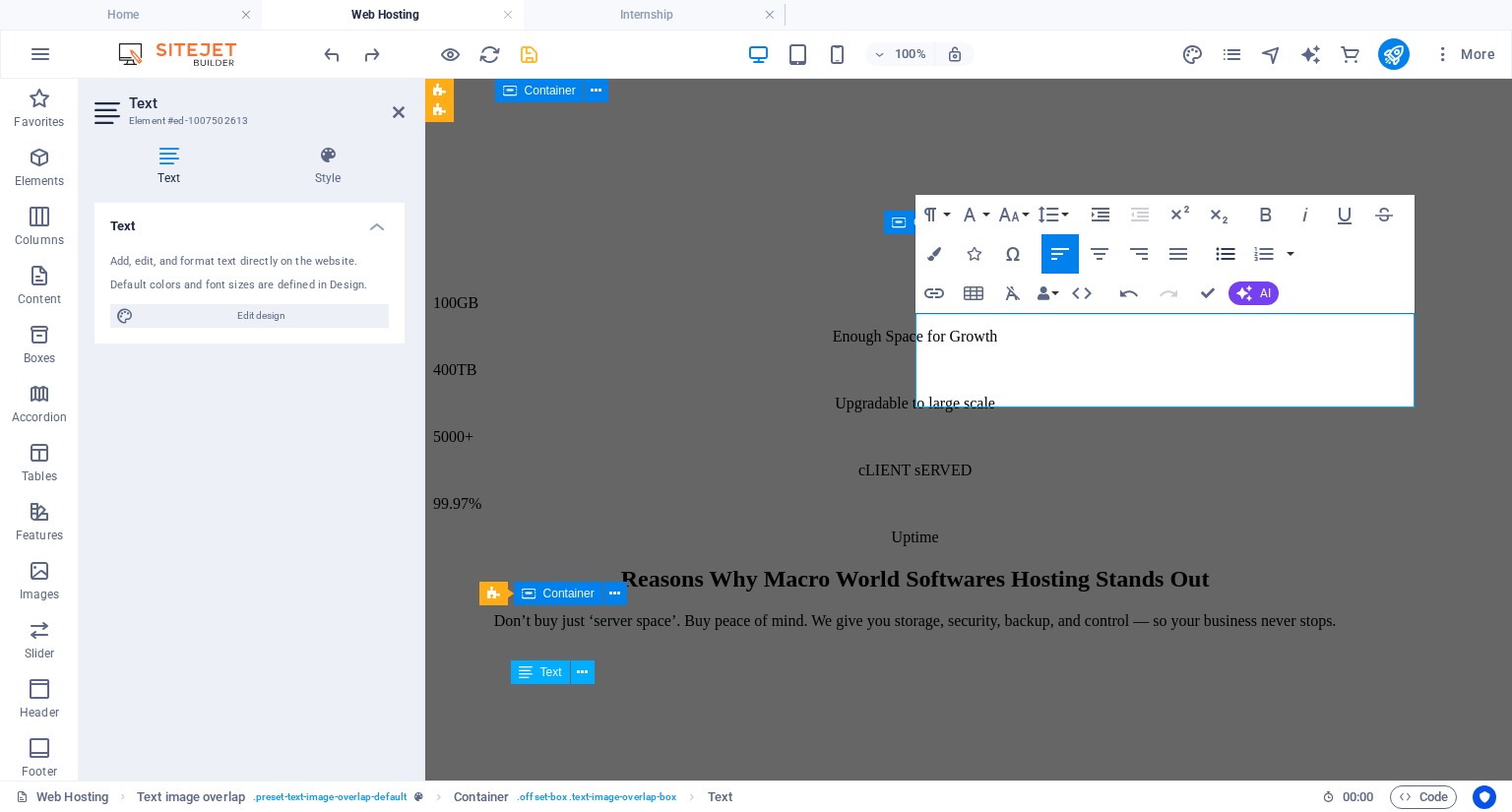
click at [1217, 252] on icon "button" at bounding box center [1226, 254] width 24 height 24
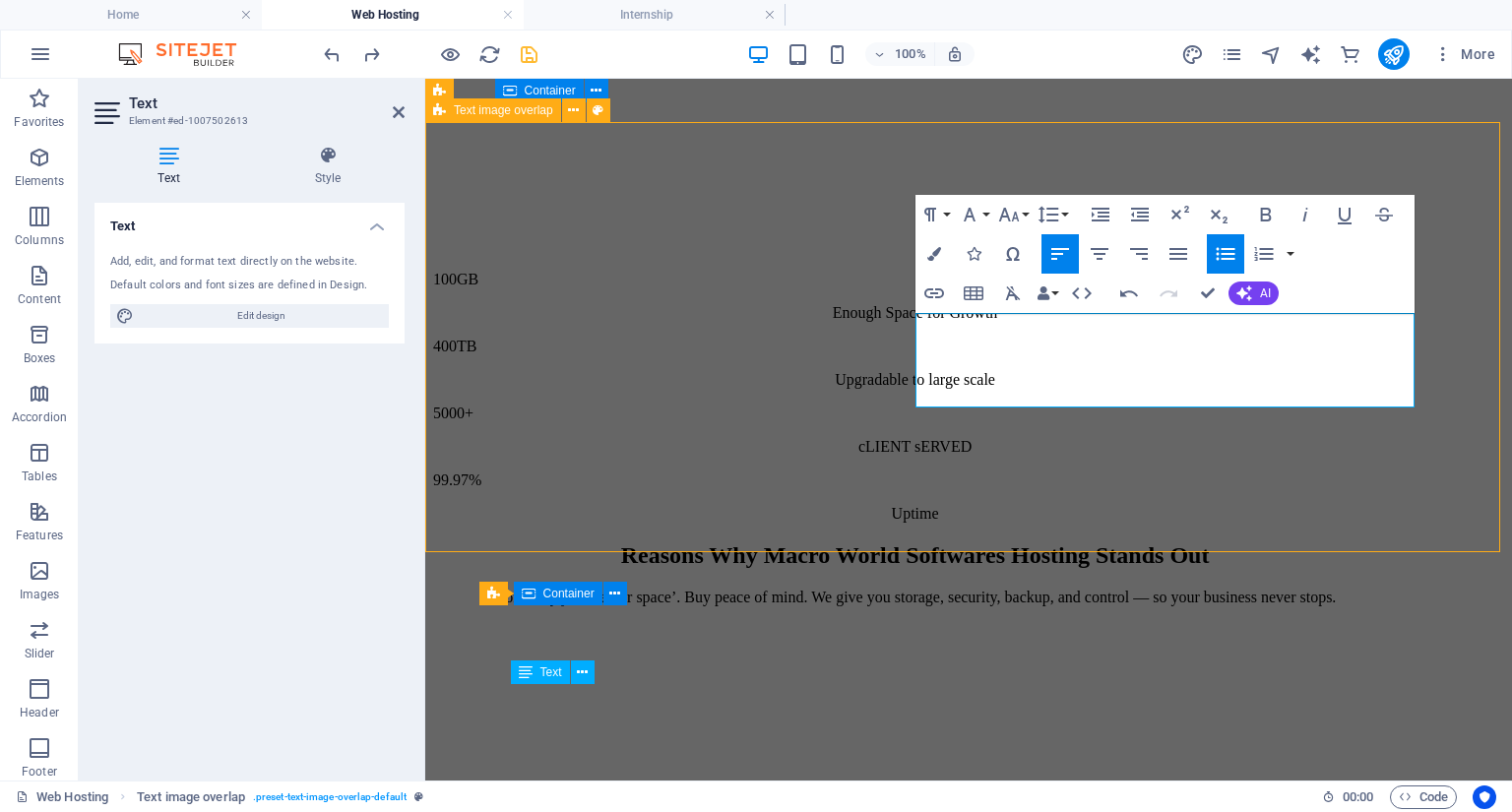
scroll to position [2519, 0]
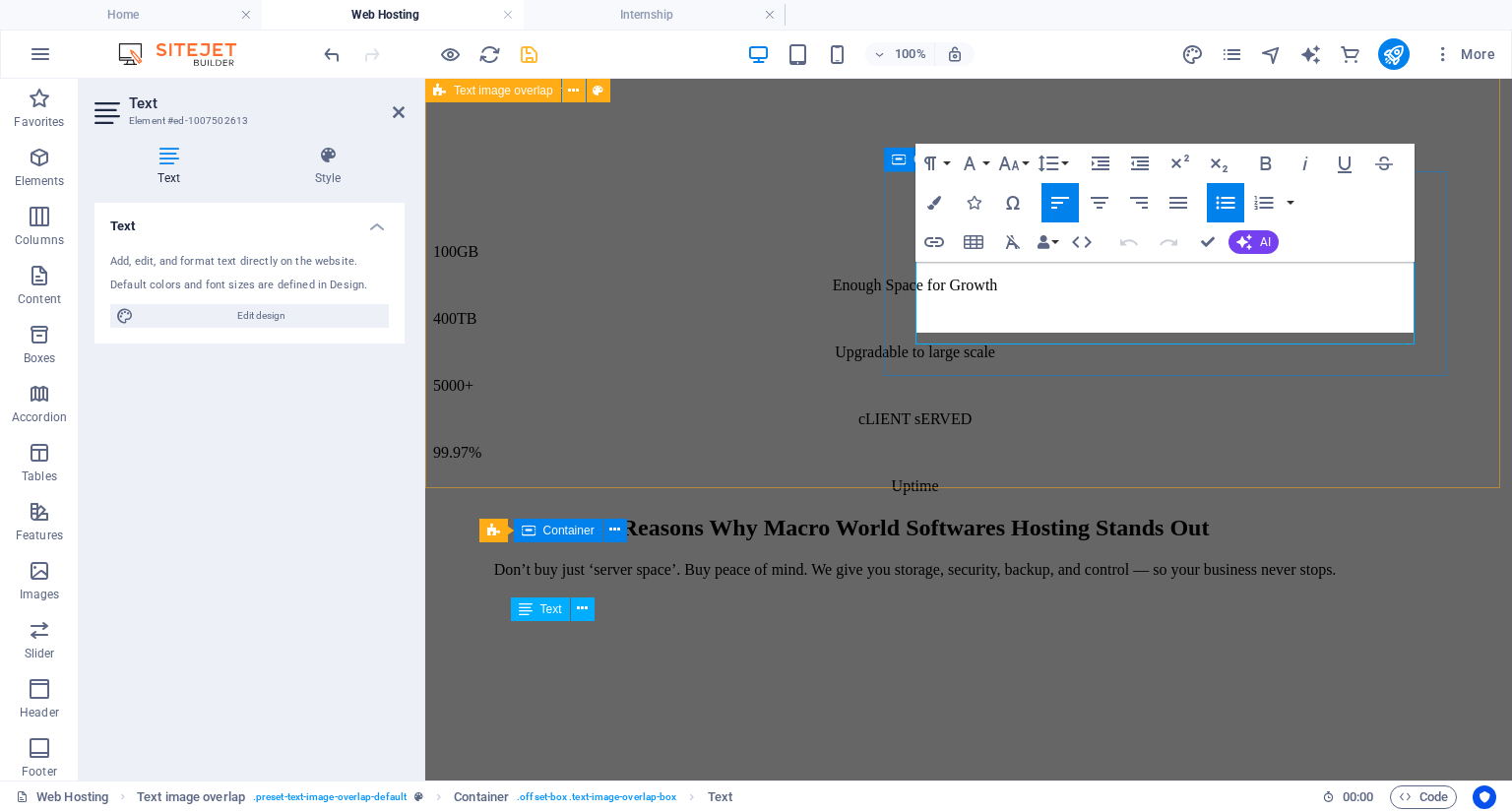
scroll to position [2586, 0]
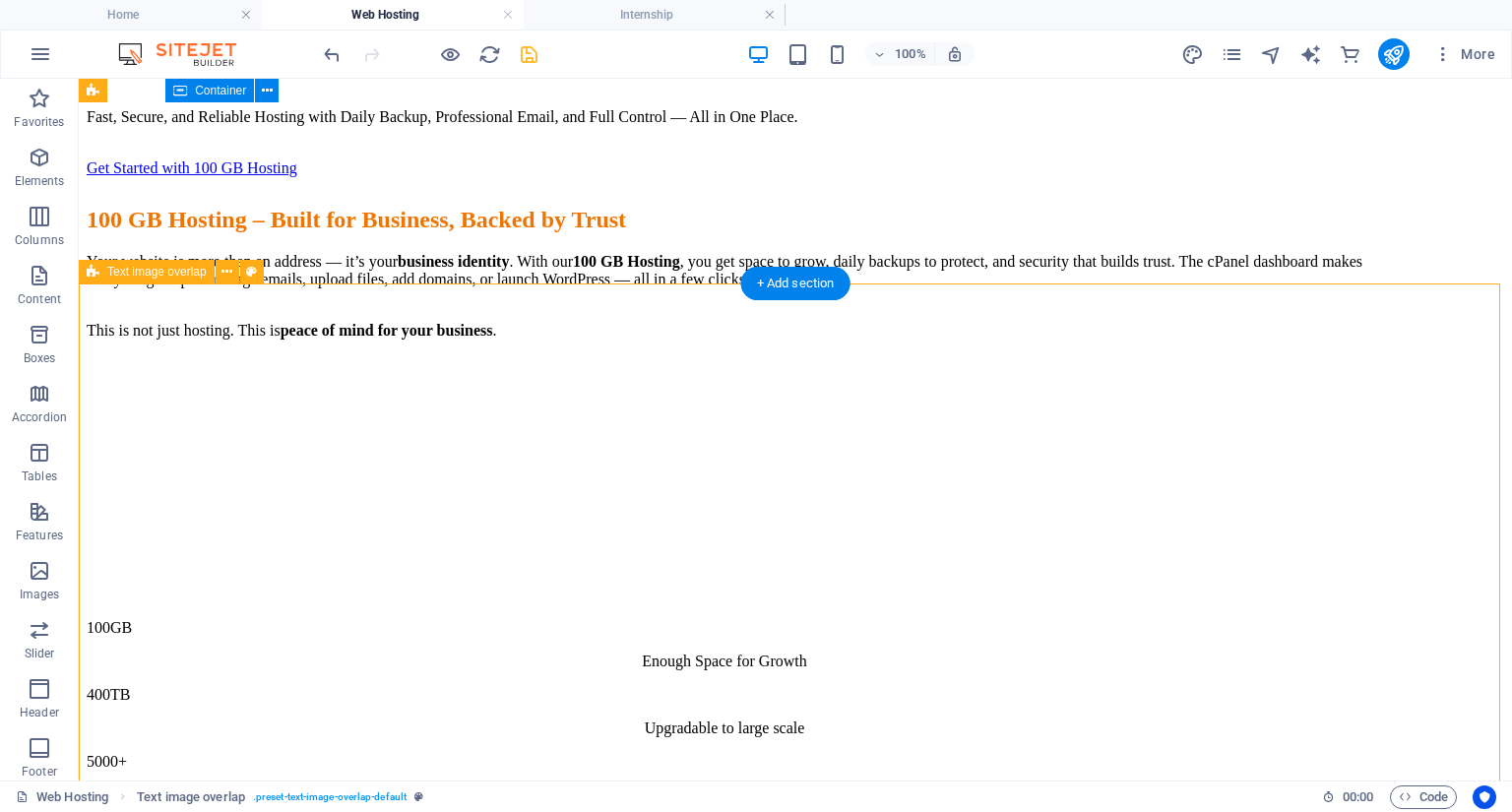
scroll to position [2583, 0]
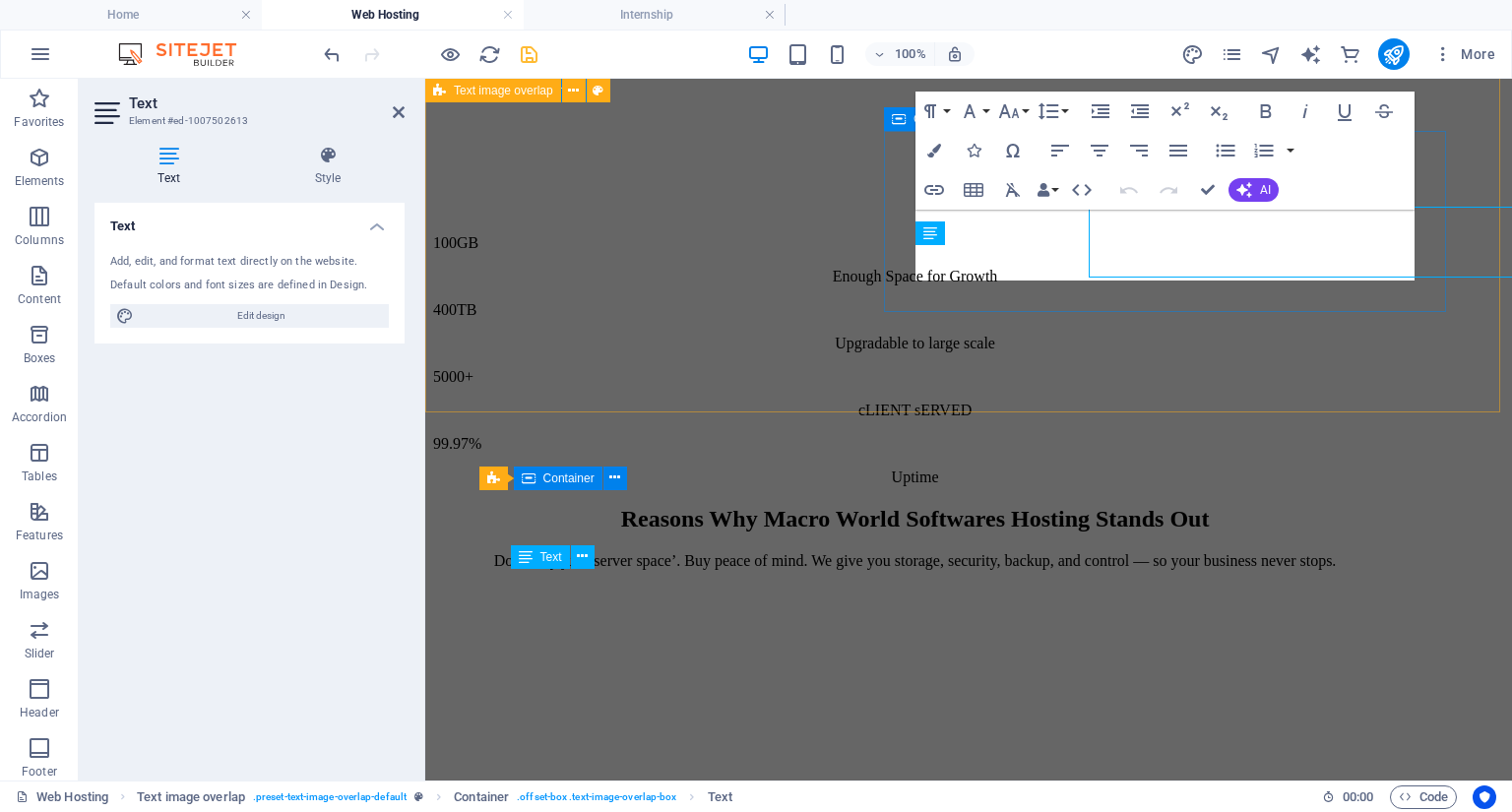
scroll to position [2639, 0]
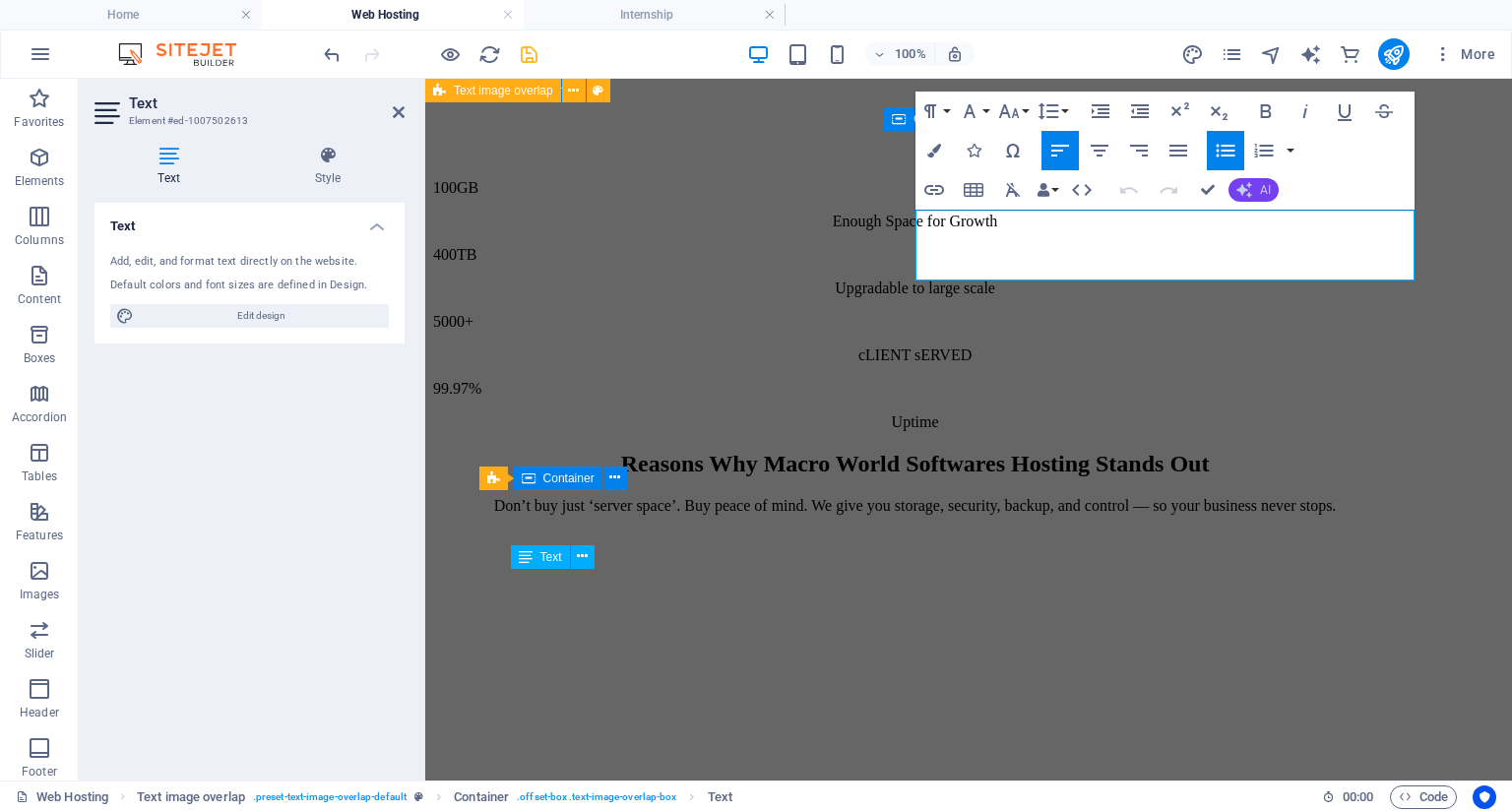
click at [1250, 182] on icon "button" at bounding box center [1245, 190] width 16 height 16
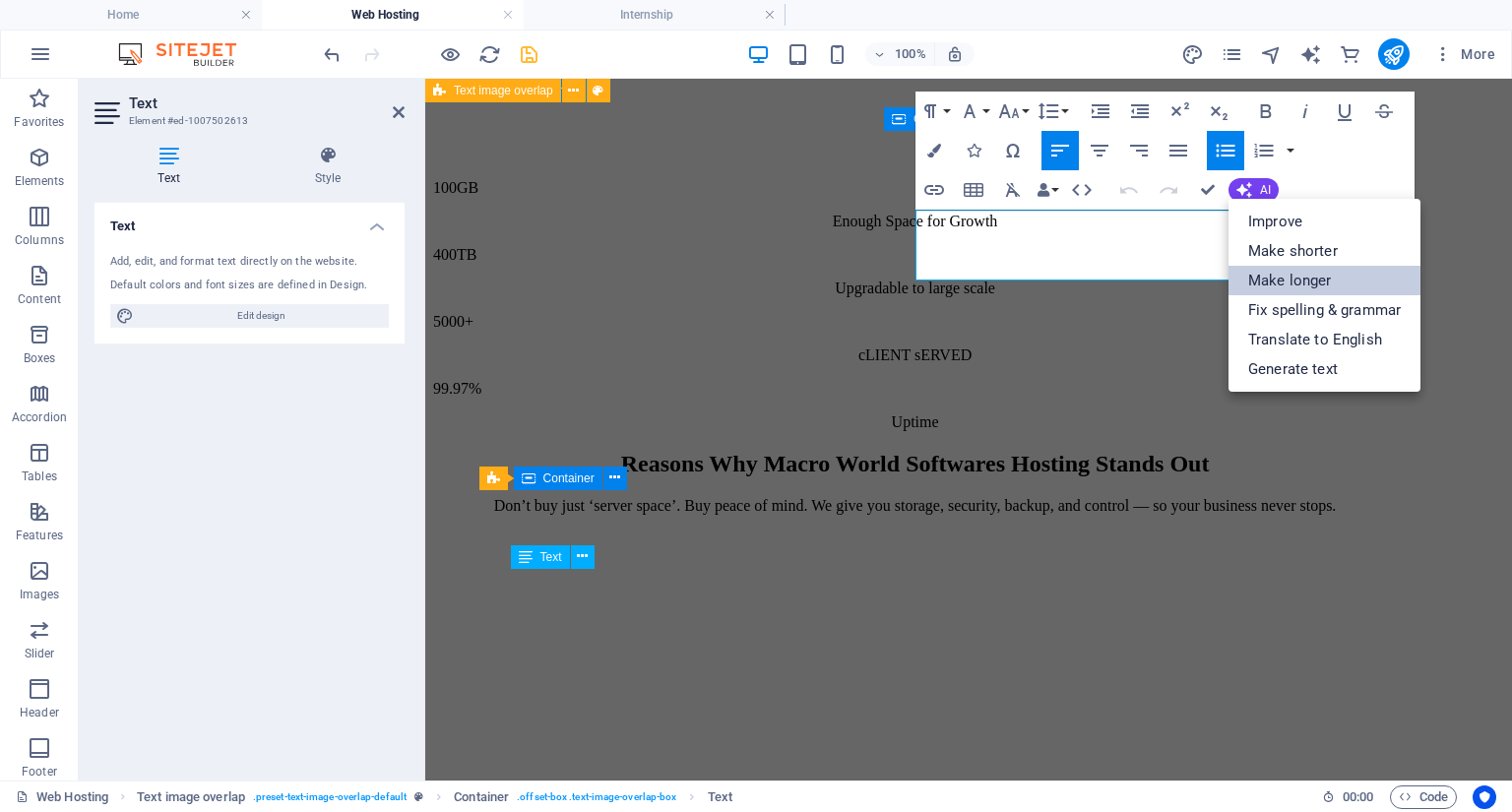
click at [1282, 268] on link "Make longer" at bounding box center [1324, 280] width 192 height 30
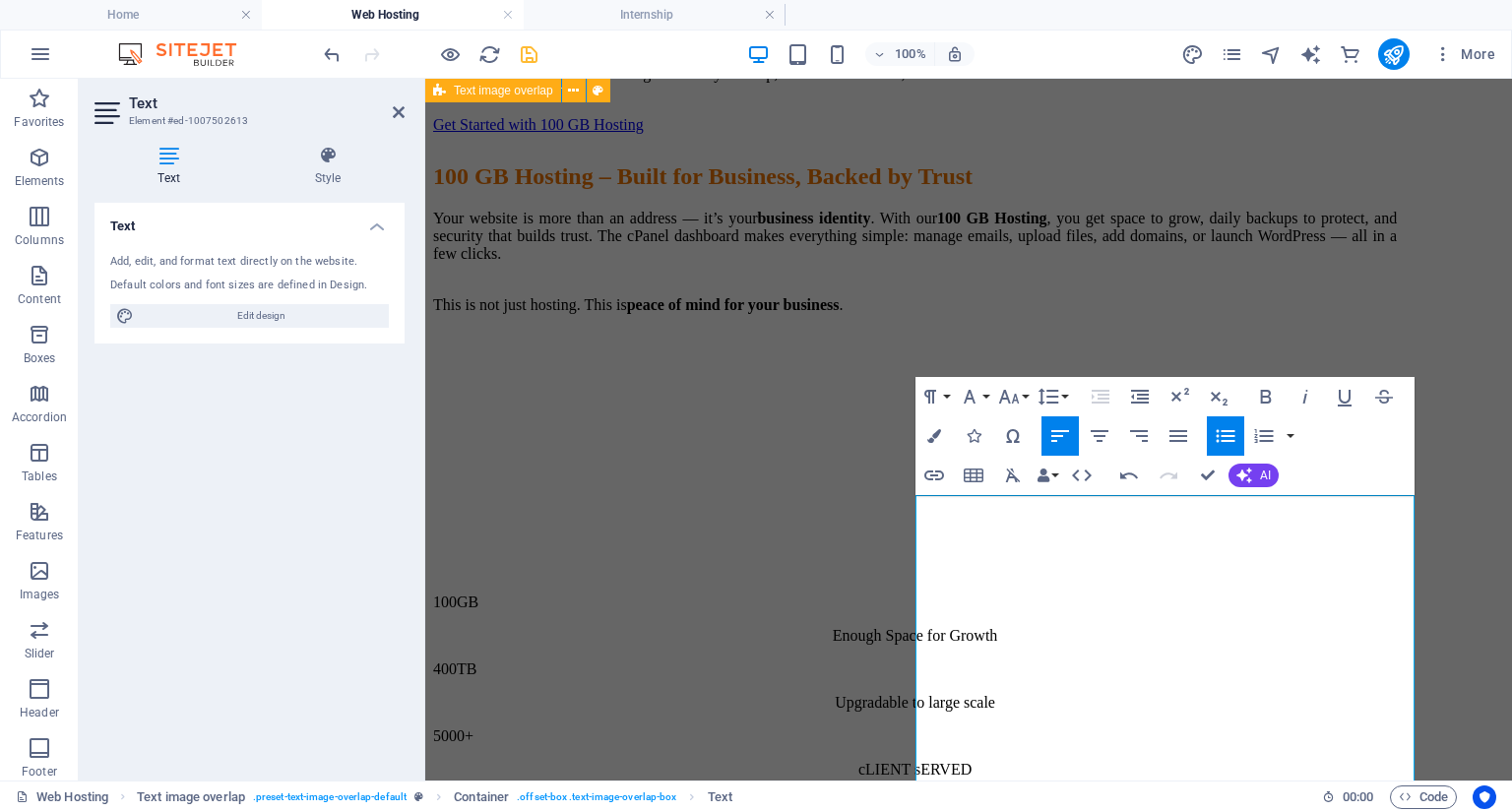
scroll to position [2174, 0]
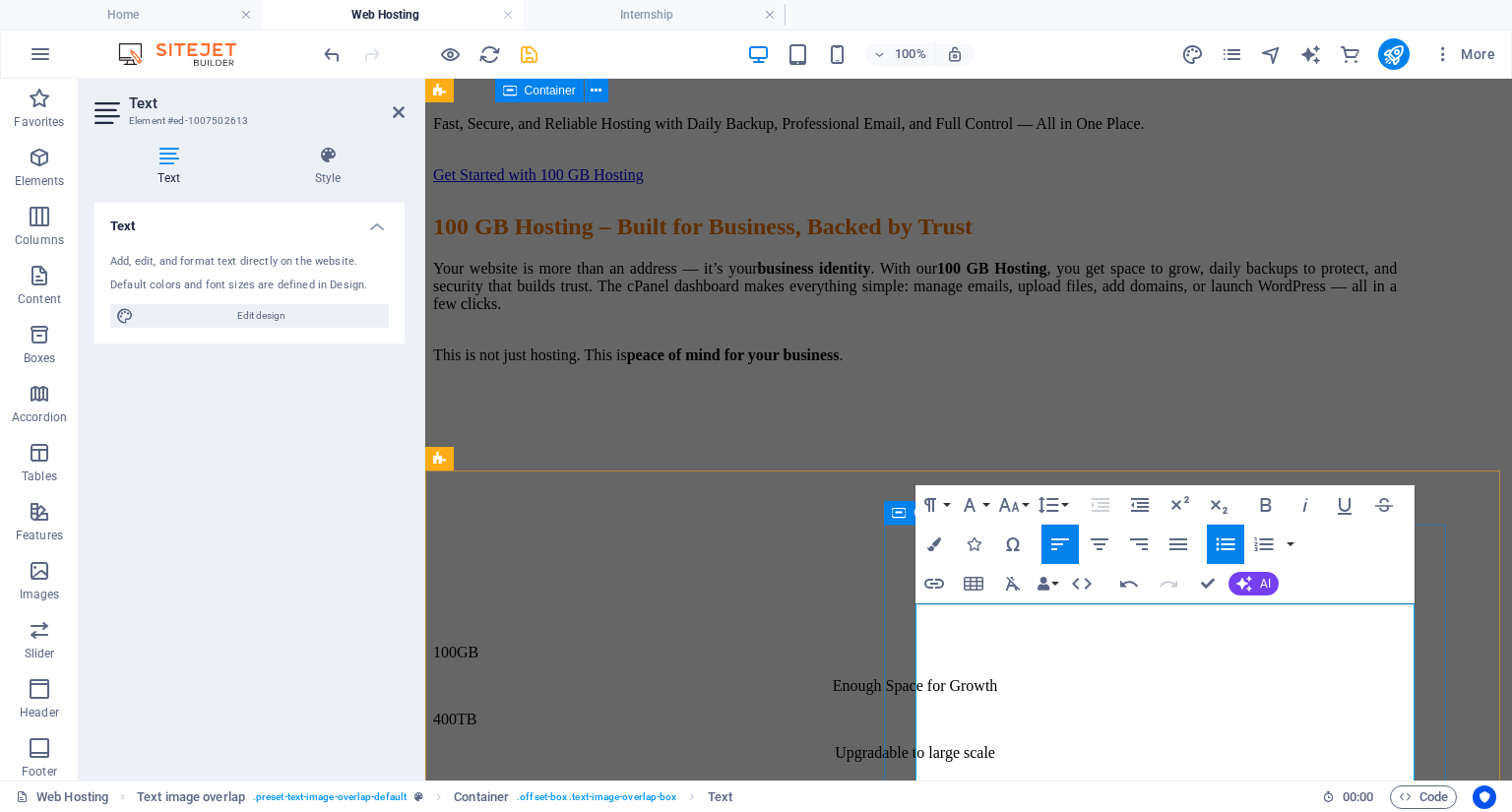
drag, startPoint x: 933, startPoint y: 613, endPoint x: 914, endPoint y: 614, distance: 19.0
click at [1231, 551] on icon "button" at bounding box center [1226, 545] width 24 height 24
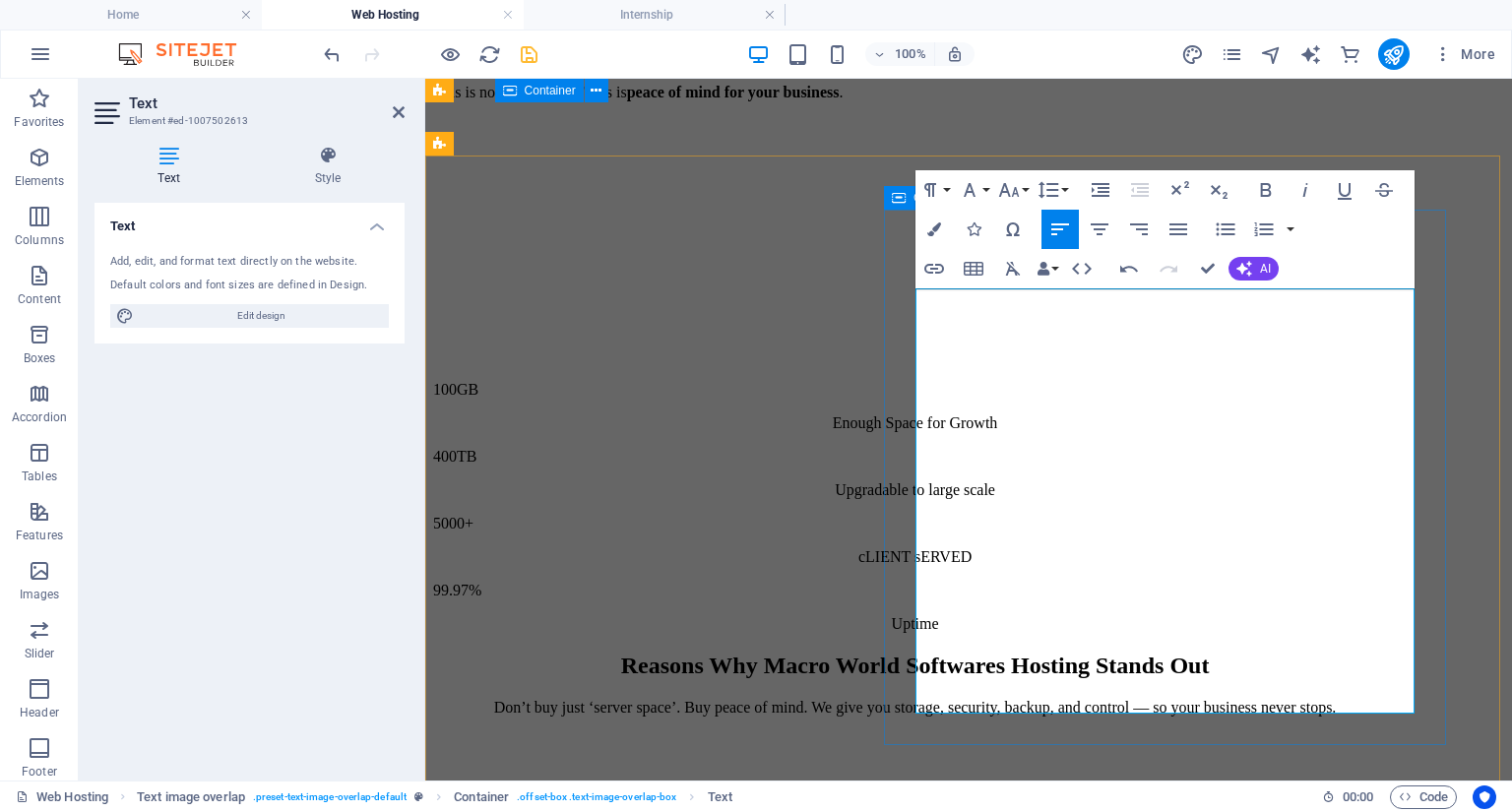
scroll to position [2489, 0]
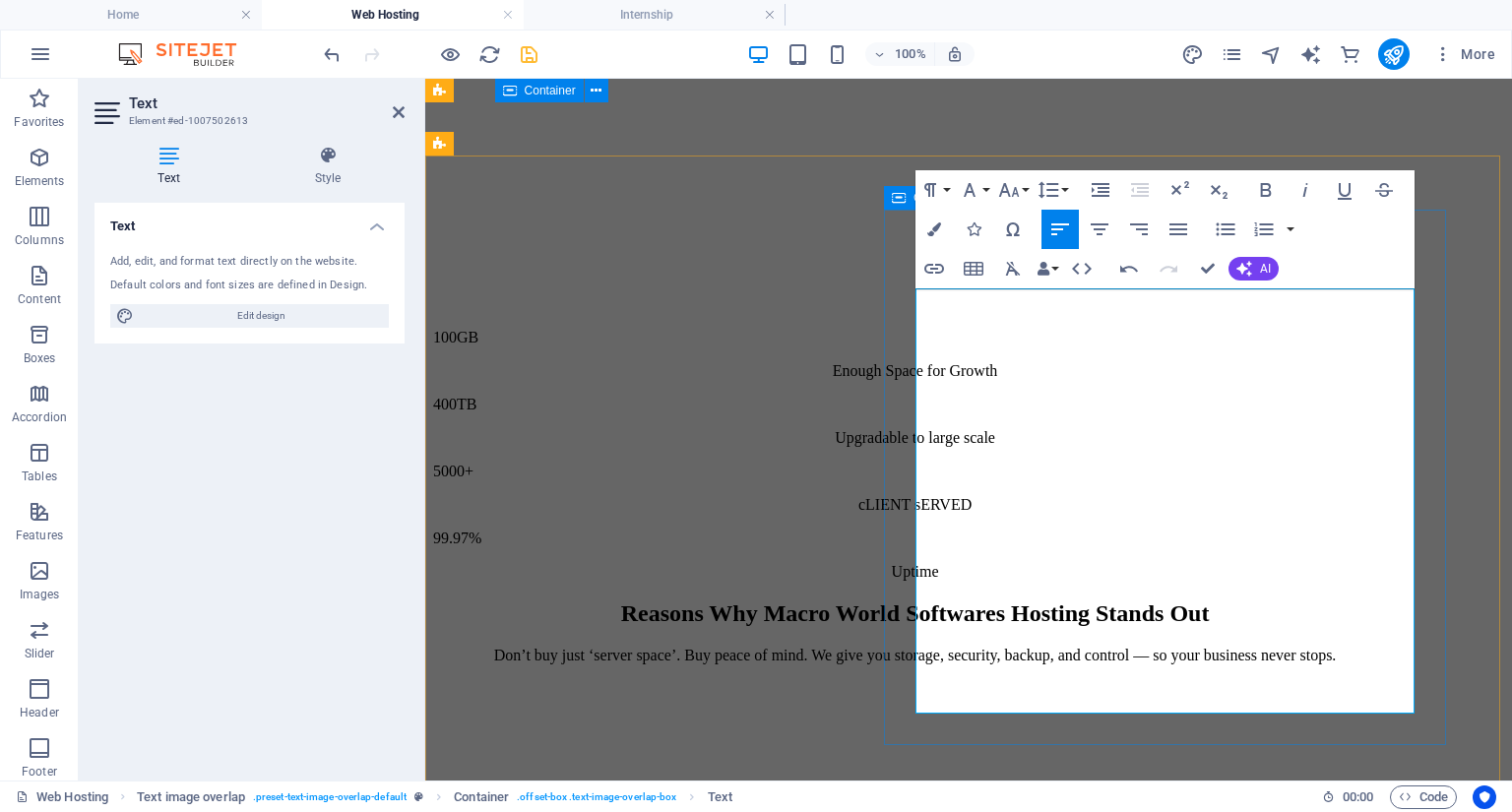
click at [1264, 265] on span "AI" at bounding box center [1264, 268] width 11 height 12
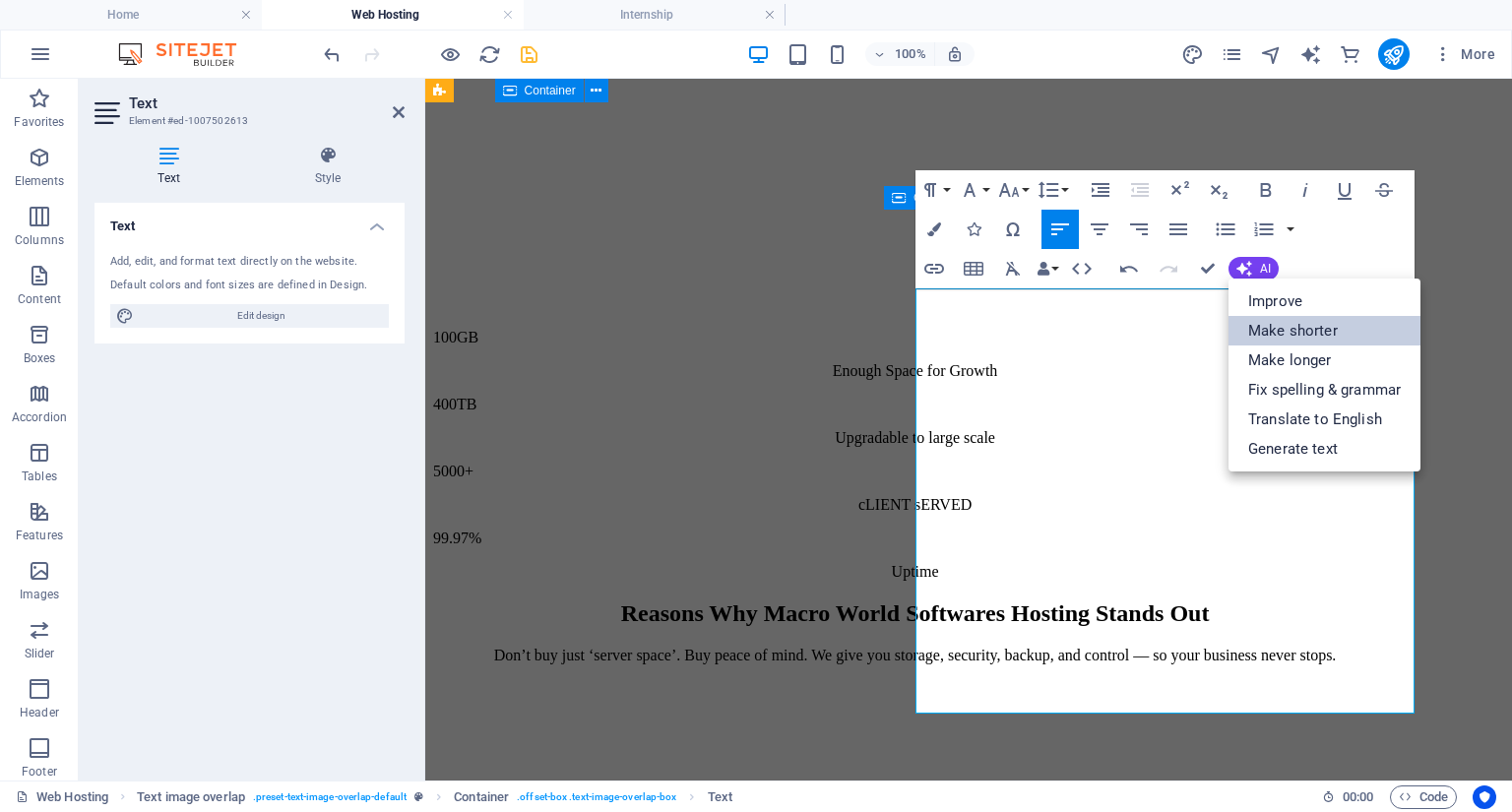
click at [1282, 329] on link "Make shorter" at bounding box center [1324, 331] width 192 height 30
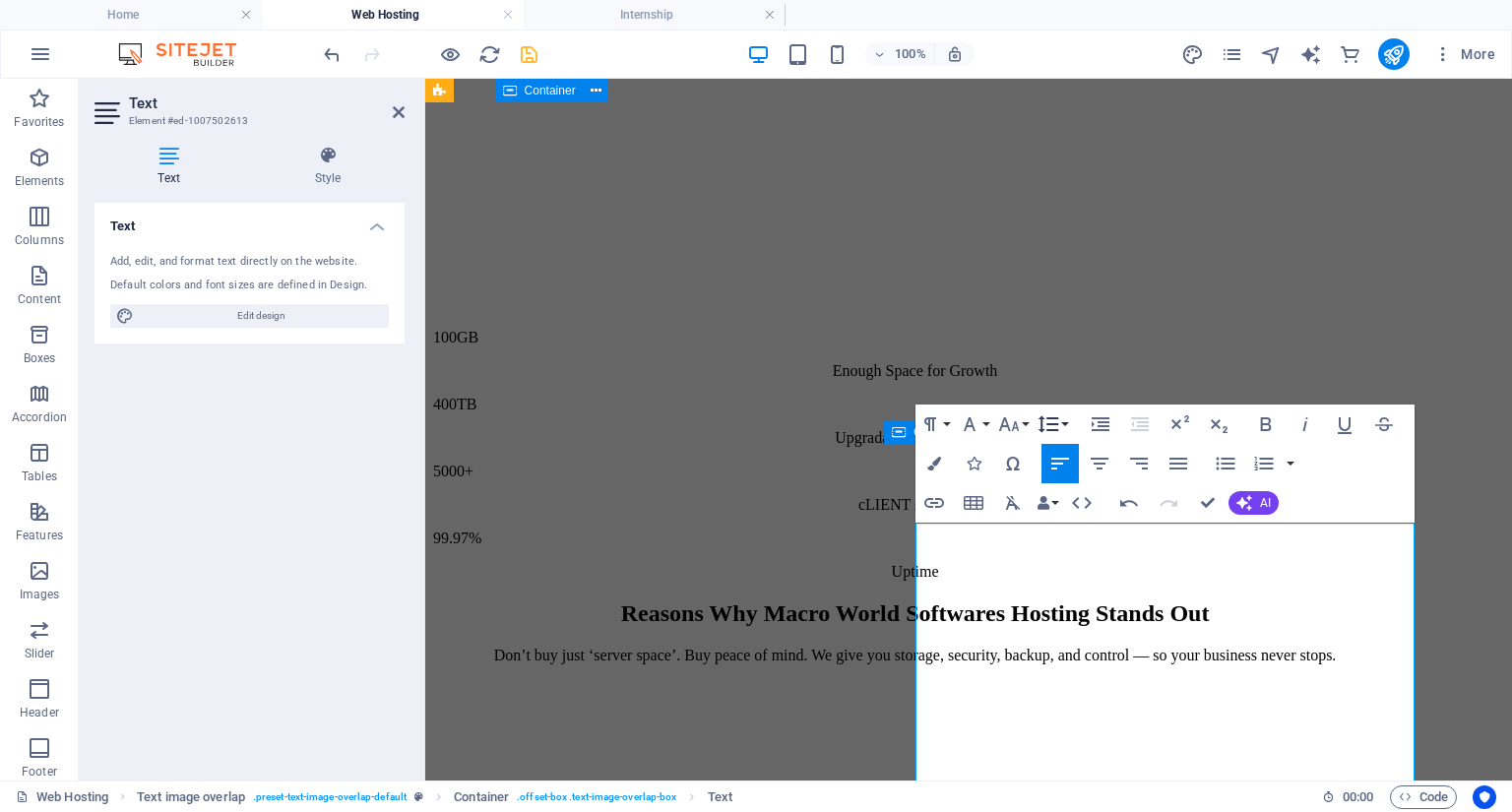
scroll to position [2253, 0]
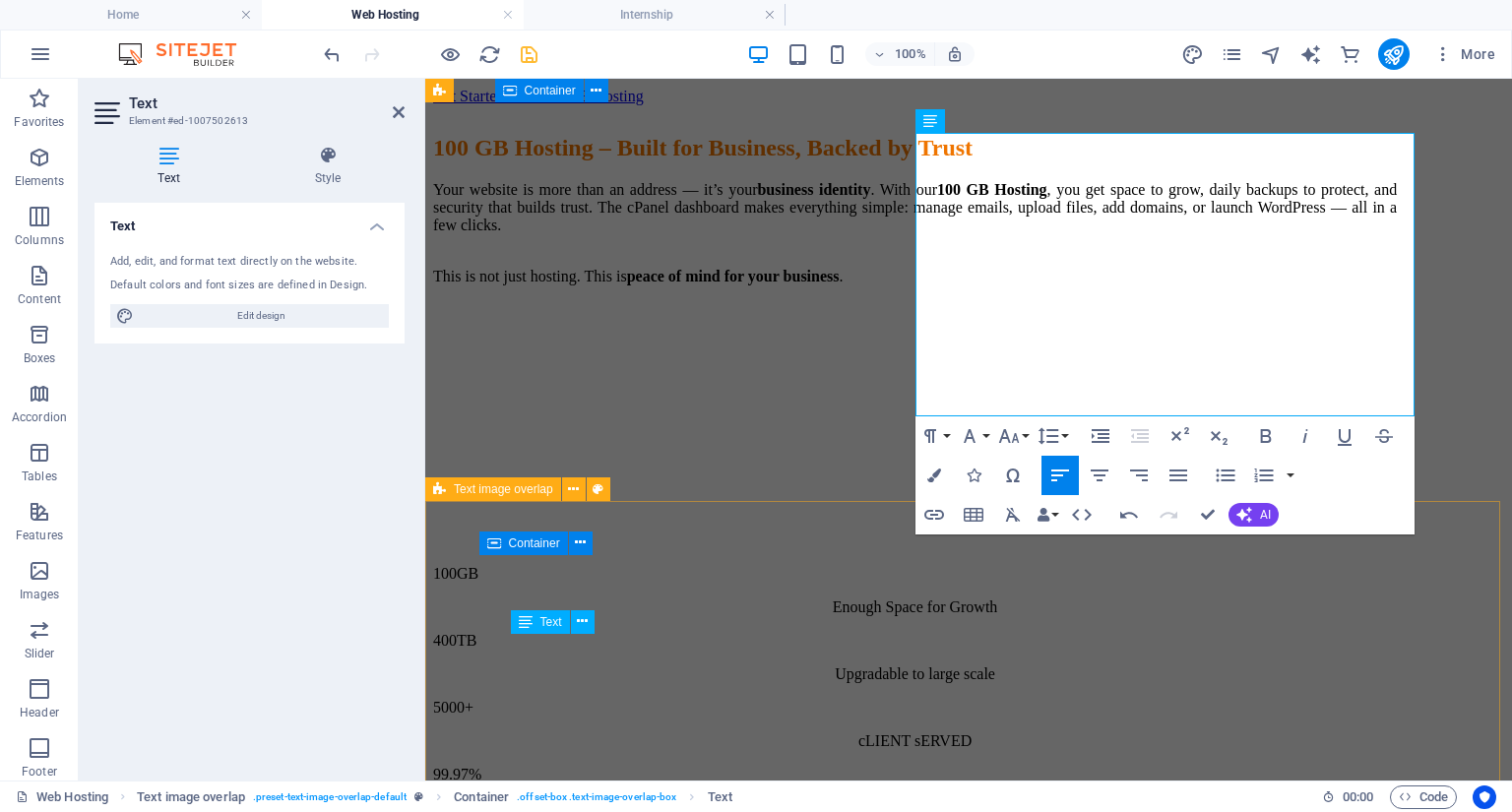
scroll to position [2647, 0]
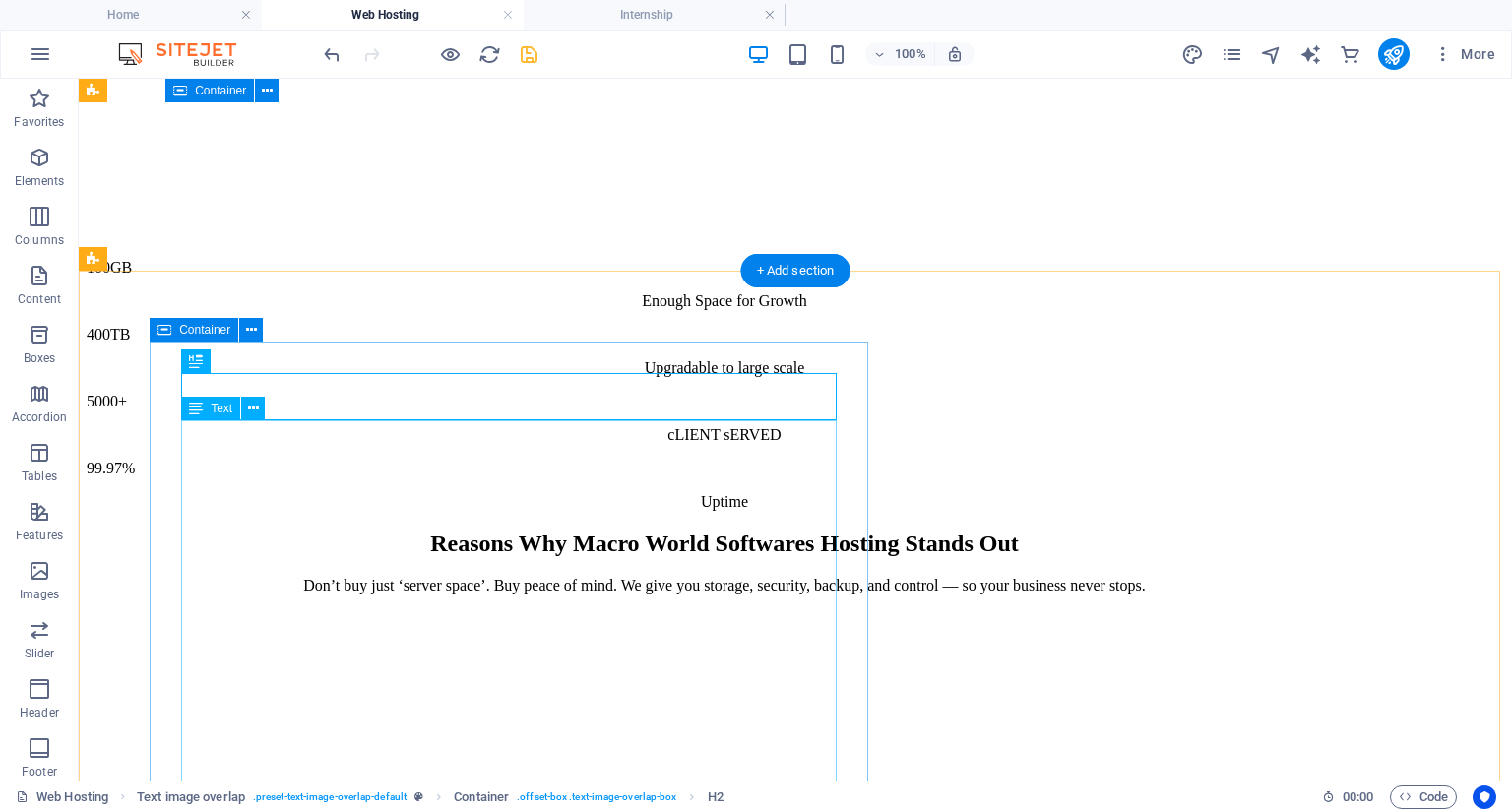
scroll to position [2869, 0]
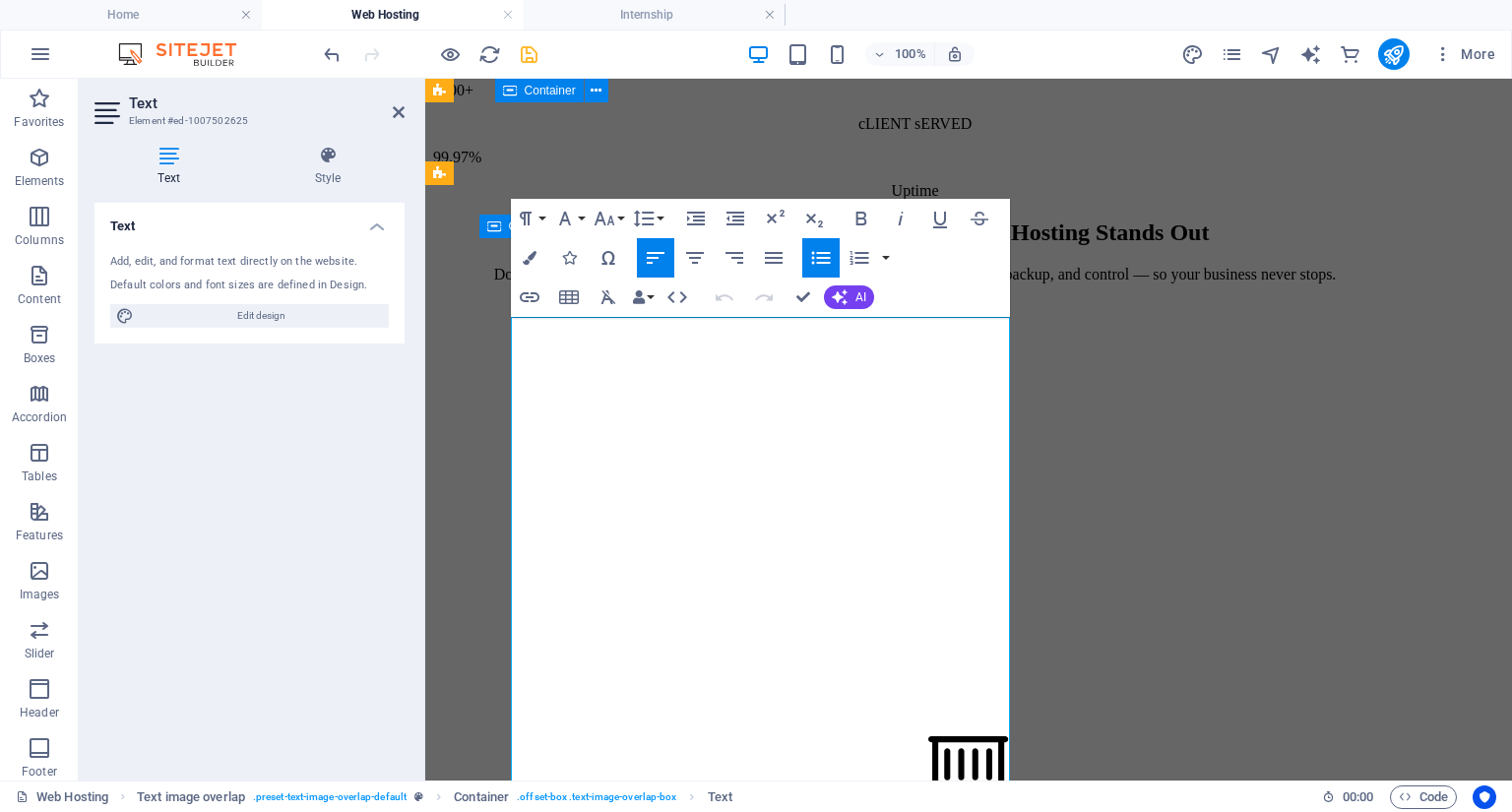
scroll to position [2961, 0]
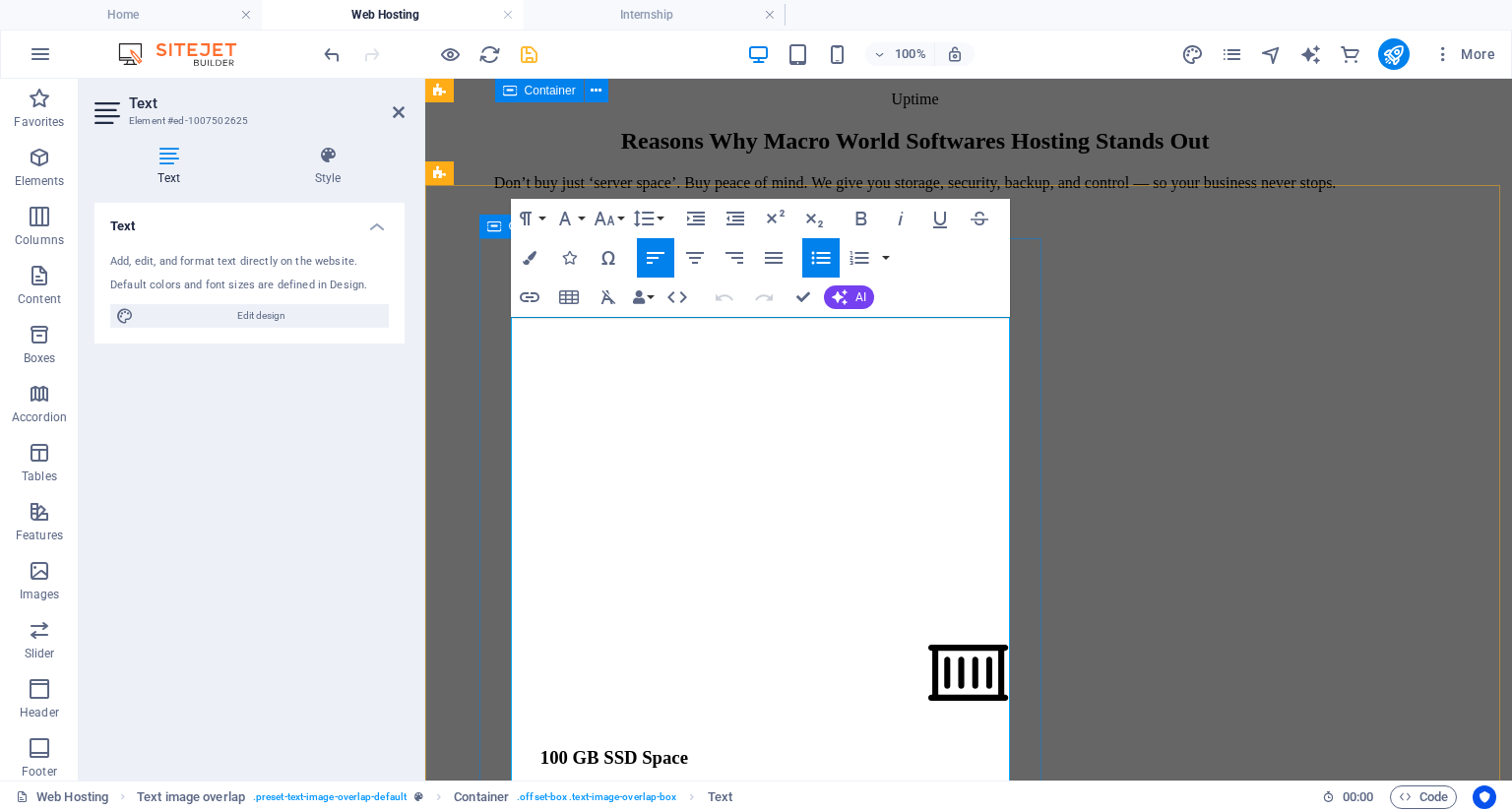
copy p "**Loremi dol Sitame Conse Adipisci** Eli se doe tempor incididuntut labor etdol…"
click at [818, 251] on icon "button" at bounding box center [820, 257] width 19 height 13
click at [820, 262] on icon "button" at bounding box center [820, 257] width 19 height 13
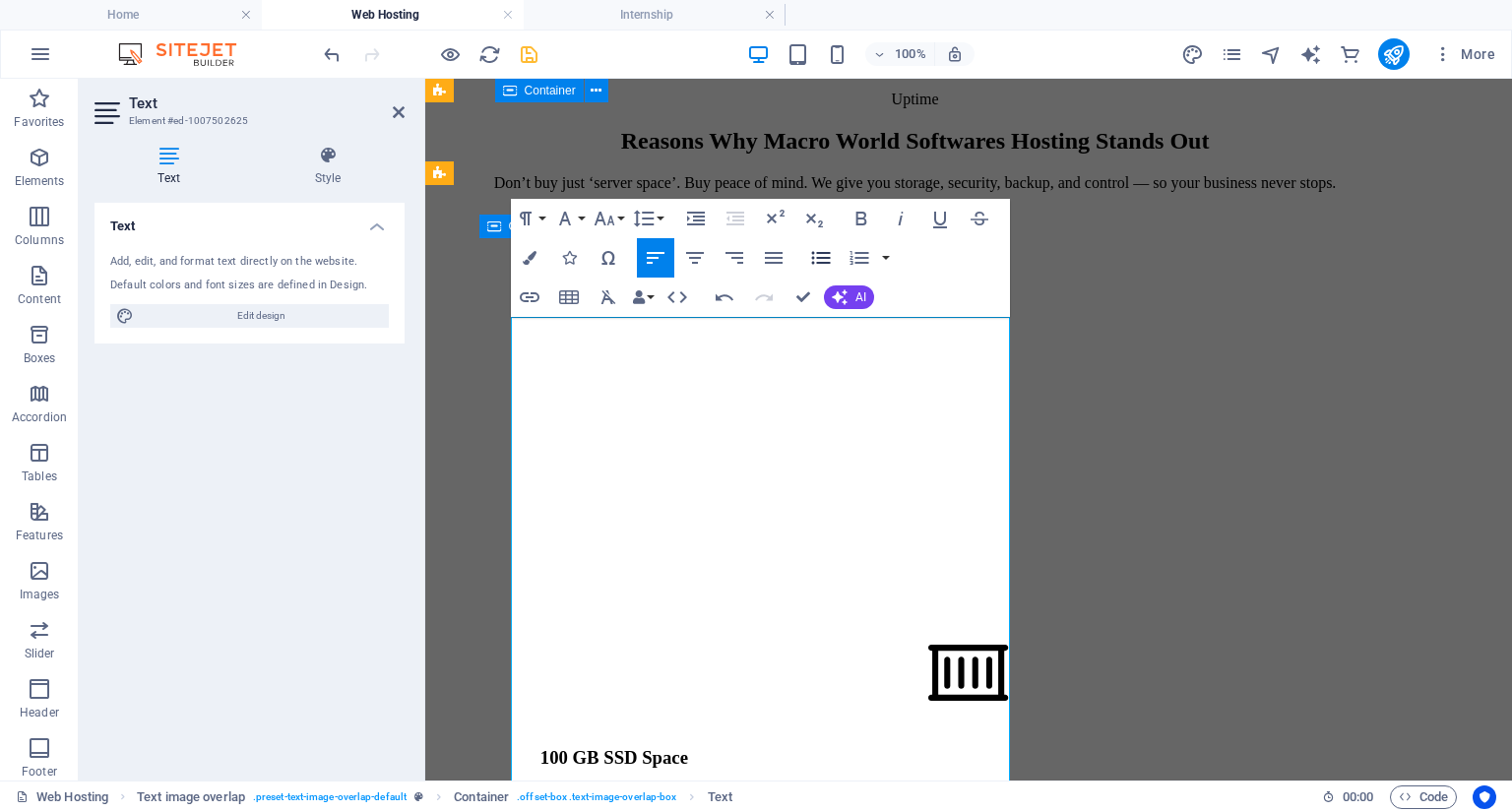
click at [818, 251] on icon "button" at bounding box center [821, 258] width 24 height 24
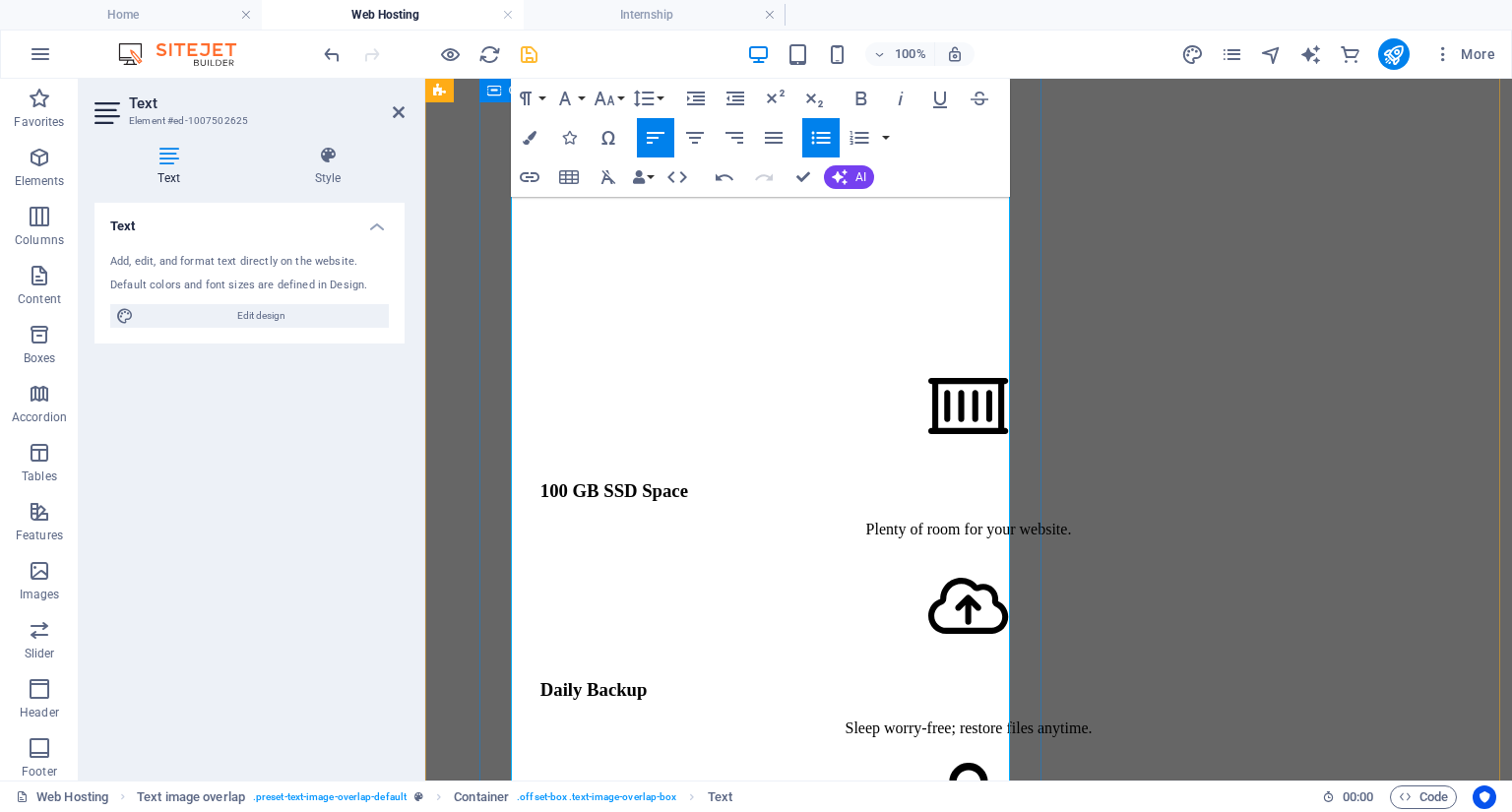
scroll to position [3273, 0]
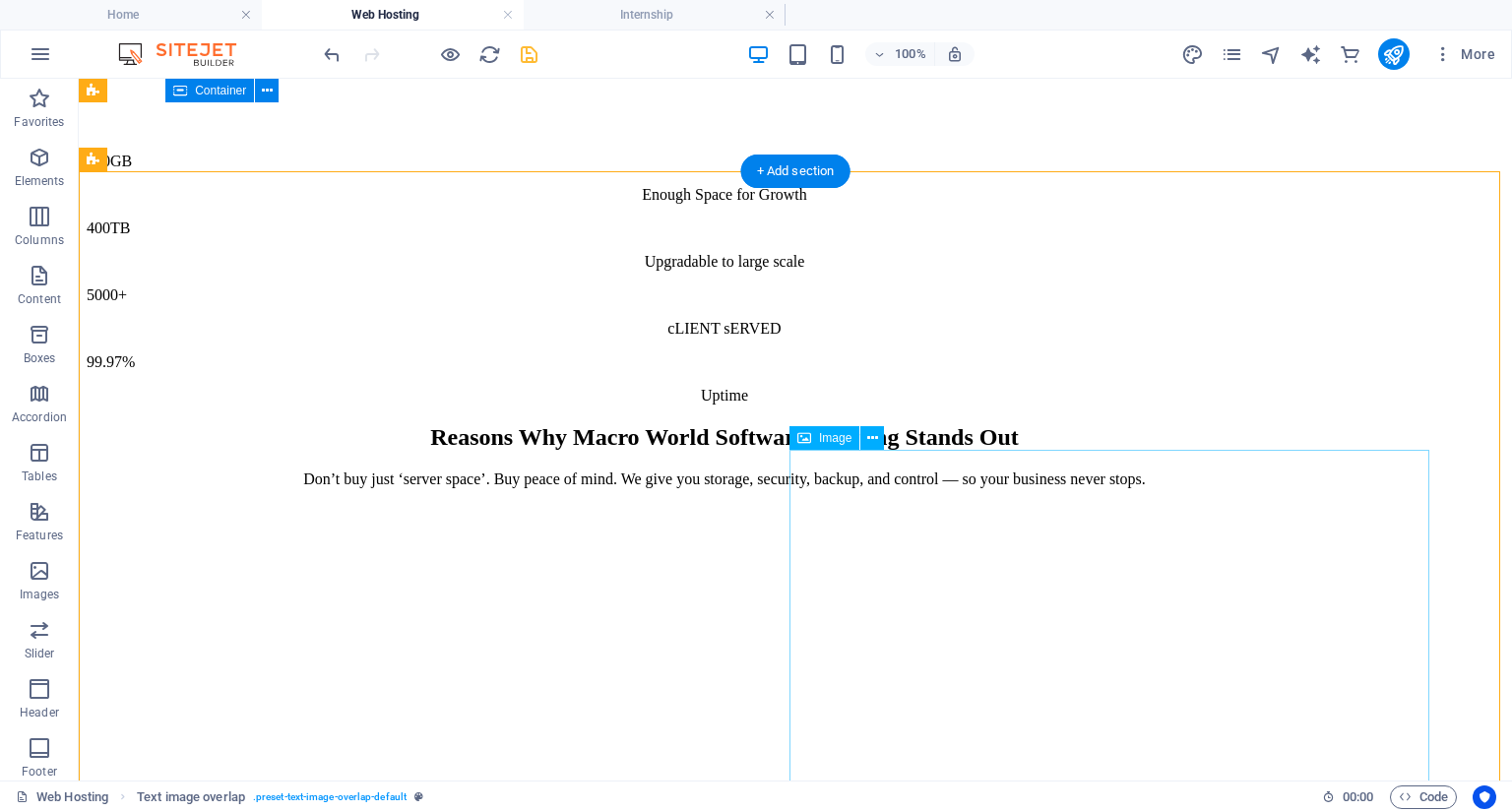
scroll to position [2891, 0]
